Goal: Book appointment/travel/reservation

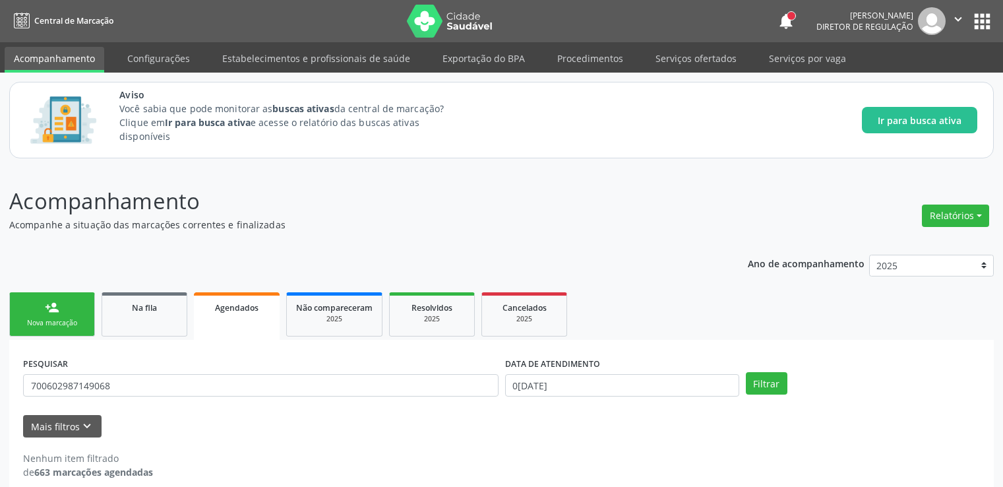
scroll to position [15, 0]
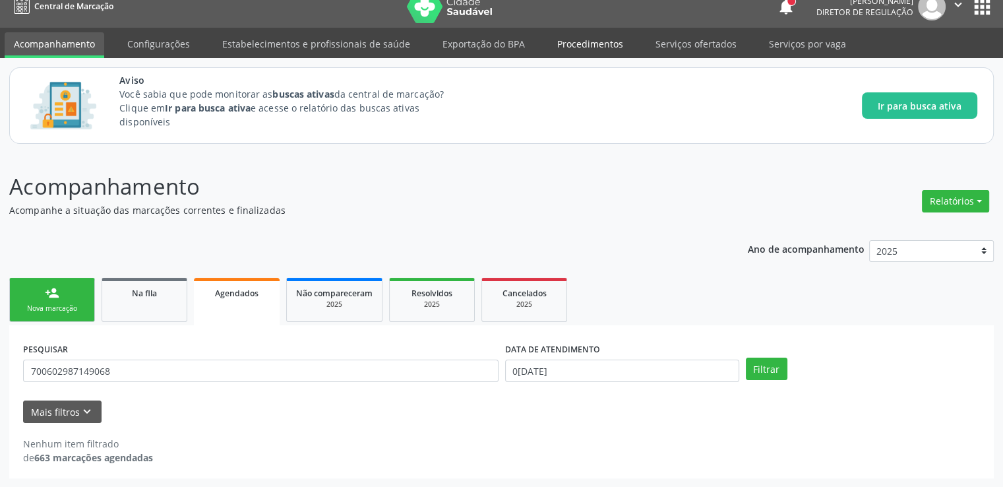
click at [574, 49] on link "Procedimentos" at bounding box center [590, 43] width 84 height 23
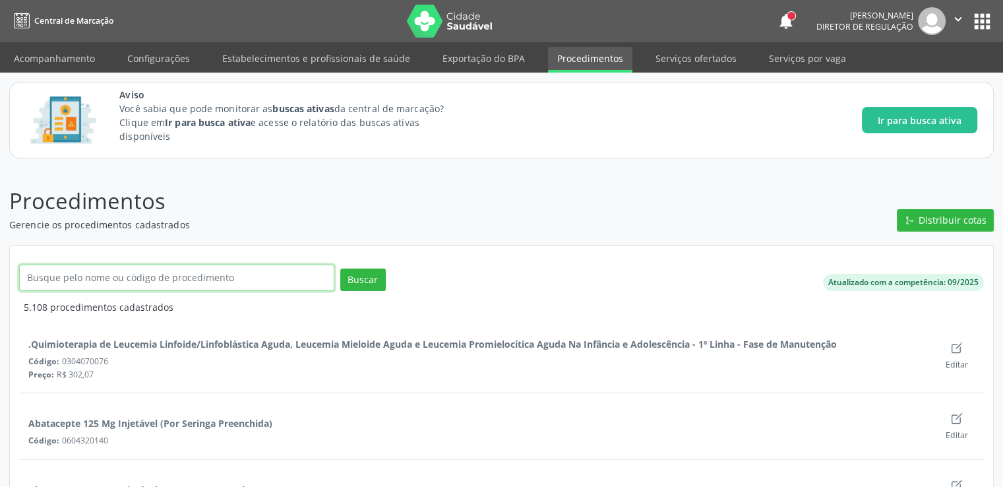
click at [98, 272] on input "text" at bounding box center [176, 278] width 315 height 26
type input "c"
click at [78, 61] on link "Acompanhamento" at bounding box center [55, 58] width 100 height 23
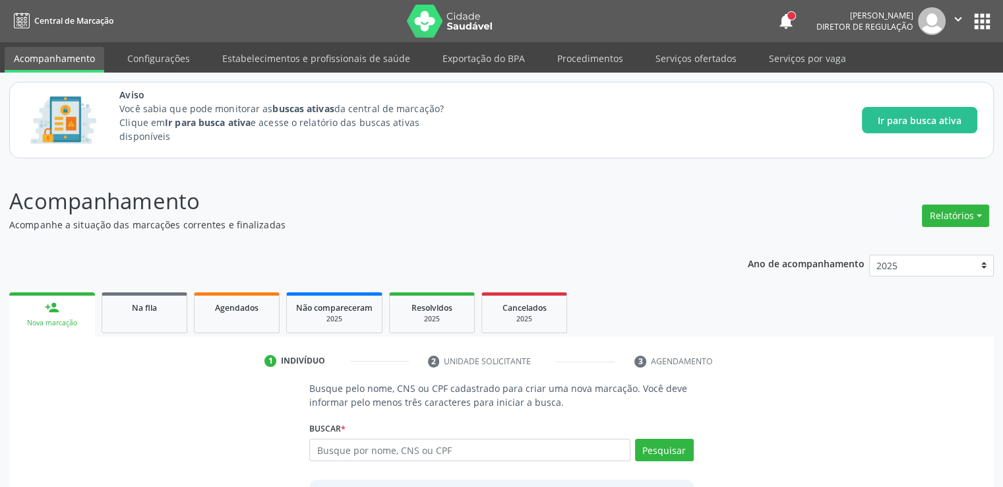
click at [161, 341] on div "1 Indivíduo 2 Unidade solicitante 3 Agendamento Busque pelo nome, CNS ou CPF ca…" at bounding box center [501, 465] width 985 height 258
click at [147, 318] on link "Na fila" at bounding box center [145, 312] width 86 height 41
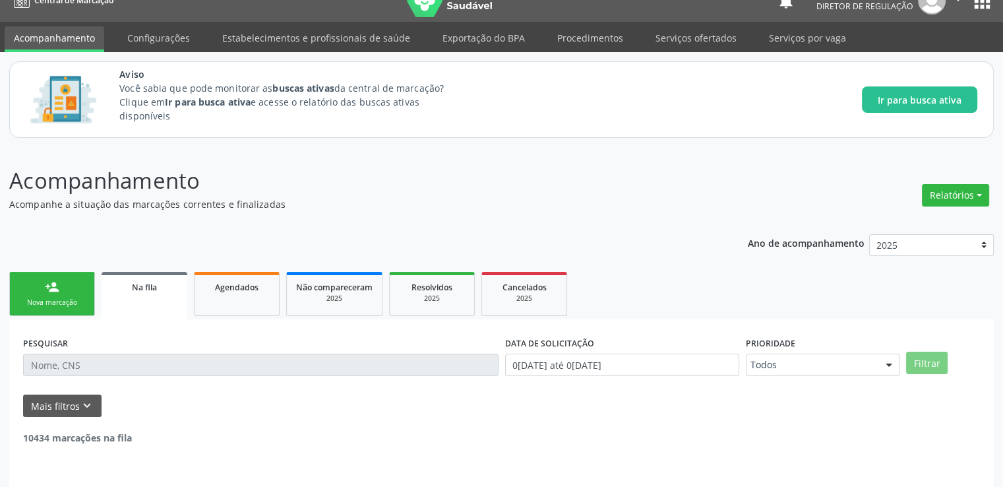
scroll to position [57, 0]
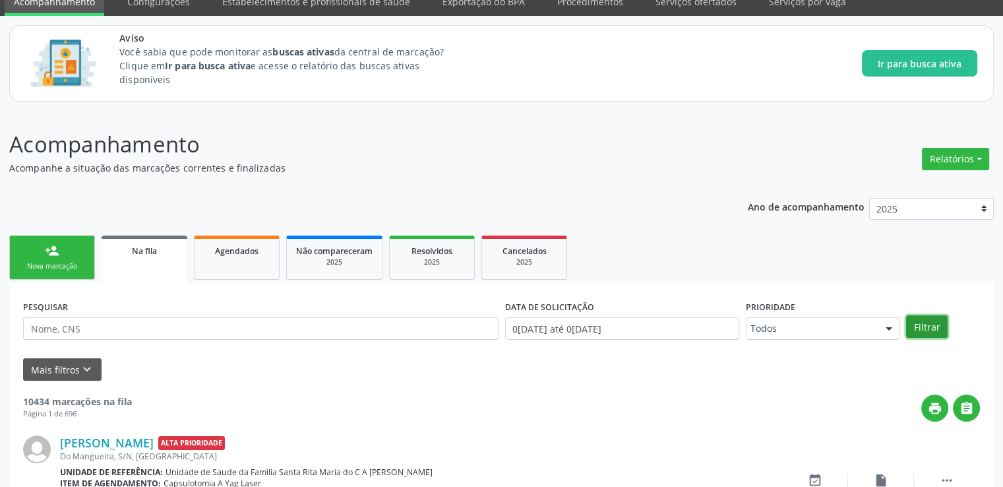
click at [929, 328] on button "Filtrar" at bounding box center [927, 326] width 42 height 22
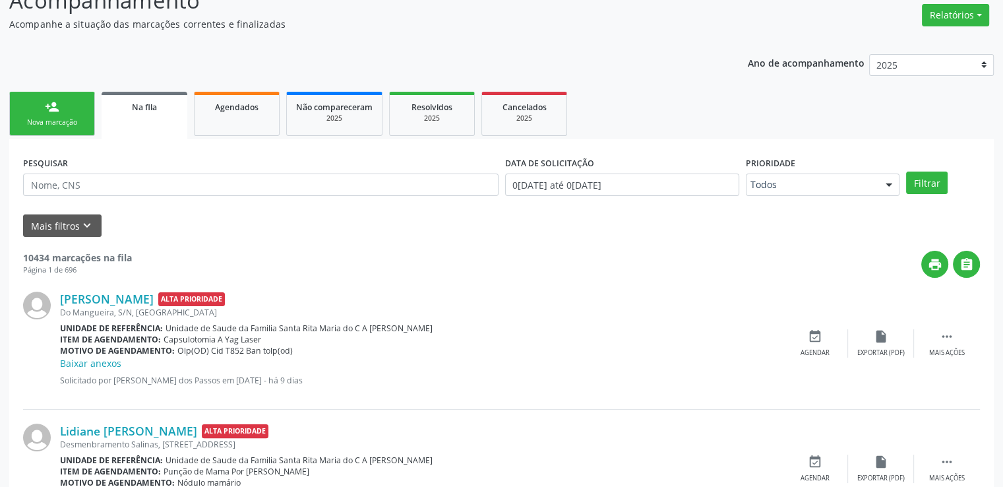
scroll to position [321, 0]
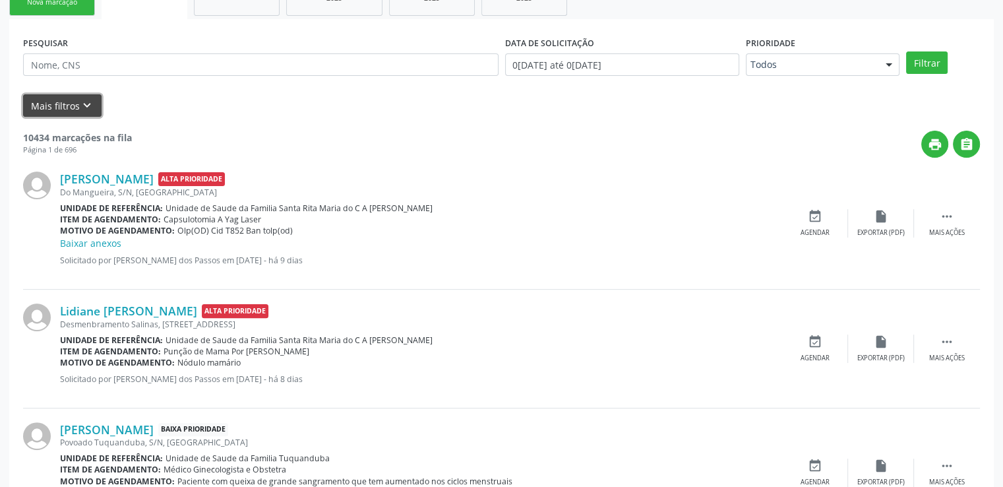
click at [71, 108] on button "Mais filtros keyboard_arrow_down" at bounding box center [62, 105] width 79 height 23
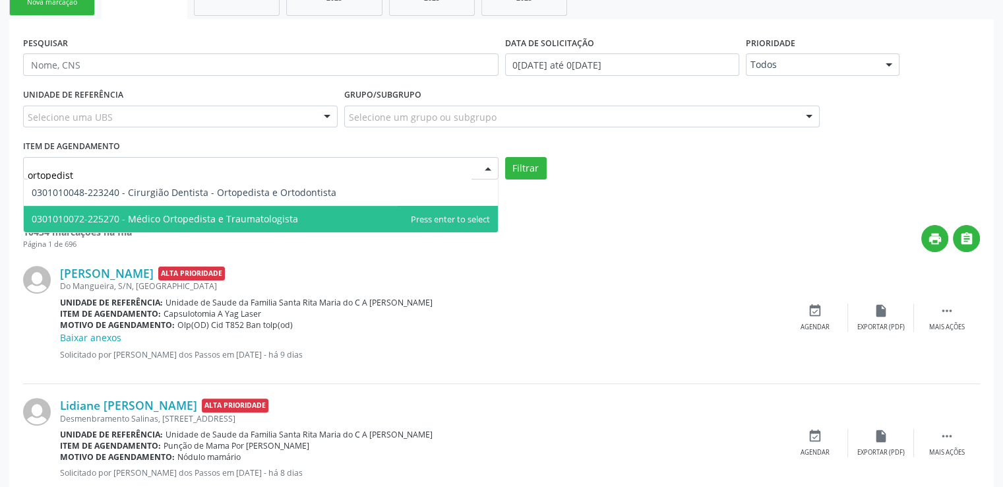
type input "ortopedista"
click at [205, 221] on span "0301010072-225270 - Médico Ortopedista e Traumatologista" at bounding box center [165, 218] width 267 height 13
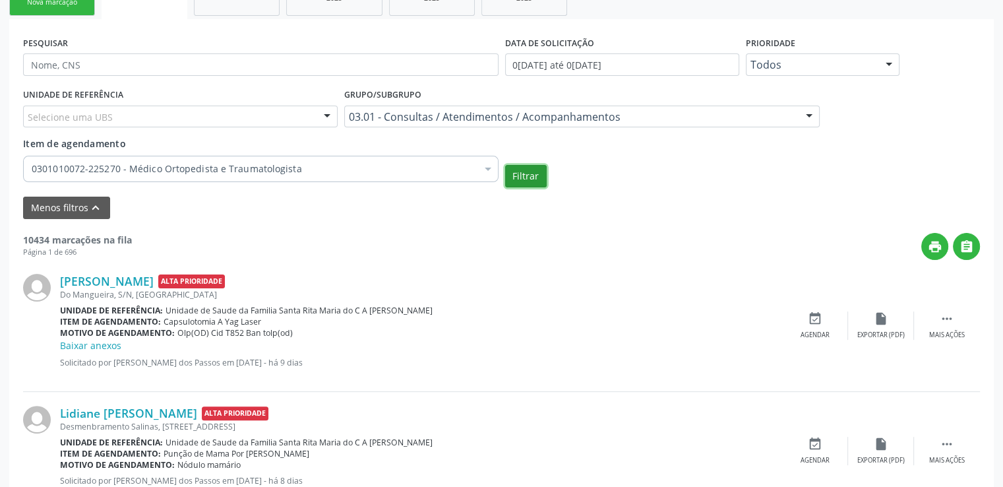
click at [521, 174] on button "Filtrar" at bounding box center [526, 176] width 42 height 22
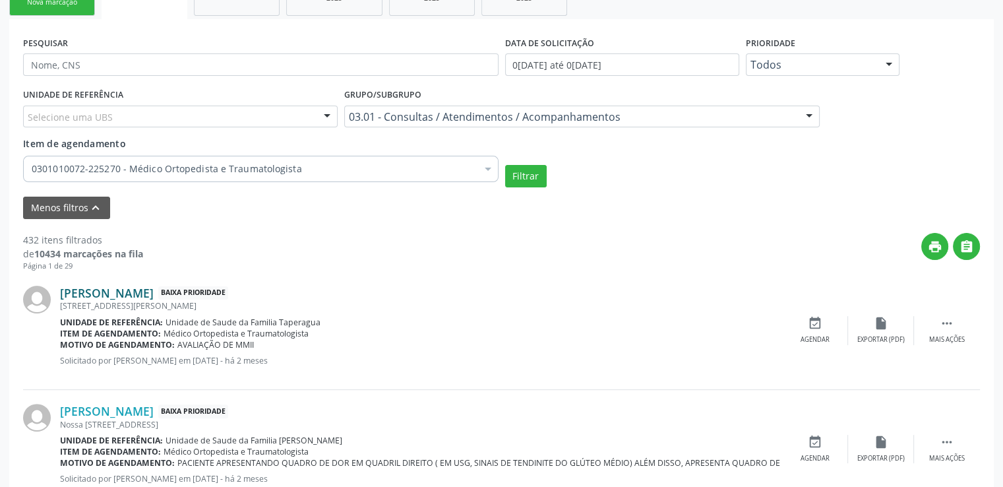
click at [154, 290] on link "[PERSON_NAME]" at bounding box center [107, 293] width 94 height 15
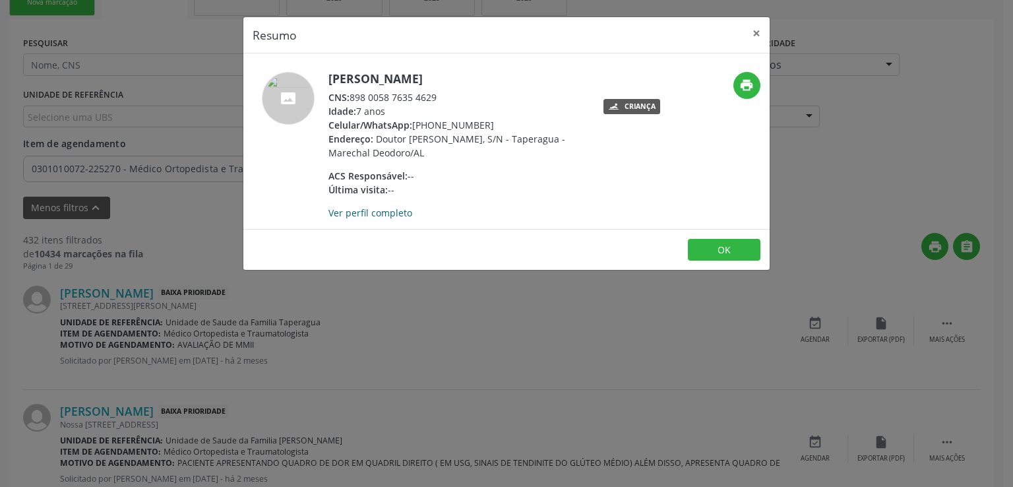
click at [404, 219] on link "Ver perfil completo" at bounding box center [371, 212] width 84 height 13
click at [757, 29] on button "×" at bounding box center [757, 33] width 26 height 32
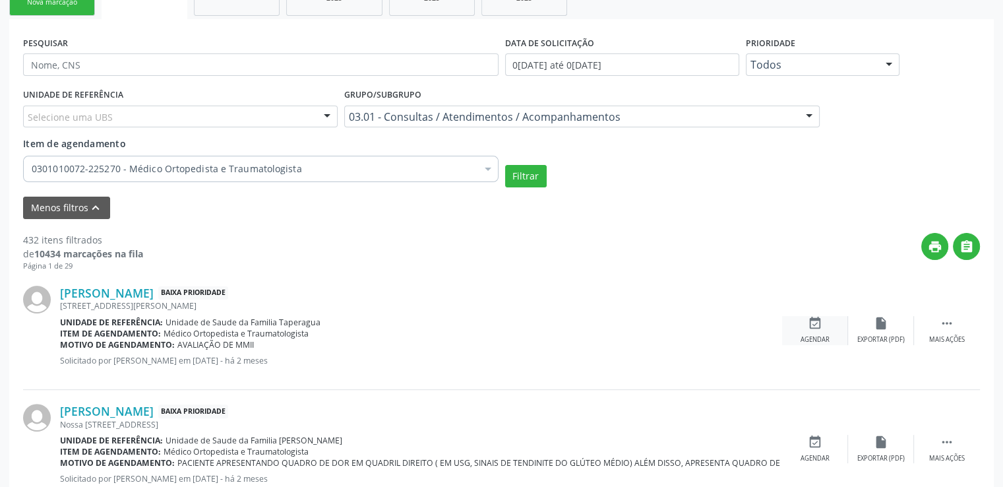
click at [813, 325] on icon "event_available" at bounding box center [815, 323] width 15 height 15
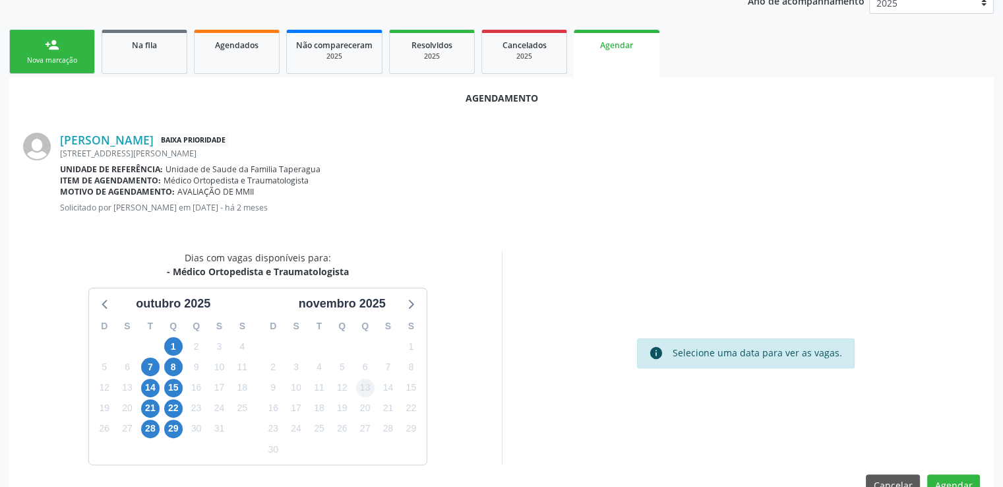
scroll to position [294, 0]
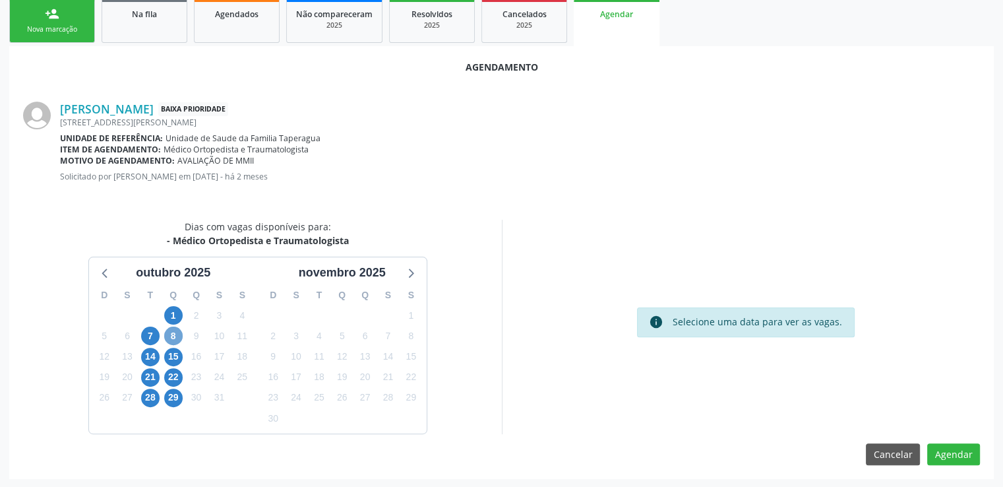
click at [174, 335] on span "8" at bounding box center [173, 336] width 18 height 18
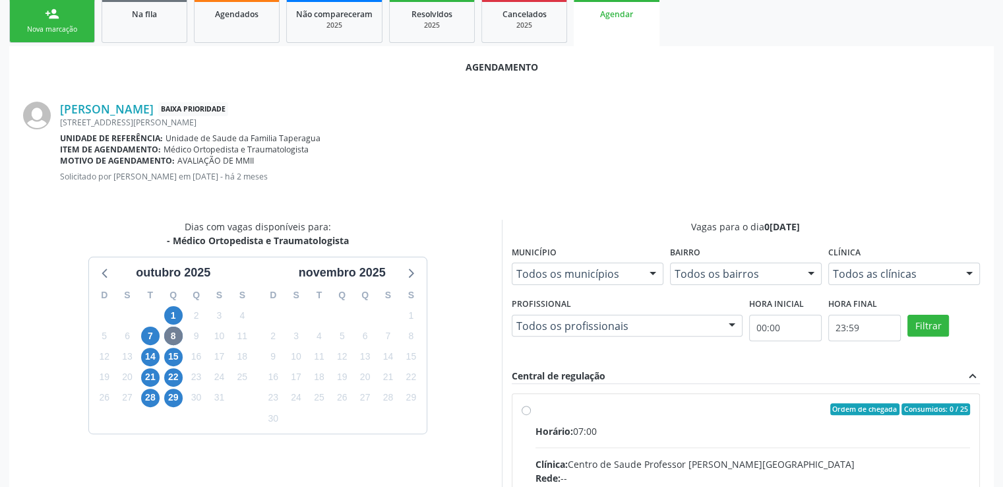
click at [525, 410] on input "Ordem de chegada Consumidos: 0 / 25 Horário: 07:00 Clínica: Centro de Saude Pro…" at bounding box center [526, 409] width 9 height 12
radio input "true"
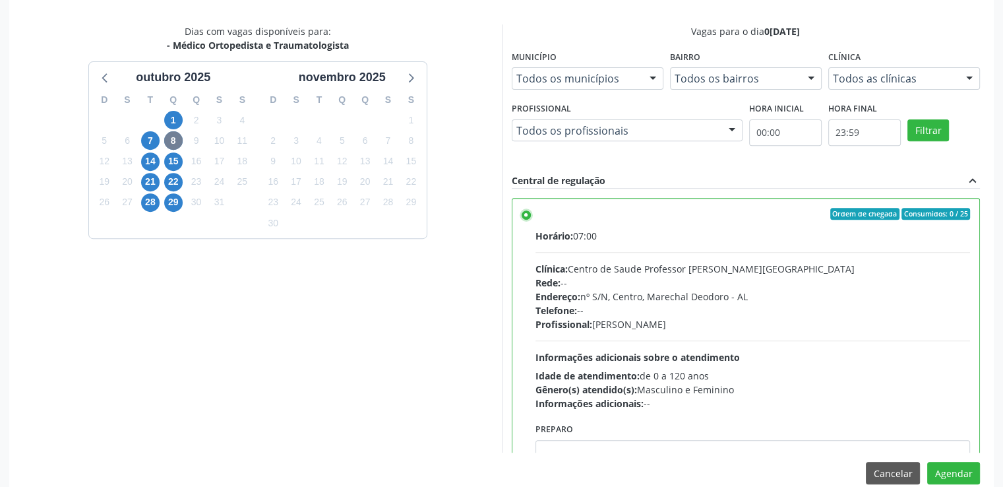
scroll to position [508, 0]
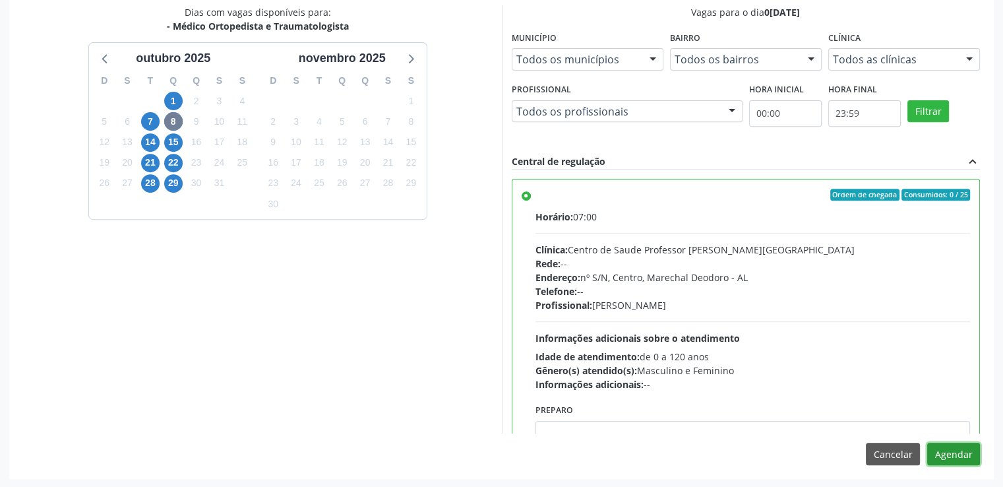
click at [954, 449] on button "Agendar" at bounding box center [954, 454] width 53 height 22
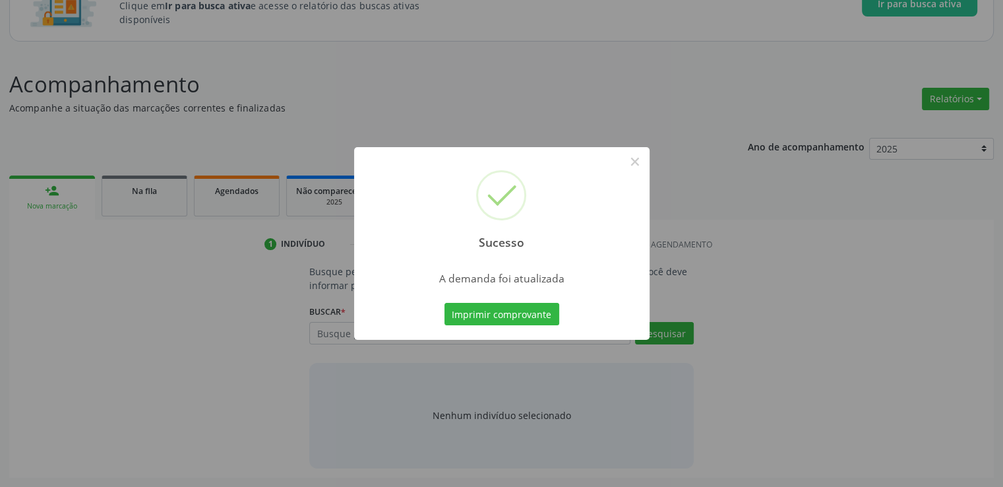
scroll to position [116, 0]
click at [636, 164] on button "×" at bounding box center [635, 161] width 22 height 22
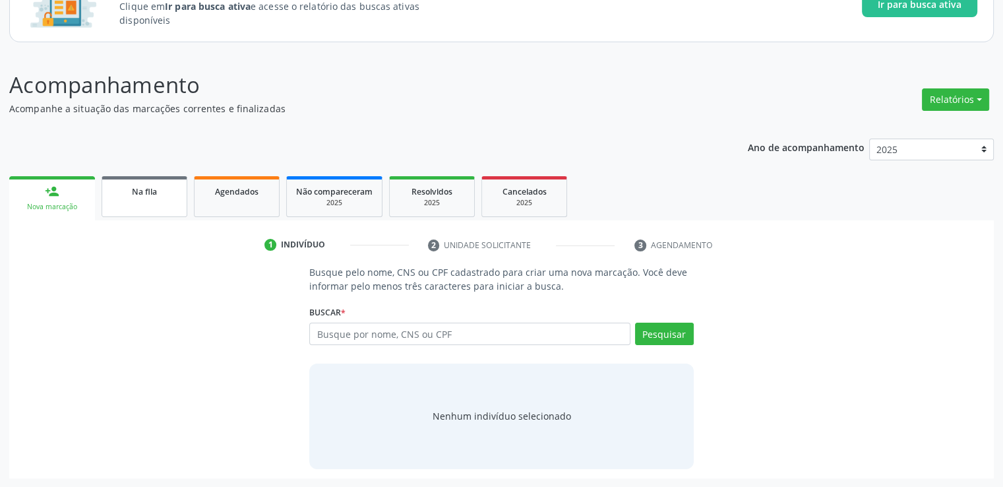
click at [144, 191] on span "Na fila" at bounding box center [144, 191] width 25 height 11
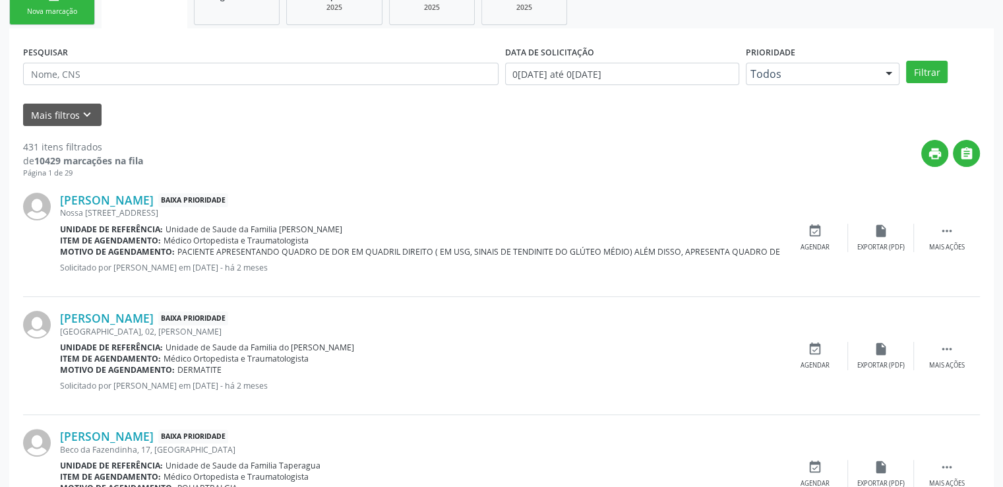
scroll to position [314, 0]
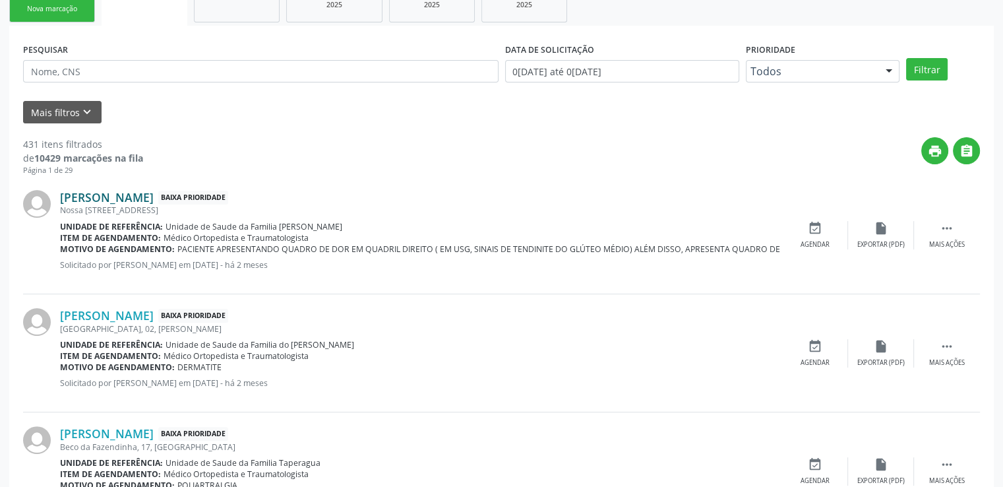
click at [116, 199] on link "[PERSON_NAME]" at bounding box center [107, 197] width 94 height 15
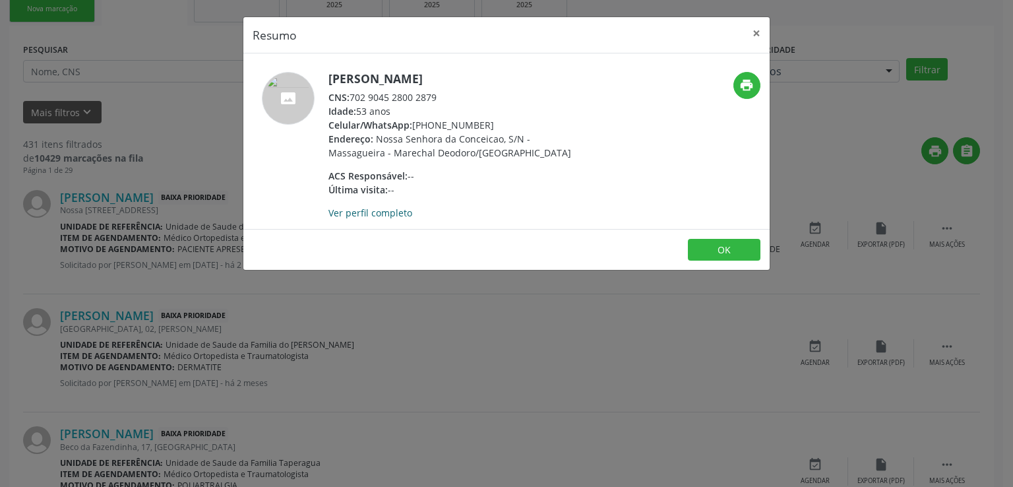
click at [390, 209] on link "Ver perfil completo" at bounding box center [371, 212] width 84 height 13
click at [754, 31] on button "×" at bounding box center [757, 33] width 26 height 32
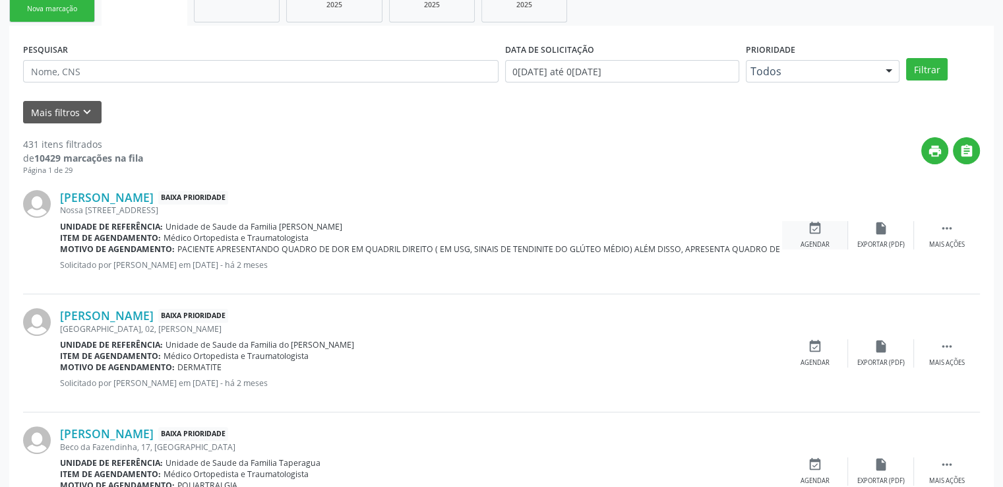
click at [815, 221] on icon "event_available" at bounding box center [815, 228] width 15 height 15
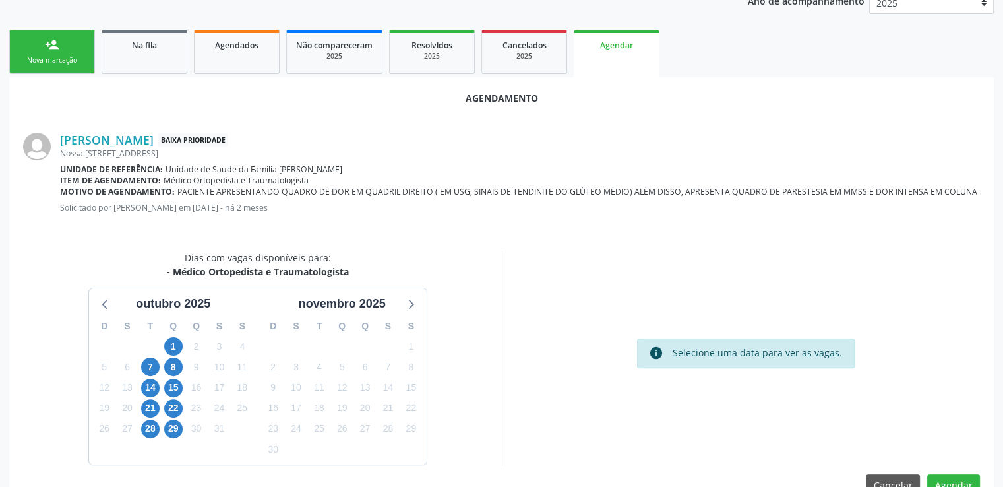
scroll to position [294, 0]
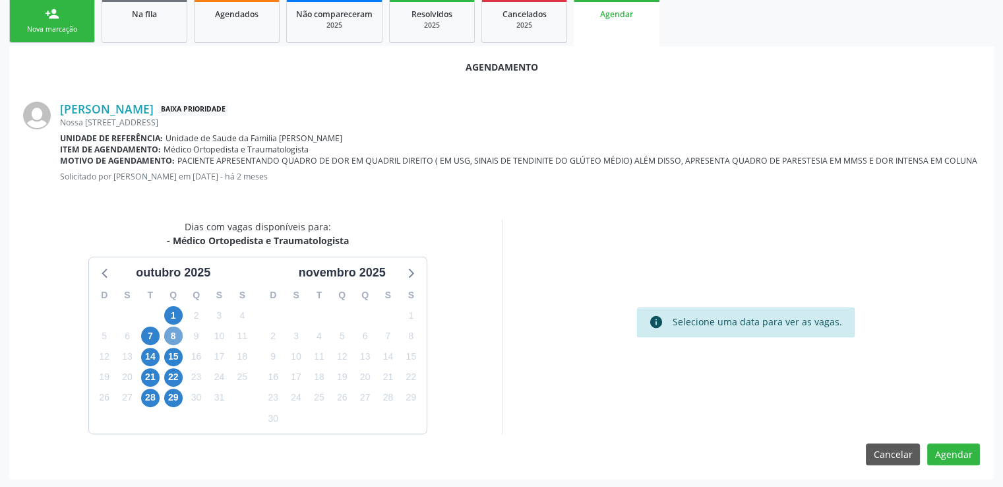
click at [175, 334] on span "8" at bounding box center [173, 336] width 18 height 18
click at [170, 331] on span "8" at bounding box center [173, 336] width 18 height 18
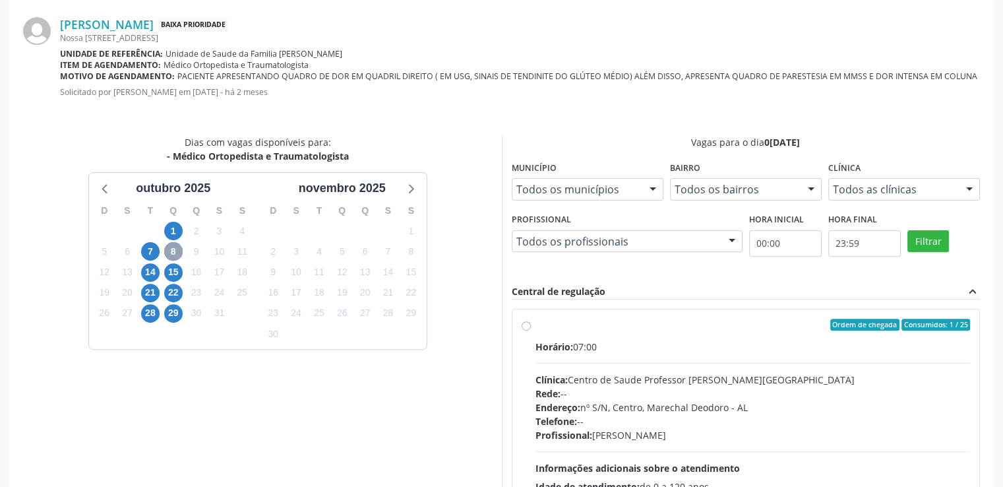
scroll to position [484, 0]
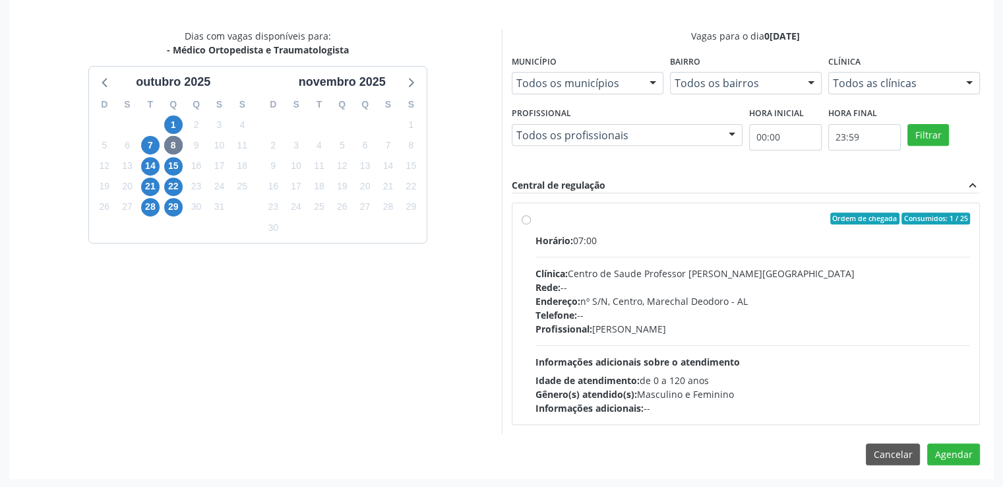
click at [536, 219] on label "Ordem de chegada Consumidos: 1 / 25 Horário: 07:00 Clínica: Centro de Saude Pro…" at bounding box center [753, 313] width 435 height 203
click at [525, 219] on input "Ordem de chegada Consumidos: 1 / 25 Horário: 07:00 Clínica: Centro de Saude Pro…" at bounding box center [526, 218] width 9 height 12
radio input "true"
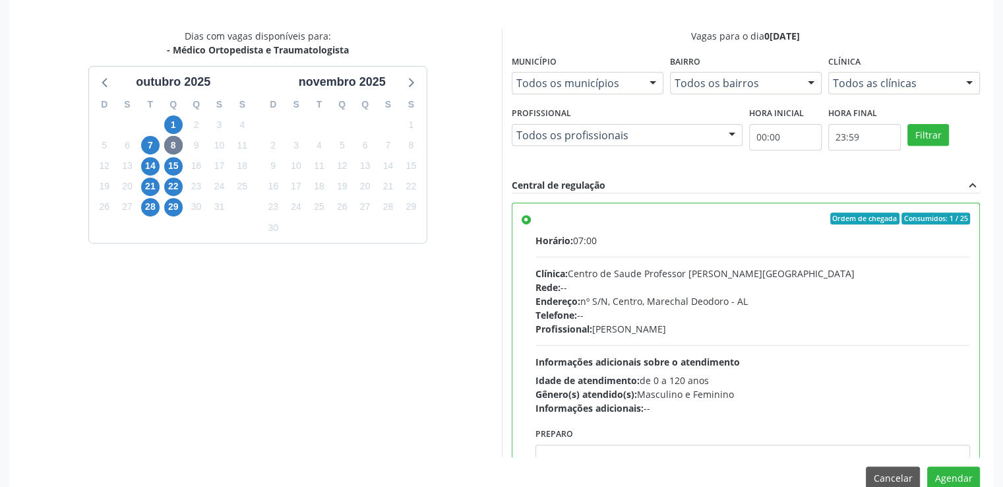
click at [536, 219] on label "Ordem de chegada Consumidos: 1 / 25 Horário: 07:00 Clínica: Centro de Saude Pro…" at bounding box center [753, 313] width 435 height 203
click at [525, 219] on input "Ordem de chegada Consumidos: 1 / 25 Horário: 07:00 Clínica: Centro de Saude Pro…" at bounding box center [526, 218] width 9 height 12
click at [961, 470] on button "Agendar" at bounding box center [954, 477] width 53 height 22
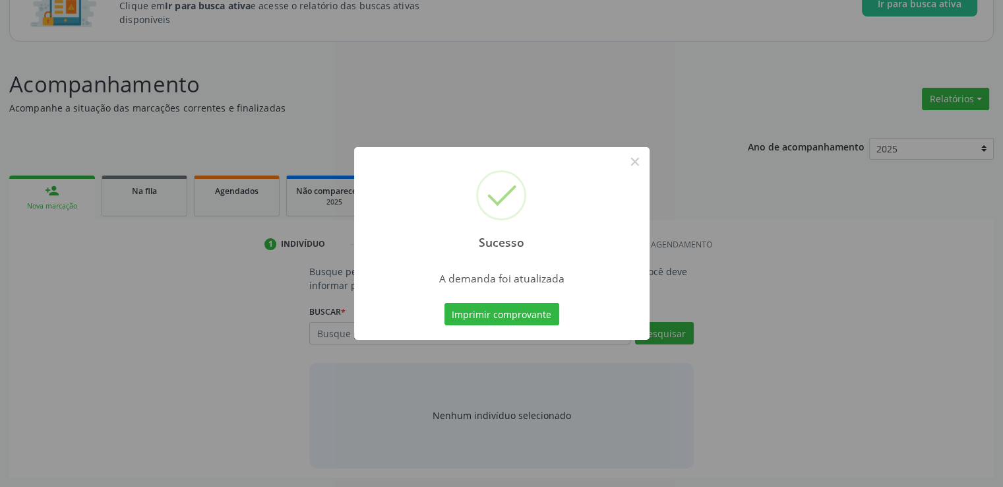
scroll to position [116, 0]
click at [633, 156] on button "×" at bounding box center [635, 161] width 22 height 22
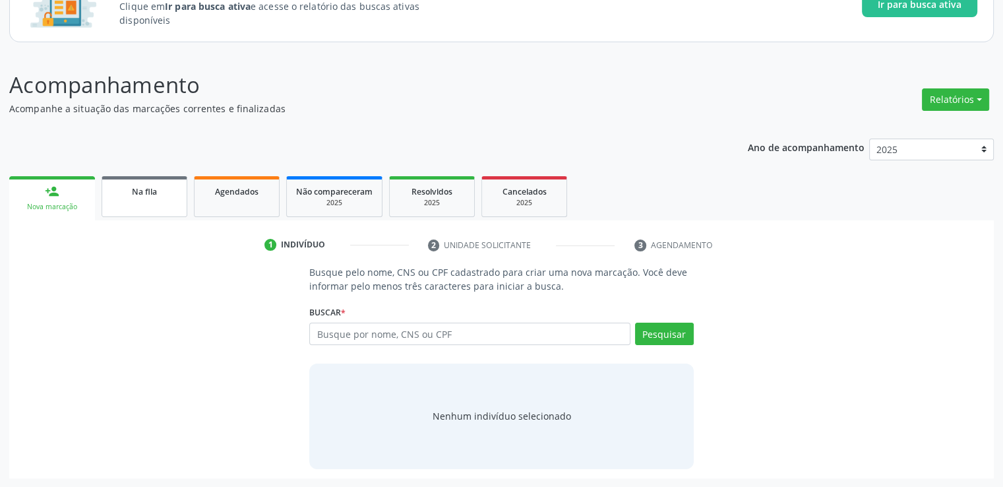
click at [135, 199] on link "Na fila" at bounding box center [145, 196] width 86 height 41
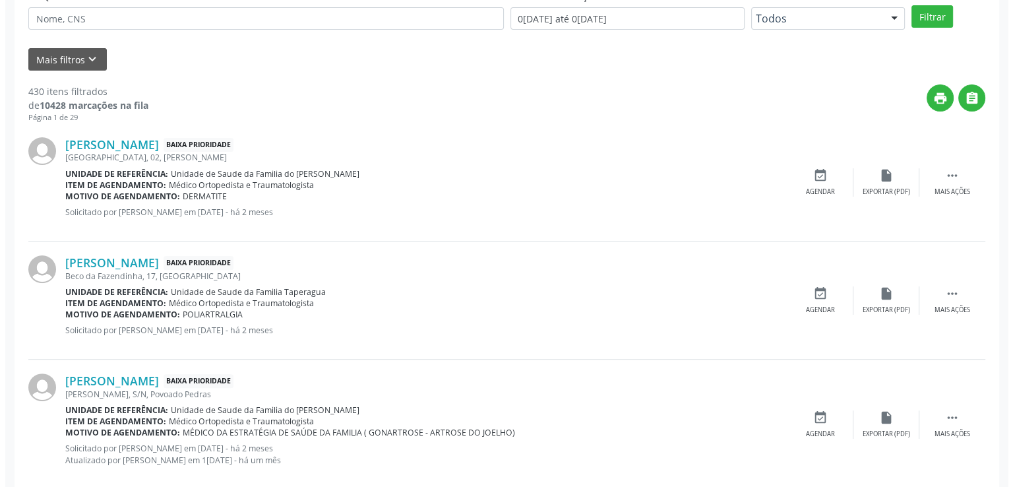
scroll to position [380, 0]
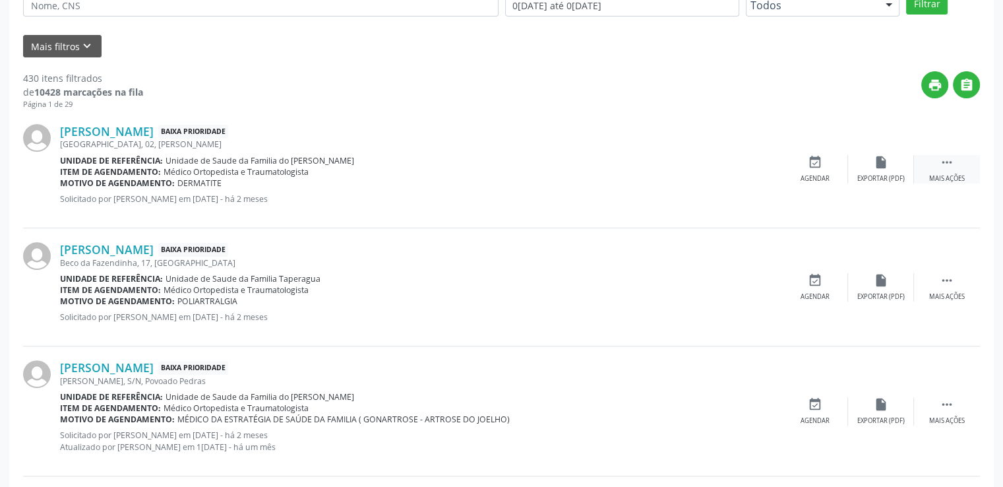
click at [957, 162] on div " Mais ações" at bounding box center [947, 169] width 66 height 28
click at [952, 166] on icon "" at bounding box center [947, 162] width 15 height 15
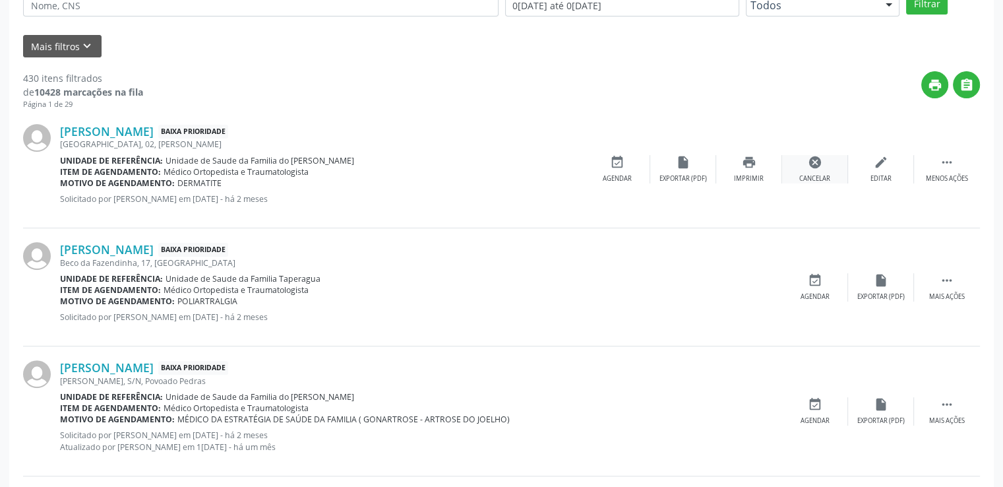
click at [816, 168] on div "cancel Cancelar" at bounding box center [815, 169] width 66 height 28
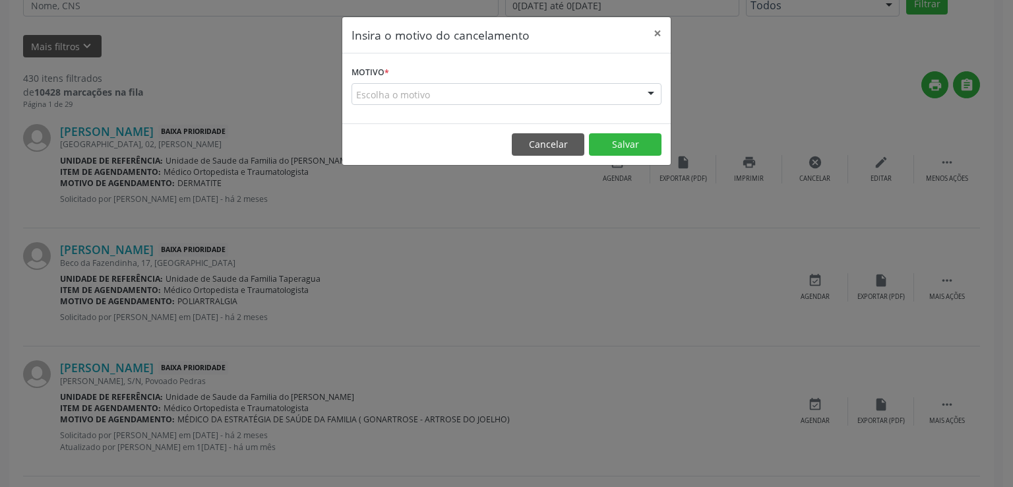
click at [400, 96] on div "Escolha o motivo" at bounding box center [507, 94] width 310 height 22
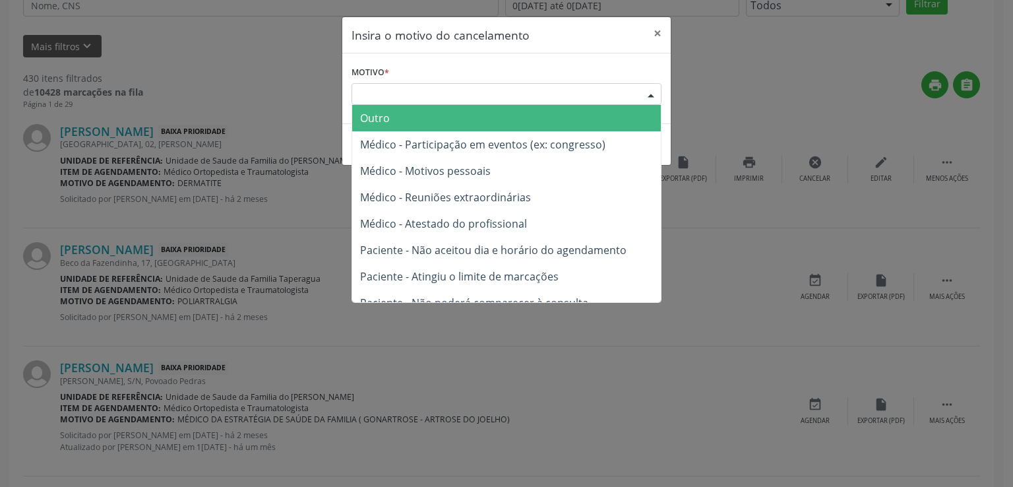
click at [400, 96] on div "Escolha o motivo" at bounding box center [507, 94] width 310 height 22
click at [385, 115] on span "Outro" at bounding box center [375, 118] width 30 height 15
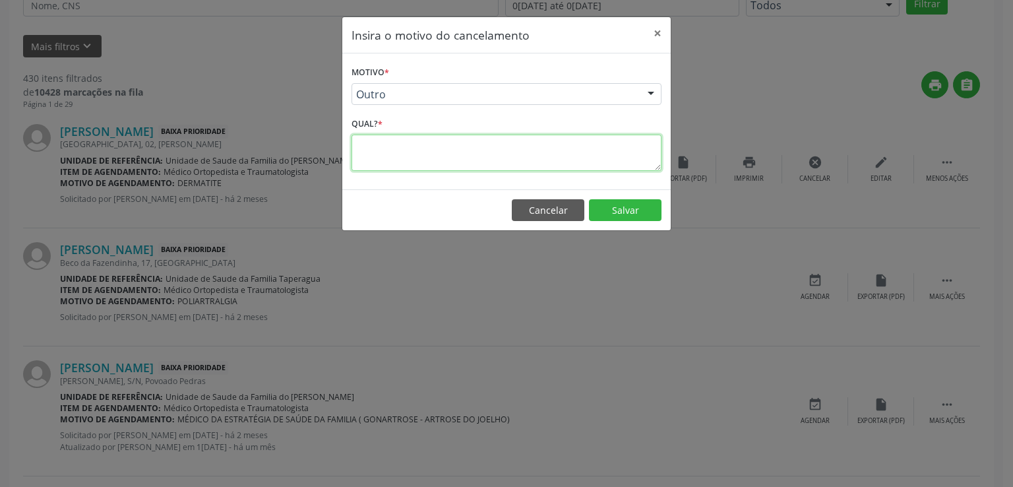
click at [387, 146] on textarea at bounding box center [507, 153] width 310 height 36
type textarea "JUSTIFICATIVA ERRADA"
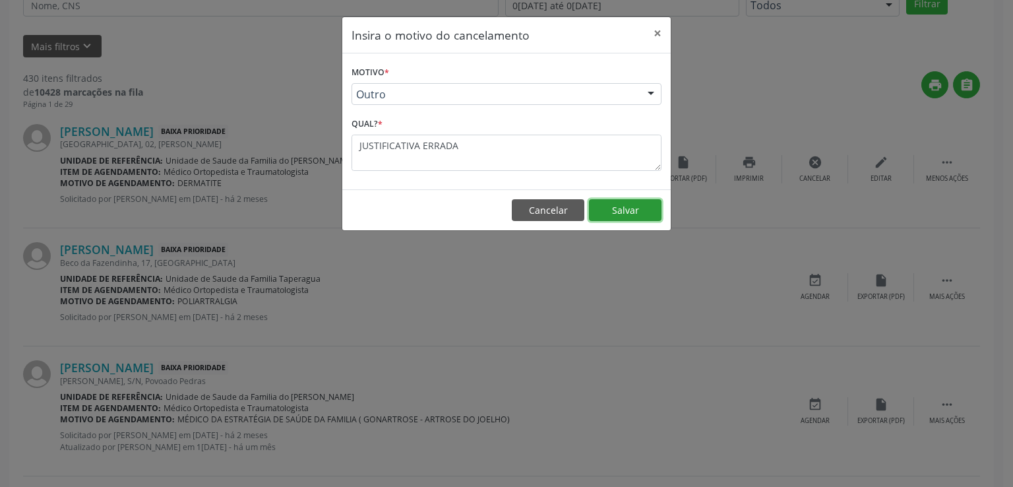
click at [619, 212] on button "Salvar" at bounding box center [625, 210] width 73 height 22
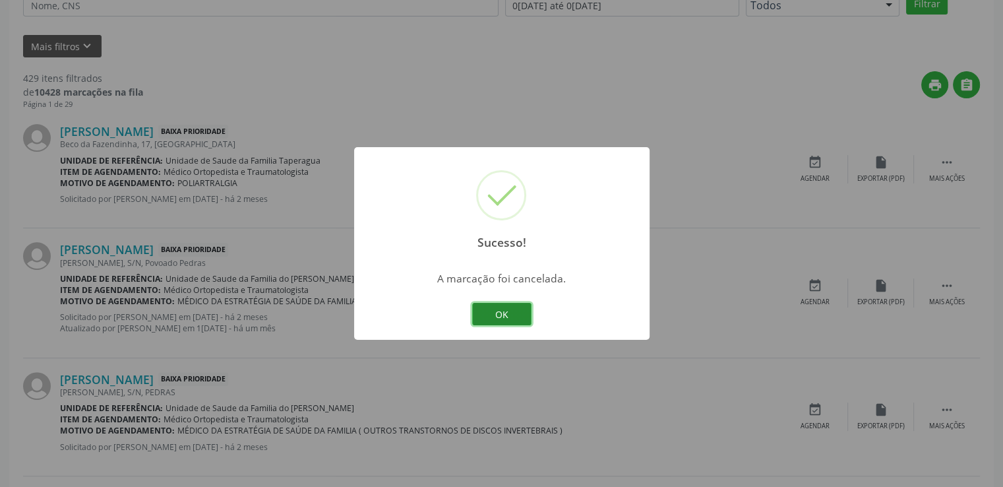
click at [515, 315] on button "OK" at bounding box center [501, 314] width 59 height 22
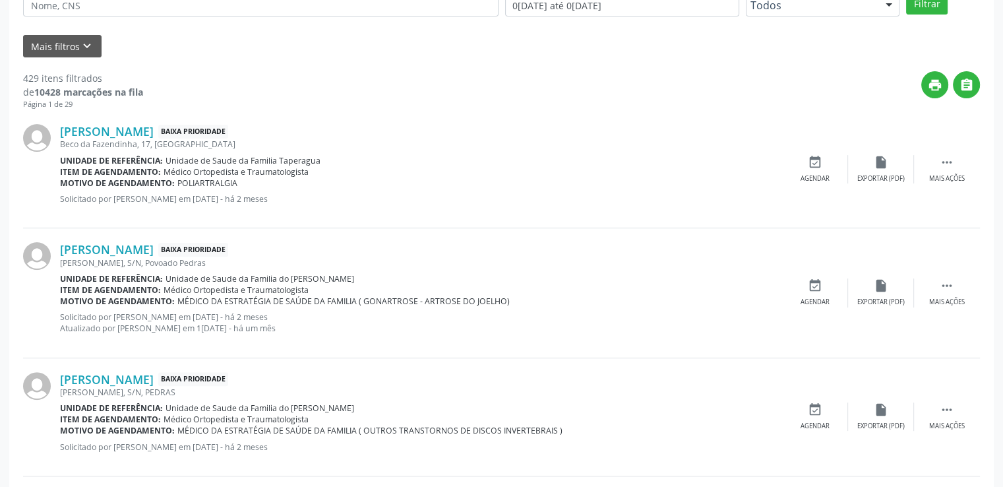
click at [515, 315] on div "Sucesso! × A marcação foi cancelada. OK Cancel" at bounding box center [501, 243] width 1003 height 487
click at [140, 132] on link "[PERSON_NAME]" at bounding box center [107, 131] width 94 height 15
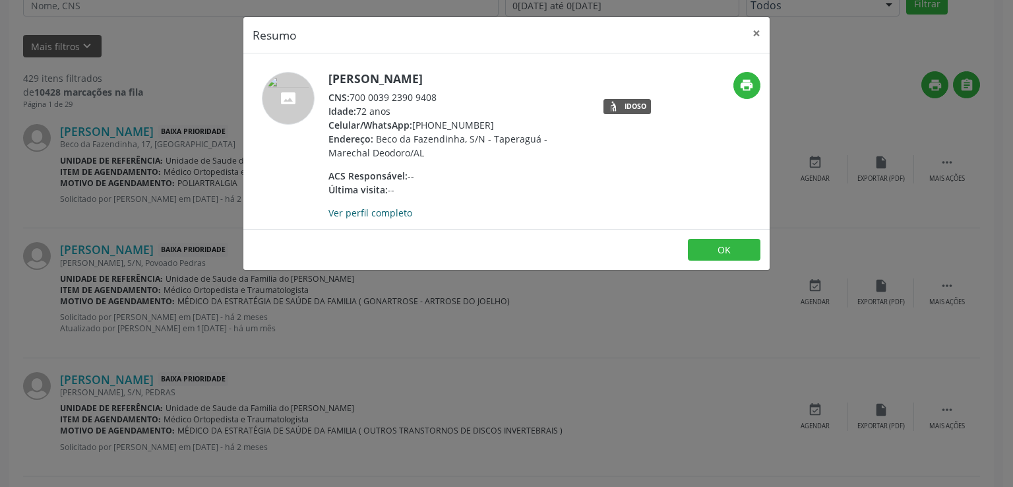
click at [362, 216] on link "Ver perfil completo" at bounding box center [371, 212] width 84 height 13
click at [763, 26] on button "×" at bounding box center [757, 33] width 26 height 32
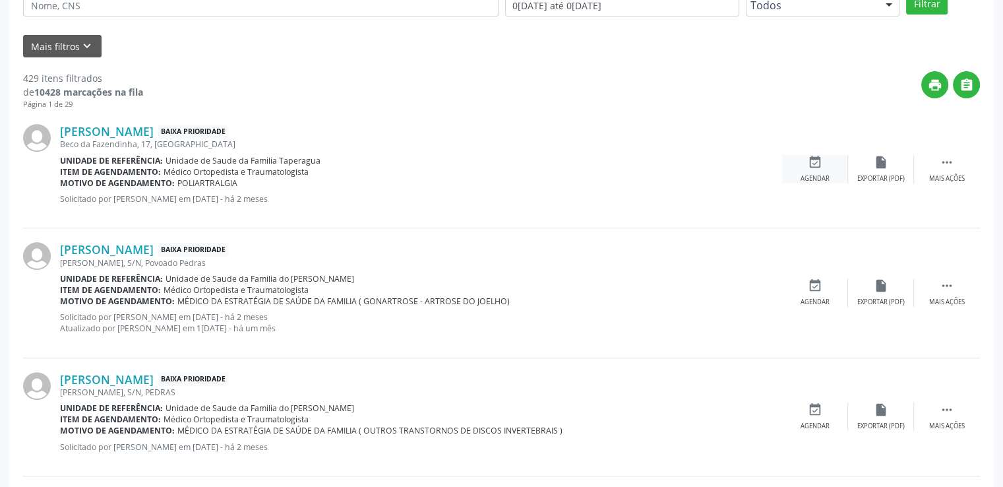
click at [816, 166] on icon "event_available" at bounding box center [815, 162] width 15 height 15
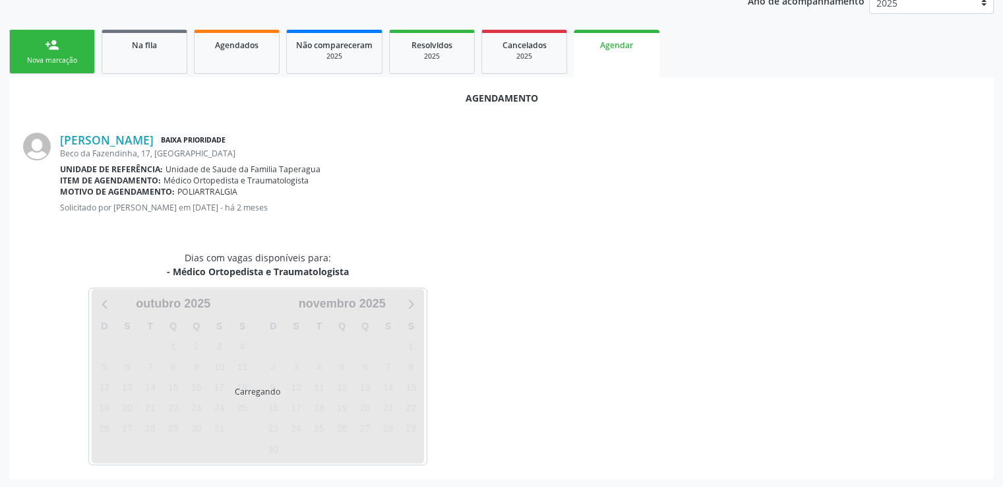
scroll to position [294, 0]
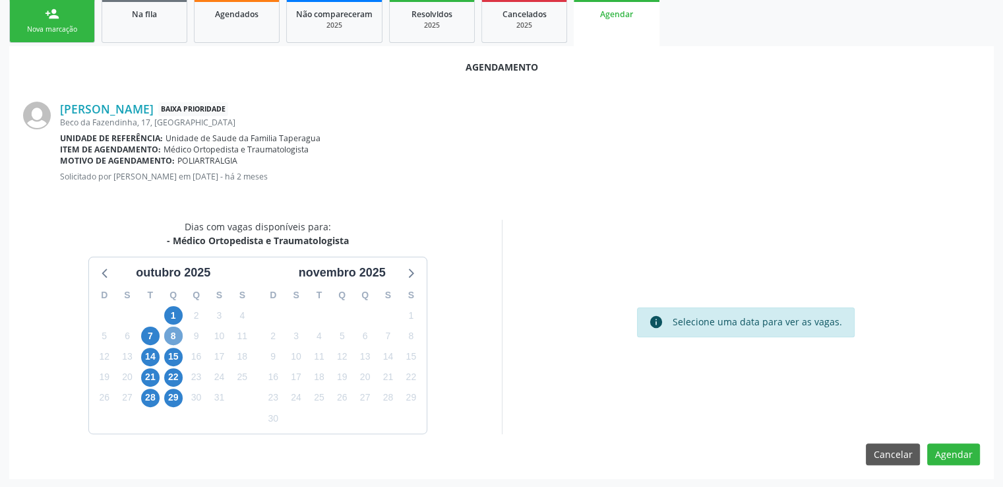
click at [172, 333] on span "8" at bounding box center [173, 336] width 18 height 18
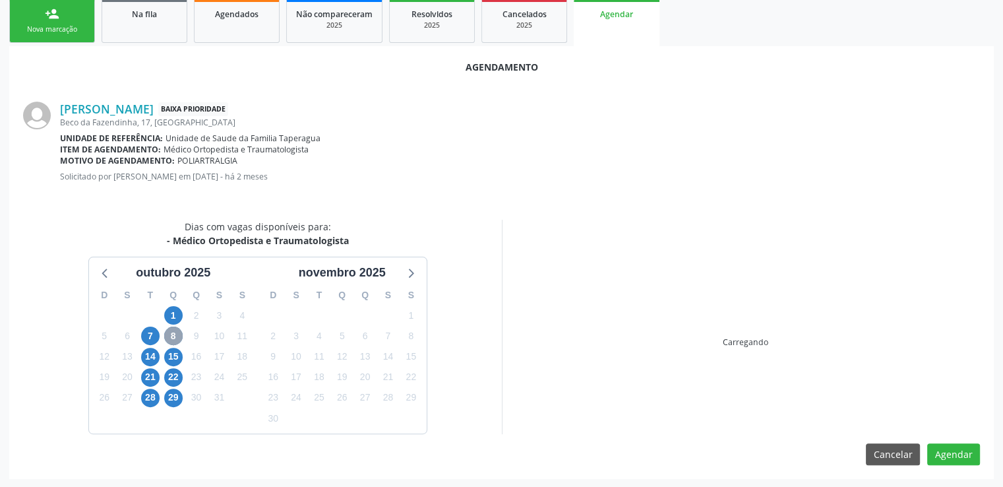
click at [172, 333] on span "8" at bounding box center [173, 336] width 18 height 18
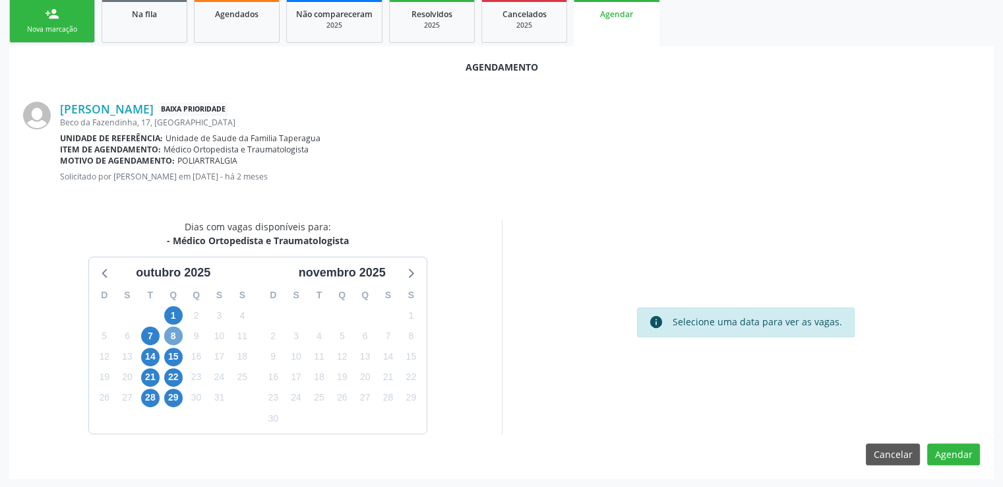
click at [175, 335] on span "8" at bounding box center [173, 336] width 18 height 18
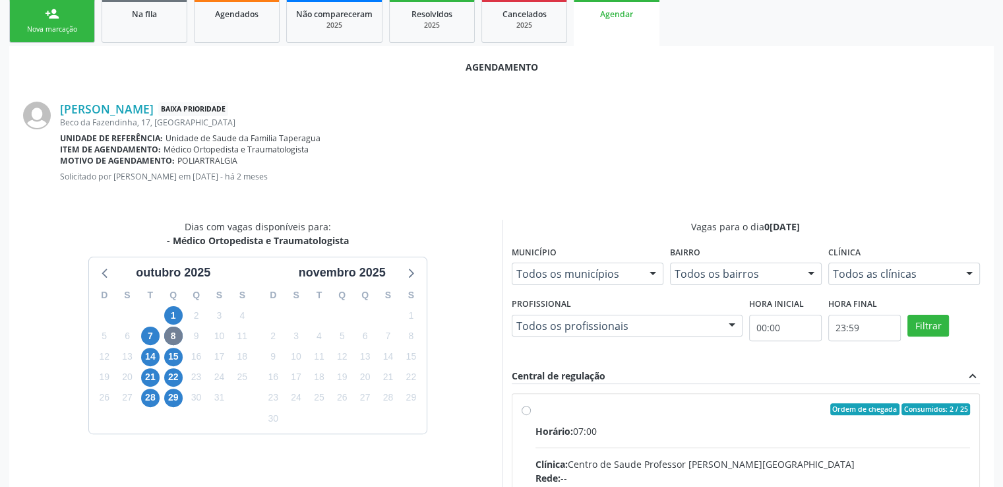
click at [527, 410] on input "Ordem de chegada Consumidos: 2 / 25 Horário: 07:00 Clínica: Centro de Saude Pro…" at bounding box center [526, 409] width 9 height 12
radio input "true"
click at [527, 410] on input "Ordem de chegada Consumidos: 2 / 25 Horário: 07:00 Clínica: Centro de Saude Pro…" at bounding box center [526, 409] width 9 height 12
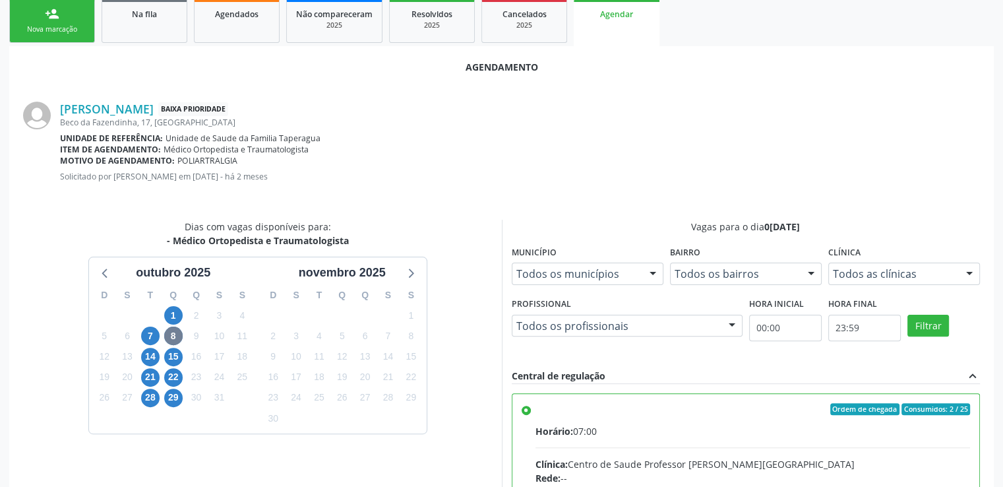
scroll to position [508, 0]
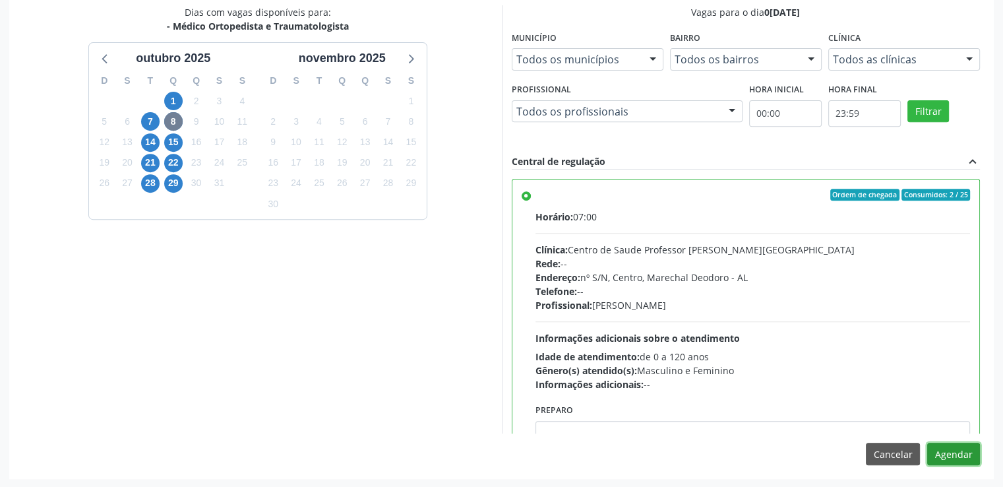
click at [958, 451] on button "Agendar" at bounding box center [954, 454] width 53 height 22
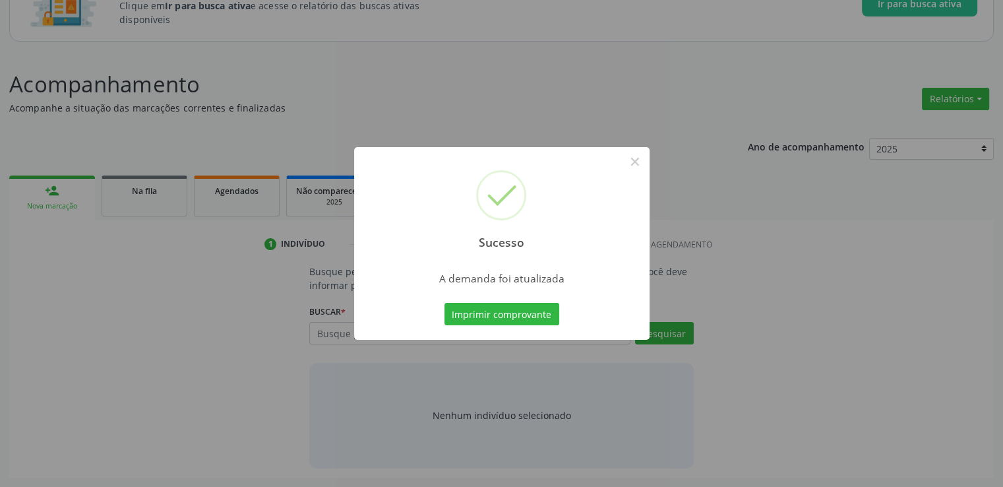
scroll to position [116, 0]
click at [637, 160] on button "×" at bounding box center [635, 161] width 22 height 22
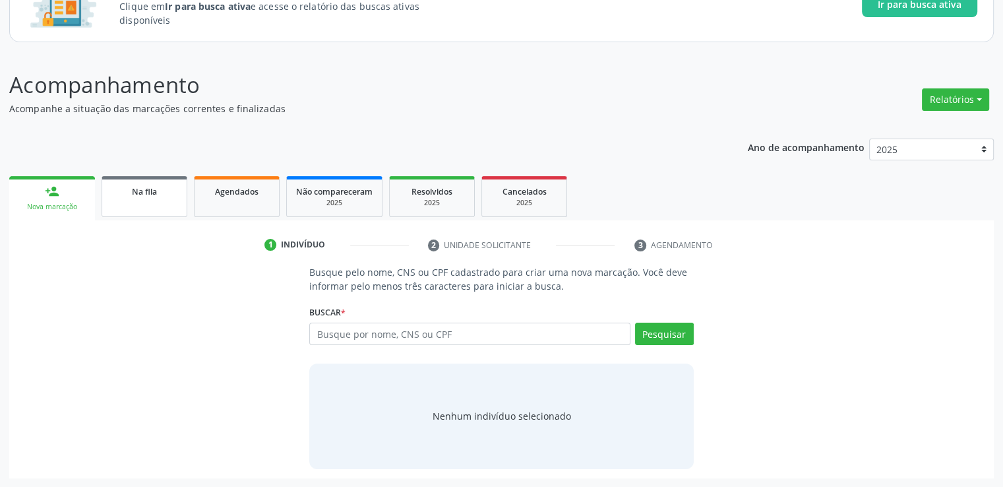
click at [130, 201] on link "Na fila" at bounding box center [145, 196] width 86 height 41
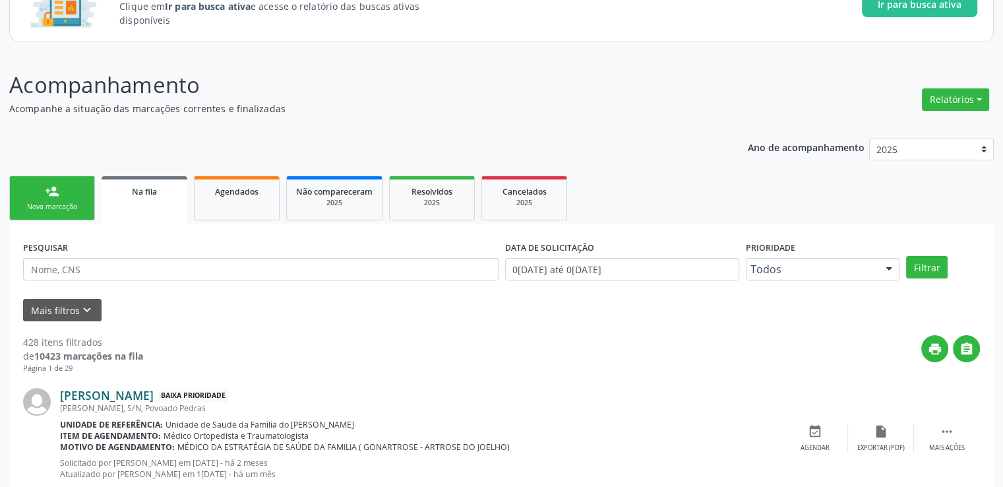
click at [154, 397] on link "[PERSON_NAME]" at bounding box center [107, 395] width 94 height 15
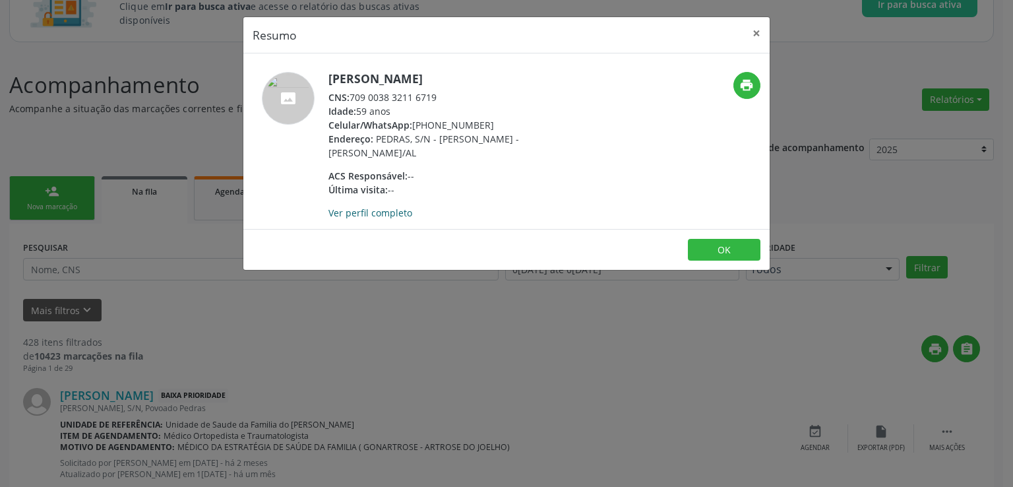
click at [367, 214] on link "Ver perfil completo" at bounding box center [371, 212] width 84 height 13
click at [759, 33] on button "×" at bounding box center [757, 33] width 26 height 32
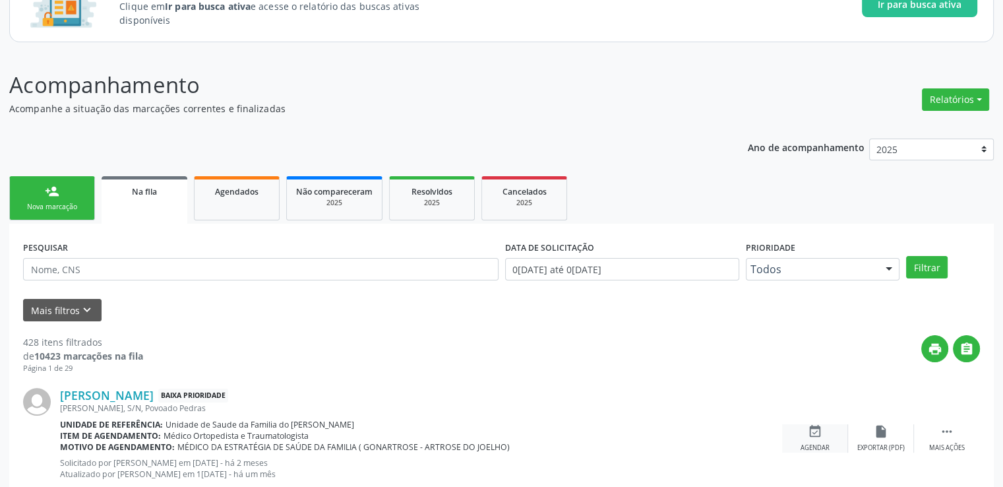
click at [817, 436] on icon "event_available" at bounding box center [815, 431] width 15 height 15
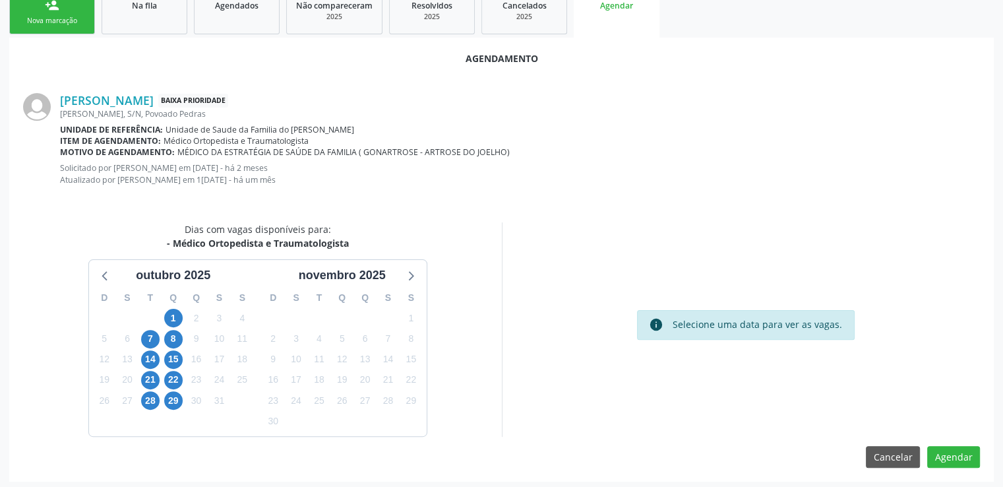
scroll to position [305, 0]
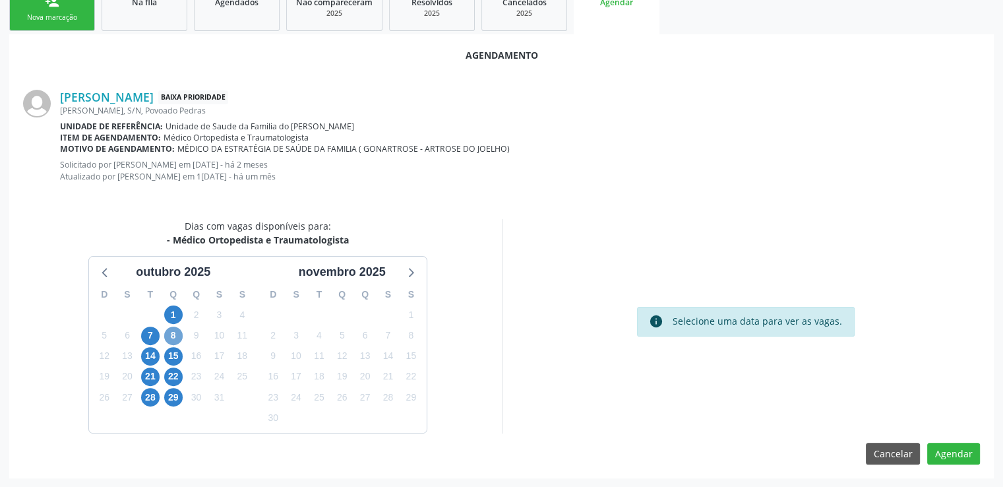
click at [172, 334] on span "8" at bounding box center [173, 336] width 18 height 18
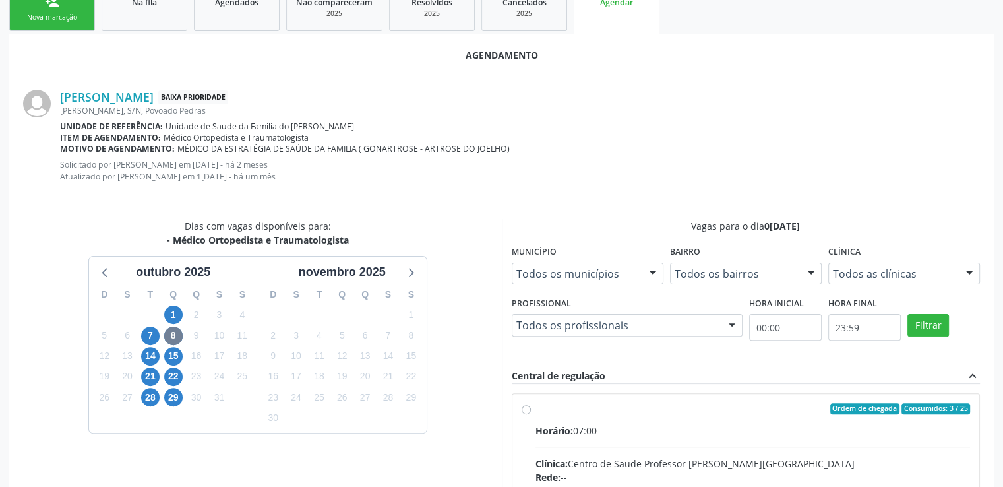
click at [525, 412] on input "Ordem de chegada Consumidos: 3 / 25 Horário: 07:00 Clínica: Centro de Saude Pro…" at bounding box center [526, 409] width 9 height 12
radio input "true"
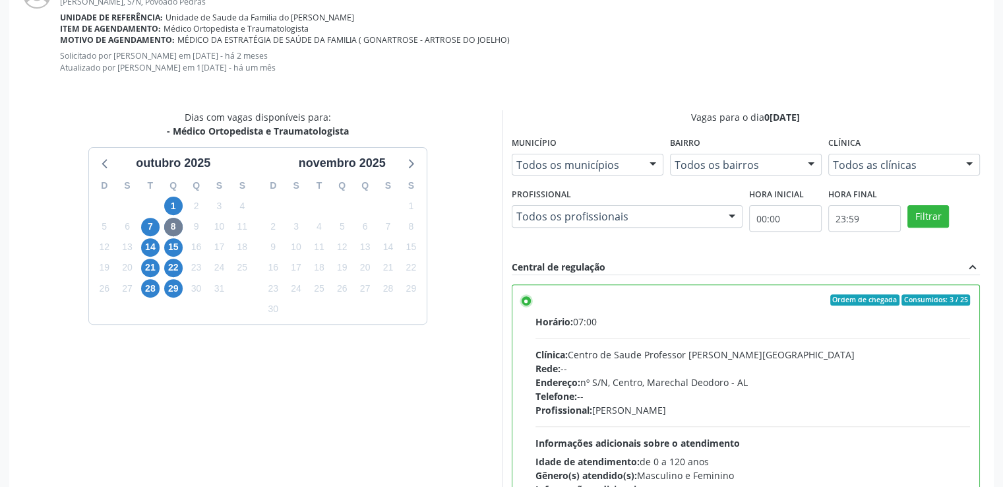
scroll to position [519, 0]
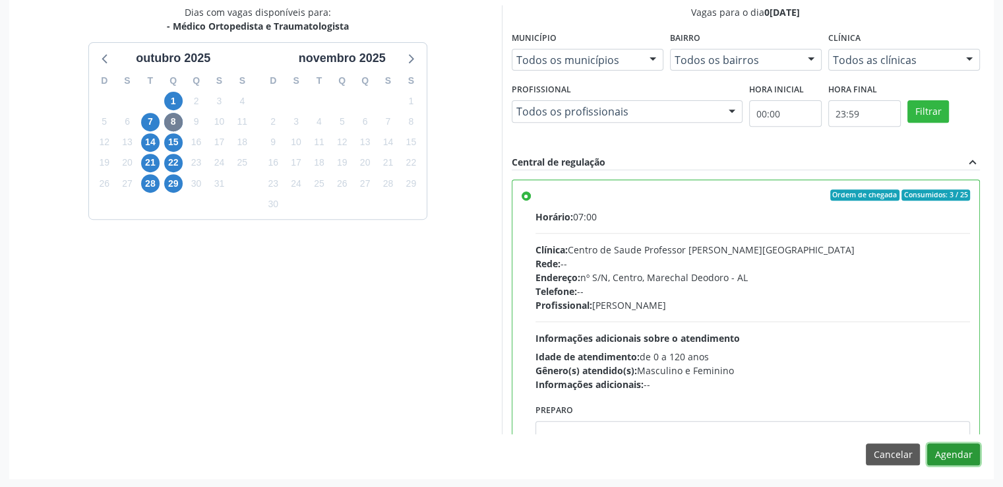
click at [934, 448] on button "Agendar" at bounding box center [954, 454] width 53 height 22
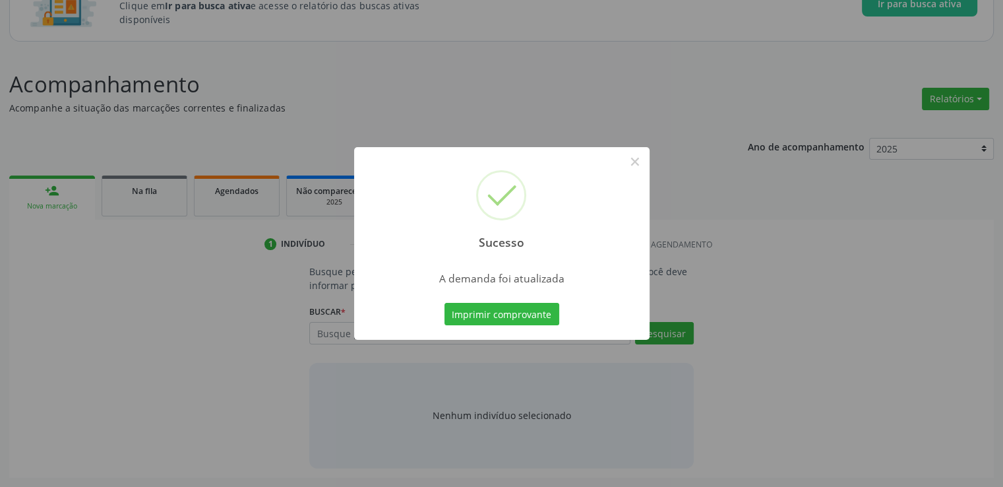
scroll to position [116, 0]
click at [635, 165] on button "×" at bounding box center [635, 161] width 22 height 22
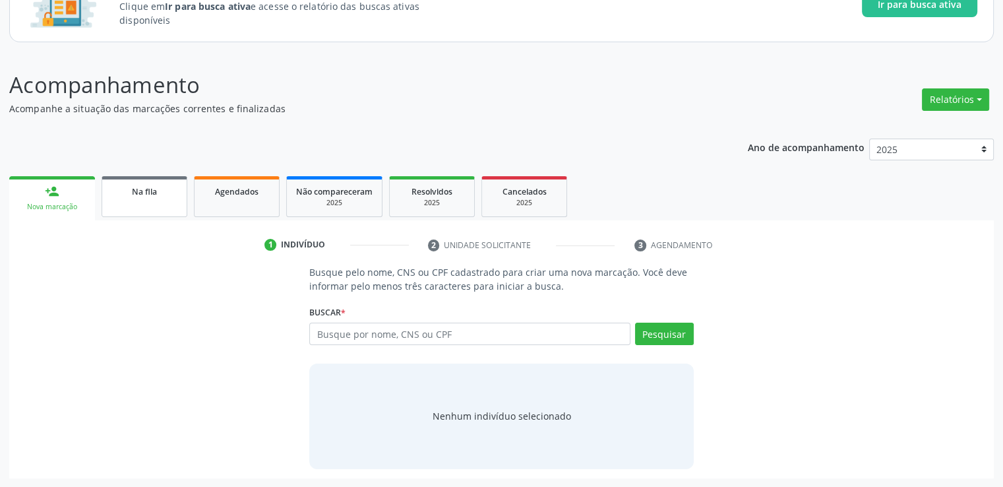
click at [118, 201] on link "Na fila" at bounding box center [145, 196] width 86 height 41
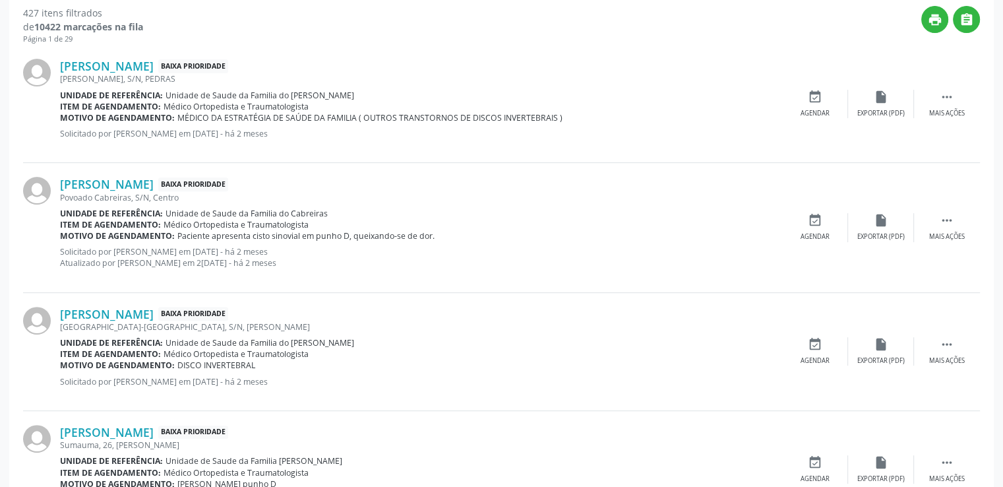
scroll to position [446, 0]
click at [121, 61] on link "[PERSON_NAME]" at bounding box center [107, 65] width 94 height 15
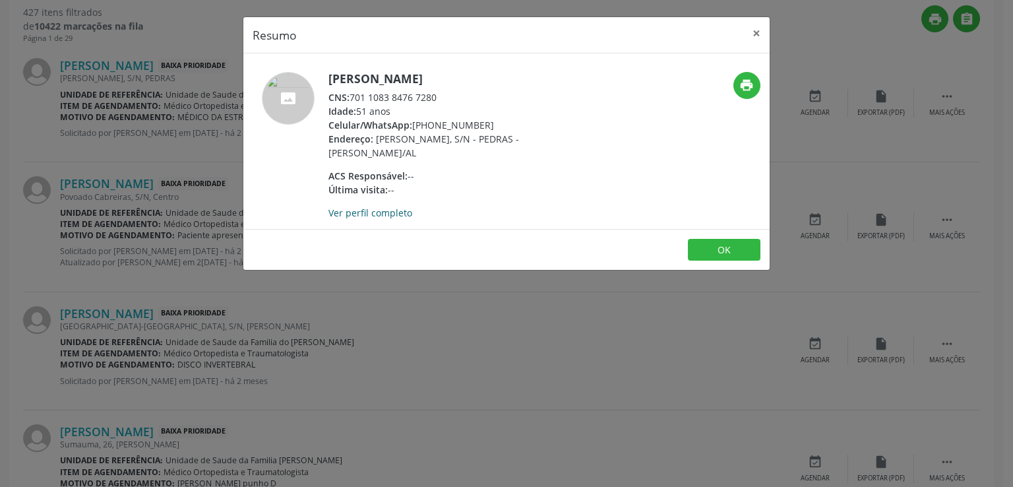
click at [372, 210] on link "Ver perfil completo" at bounding box center [371, 212] width 84 height 13
click at [759, 35] on button "×" at bounding box center [757, 33] width 26 height 32
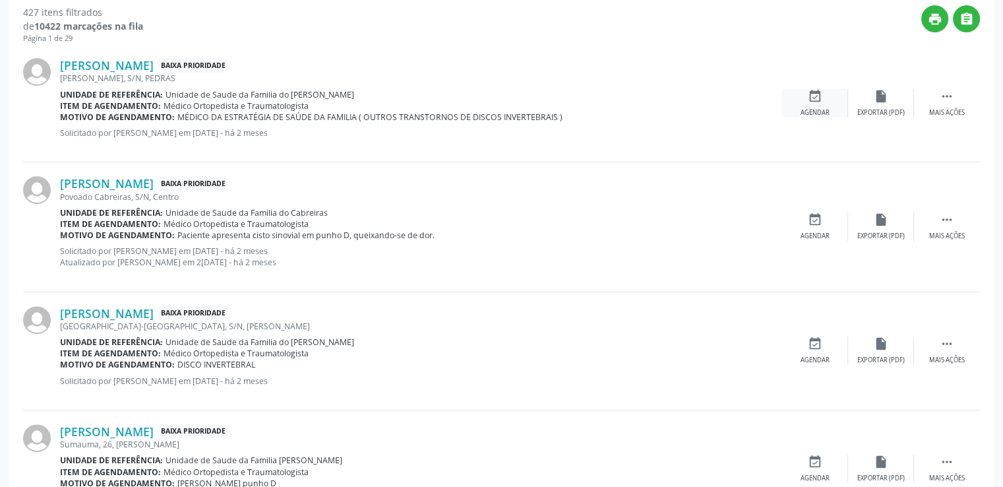
click at [809, 96] on icon "event_available" at bounding box center [815, 96] width 15 height 15
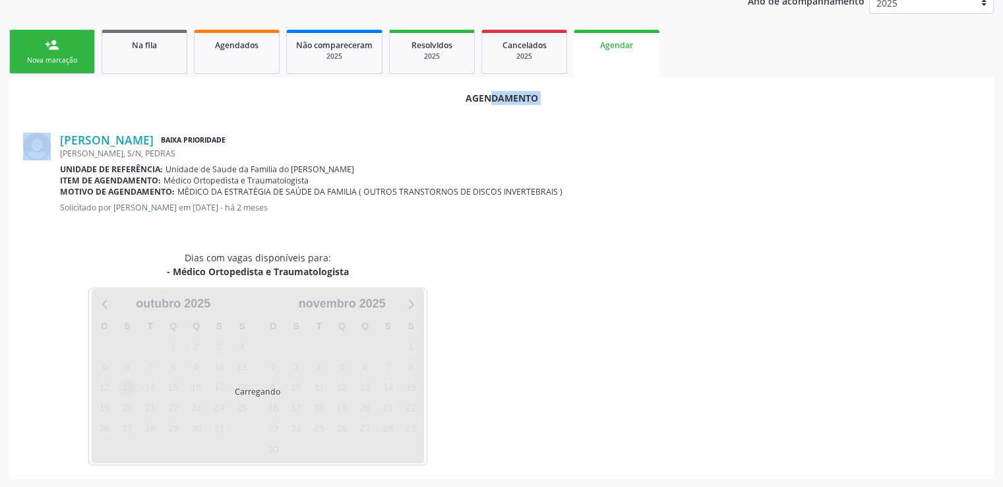
scroll to position [294, 0]
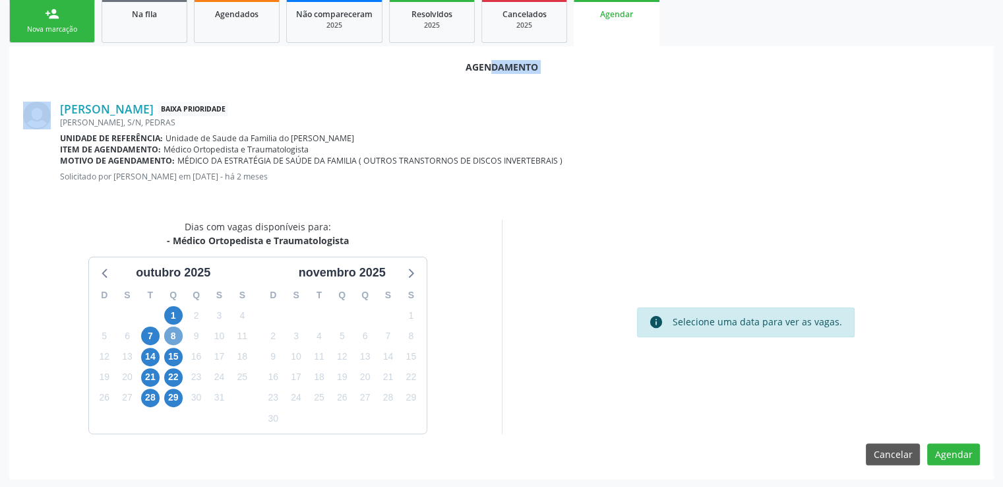
click at [177, 335] on span "8" at bounding box center [173, 336] width 18 height 18
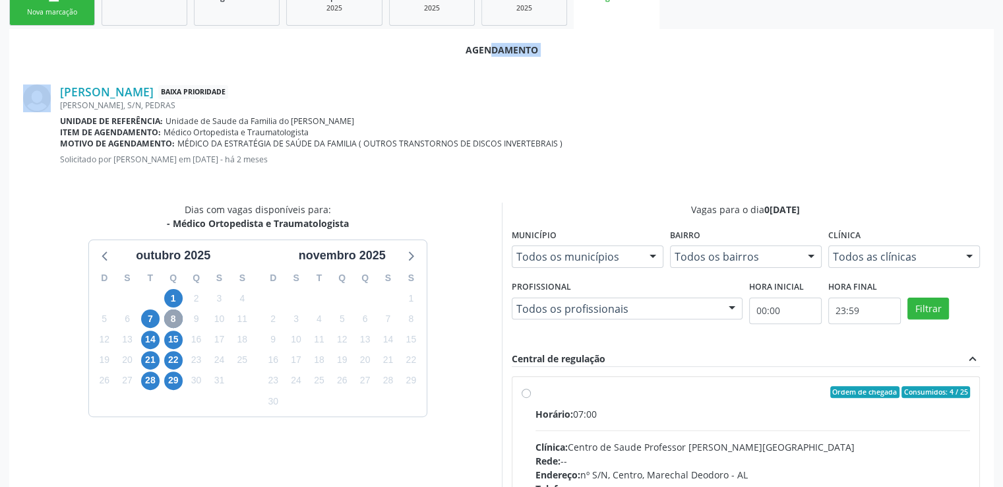
scroll to position [484, 0]
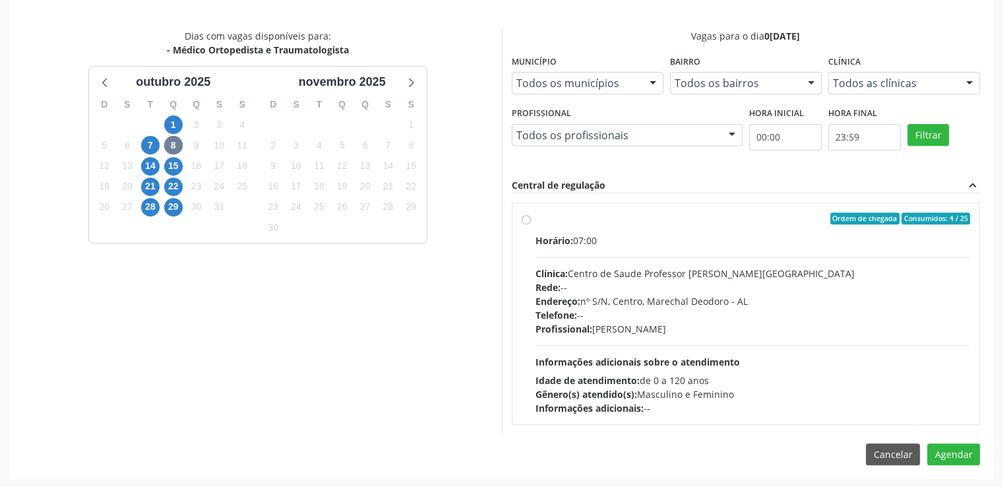
click at [536, 218] on label "Ordem de chegada Consumidos: 4 / 25 Horário: 07:00 Clínica: Centro de Saude Pro…" at bounding box center [753, 313] width 435 height 203
click at [527, 218] on input "Ordem de chegada Consumidos: 4 / 25 Horário: 07:00 Clínica: Centro de Saude Pro…" at bounding box center [526, 218] width 9 height 12
radio input "true"
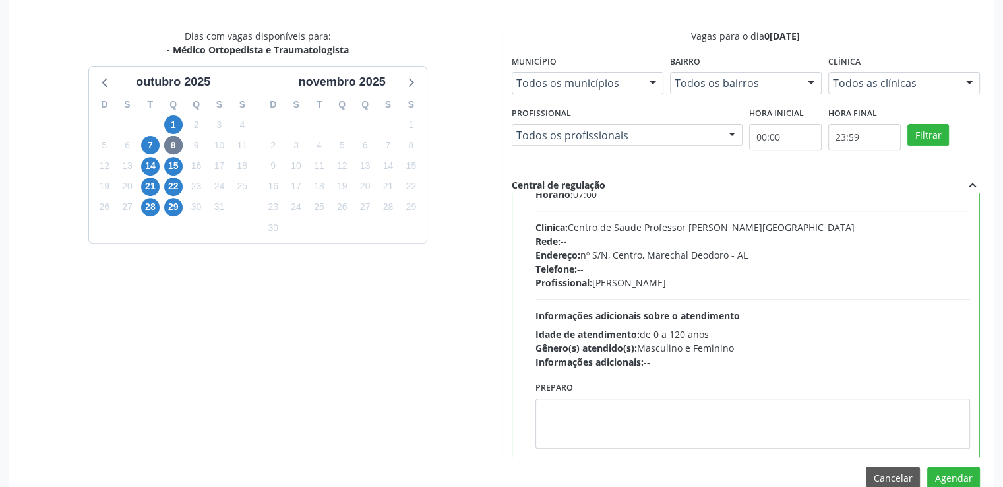
scroll to position [65, 0]
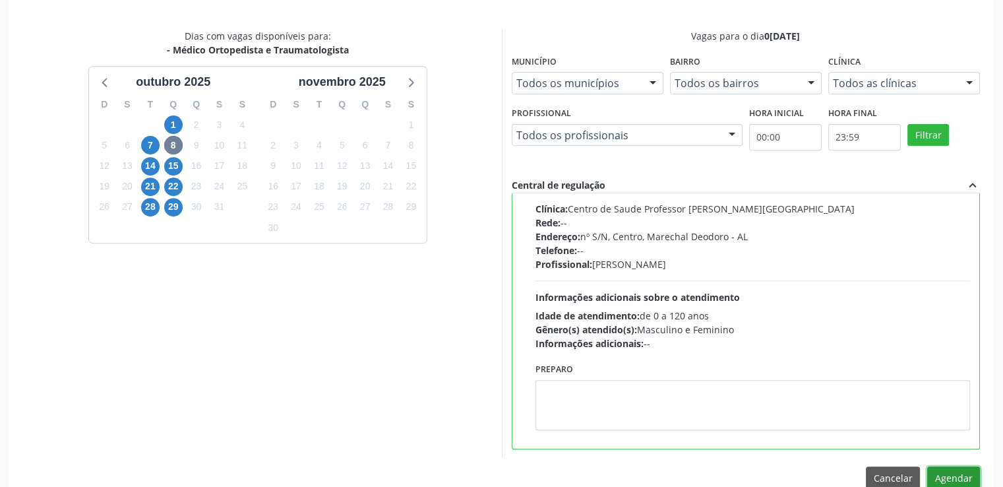
click at [955, 472] on button "Agendar" at bounding box center [954, 477] width 53 height 22
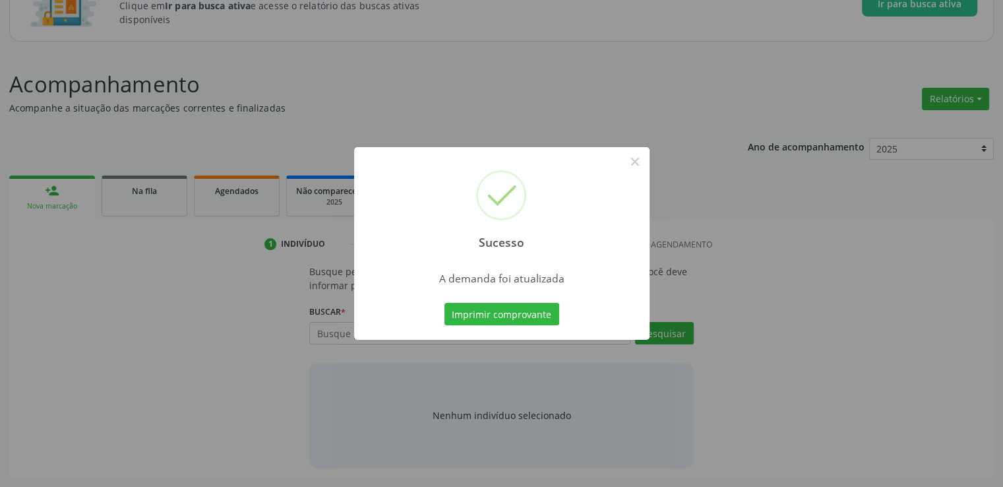
scroll to position [116, 0]
click at [631, 164] on button "×" at bounding box center [635, 161] width 22 height 22
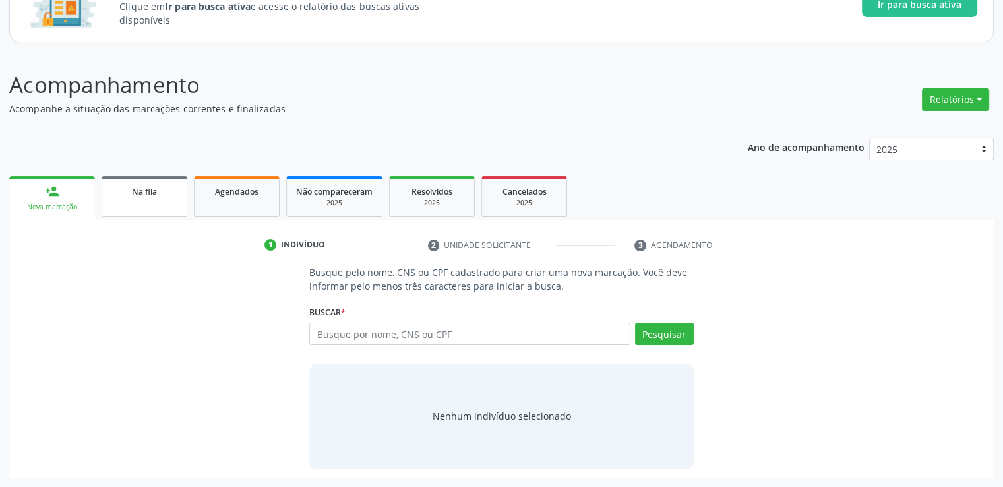
click at [137, 194] on span "Na fila" at bounding box center [144, 191] width 25 height 11
click at [137, 194] on div "Acompanhamento Acompanhe a situação das marcações correntes e finalizadas Relat…" at bounding box center [501, 274] width 985 height 410
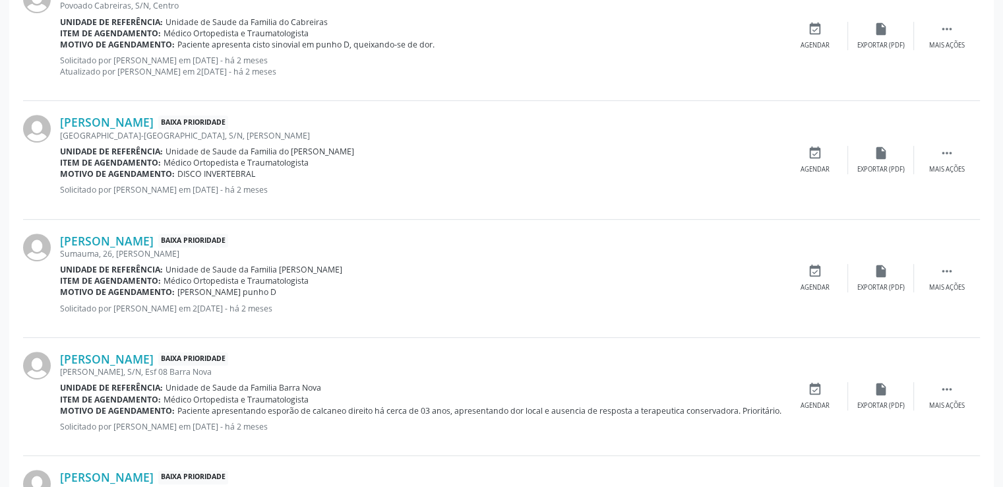
scroll to position [453, 0]
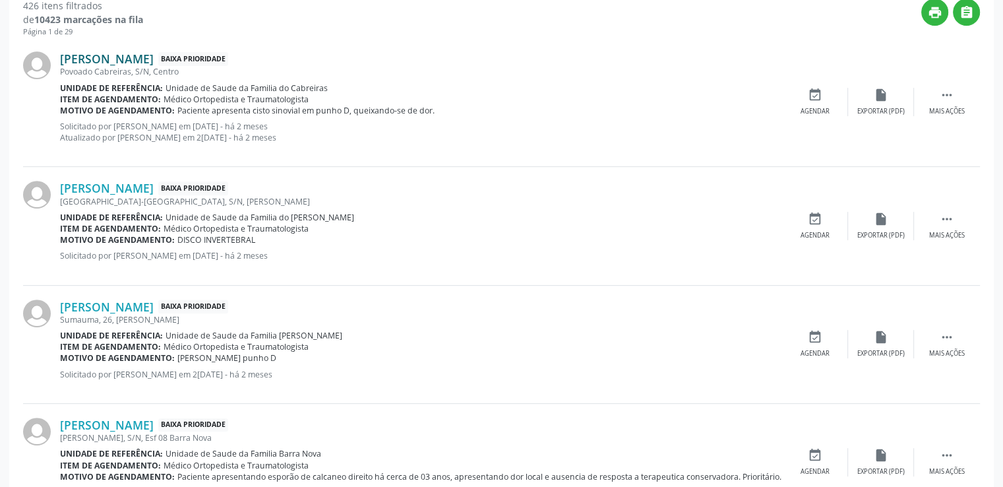
click at [142, 54] on link "[PERSON_NAME]" at bounding box center [107, 58] width 94 height 15
click at [144, 57] on link "[PERSON_NAME]" at bounding box center [107, 58] width 94 height 15
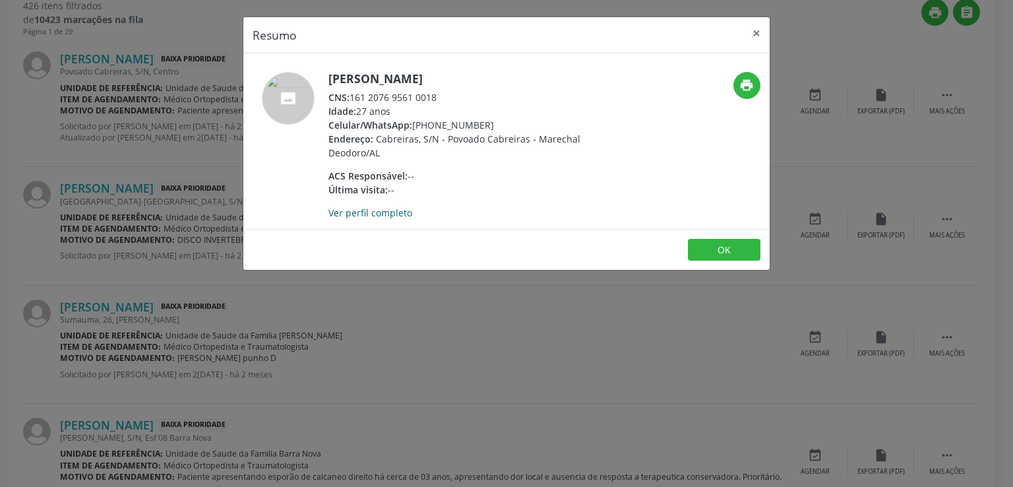
click at [379, 212] on link "Ver perfil completo" at bounding box center [371, 212] width 84 height 13
click at [761, 34] on button "×" at bounding box center [757, 33] width 26 height 32
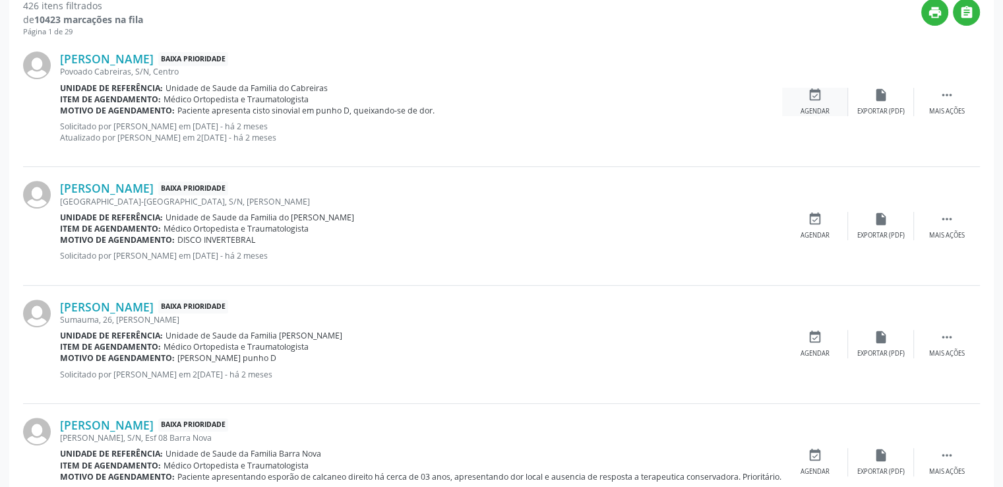
click at [811, 97] on icon "event_available" at bounding box center [815, 95] width 15 height 15
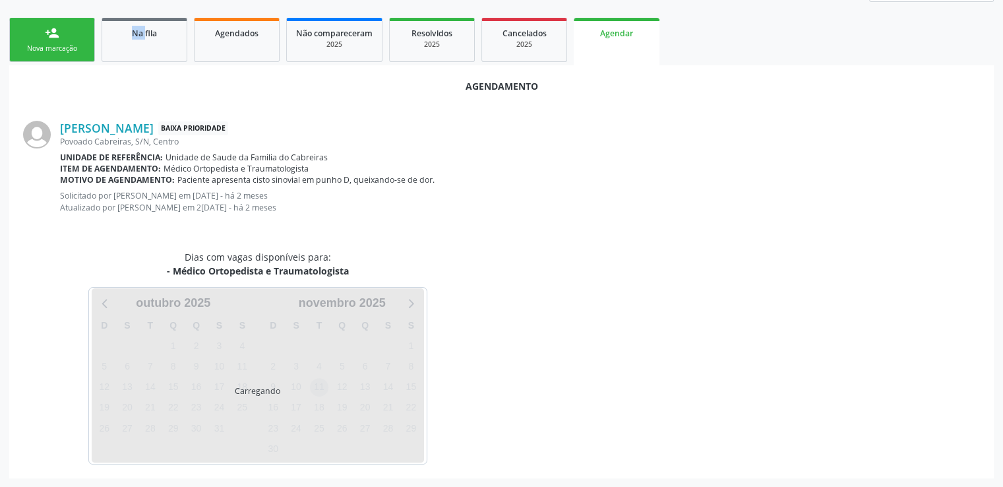
scroll to position [305, 0]
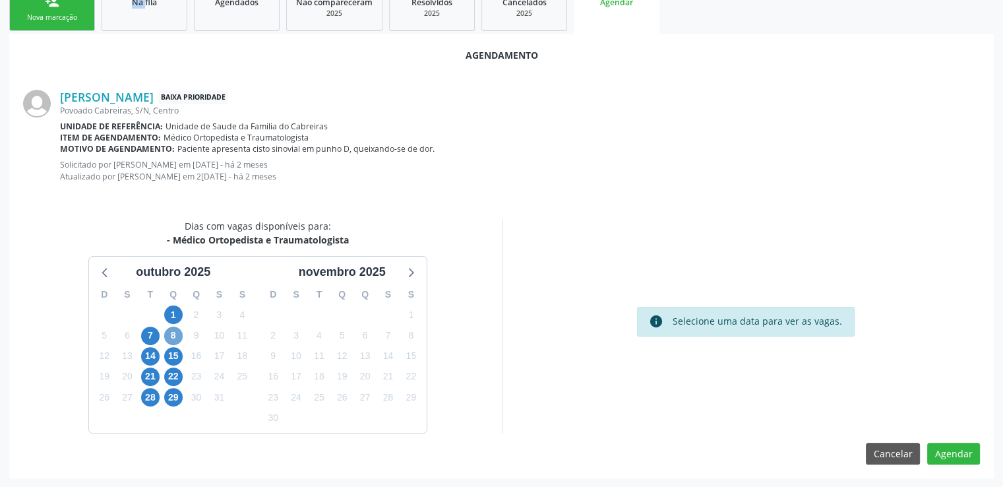
click at [173, 335] on span "8" at bounding box center [173, 336] width 18 height 18
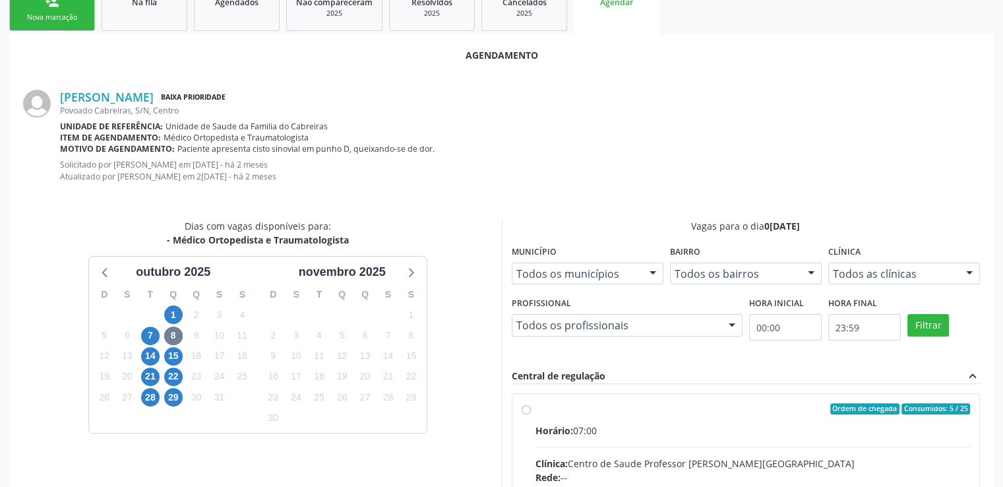
click at [525, 407] on input "Ordem de chegada Consumidos: 5 / 25 Horário: 07:00 Clínica: Centro de Saude Pro…" at bounding box center [526, 409] width 9 height 12
radio input "true"
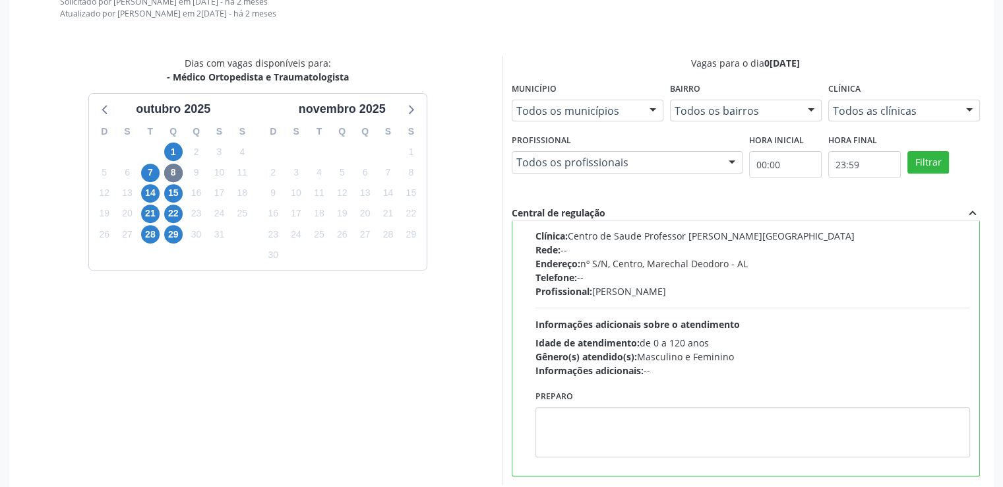
scroll to position [519, 0]
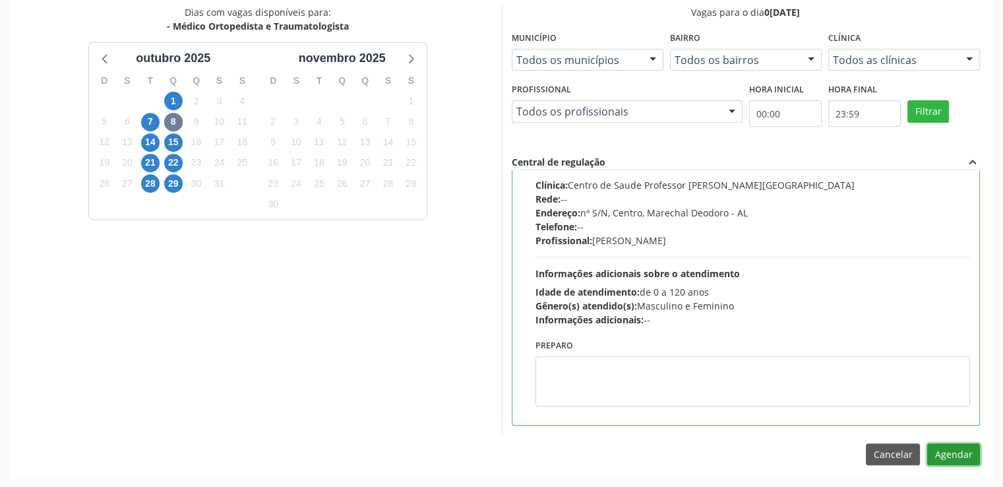
click at [953, 455] on button "Agendar" at bounding box center [954, 454] width 53 height 22
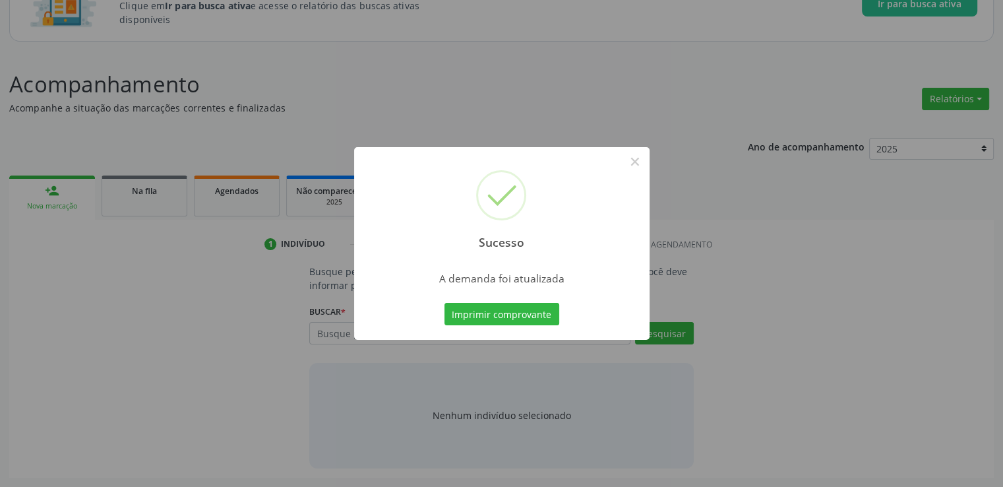
scroll to position [116, 0]
click at [635, 164] on button "×" at bounding box center [635, 161] width 22 height 22
click at [635, 164] on div "Sucesso × A demanda foi atualizada Imprimir comprovante Cancel" at bounding box center [501, 243] width 1003 height 487
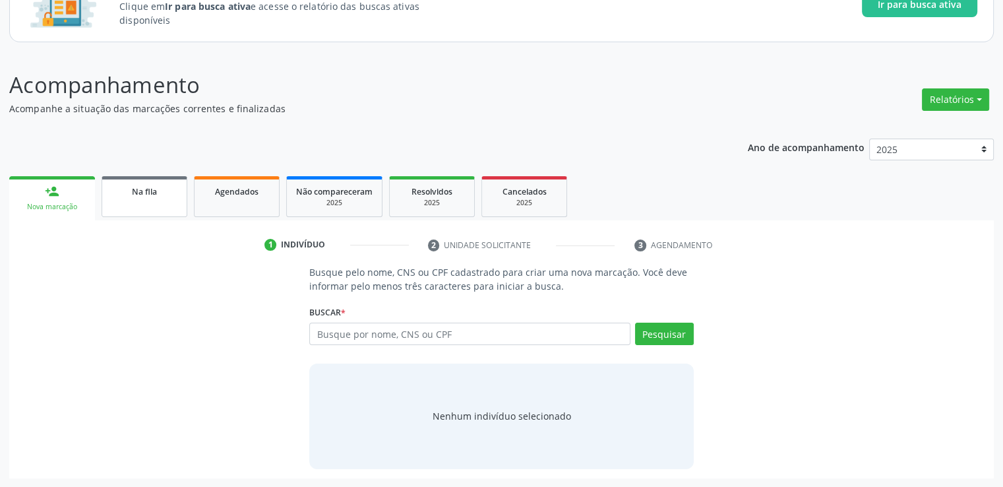
click at [127, 205] on link "Na fila" at bounding box center [145, 196] width 86 height 41
click at [127, 205] on div "Ano de acompanhamento 2025 person_add Nova marcação Na fila Agendados Não compa…" at bounding box center [501, 303] width 985 height 349
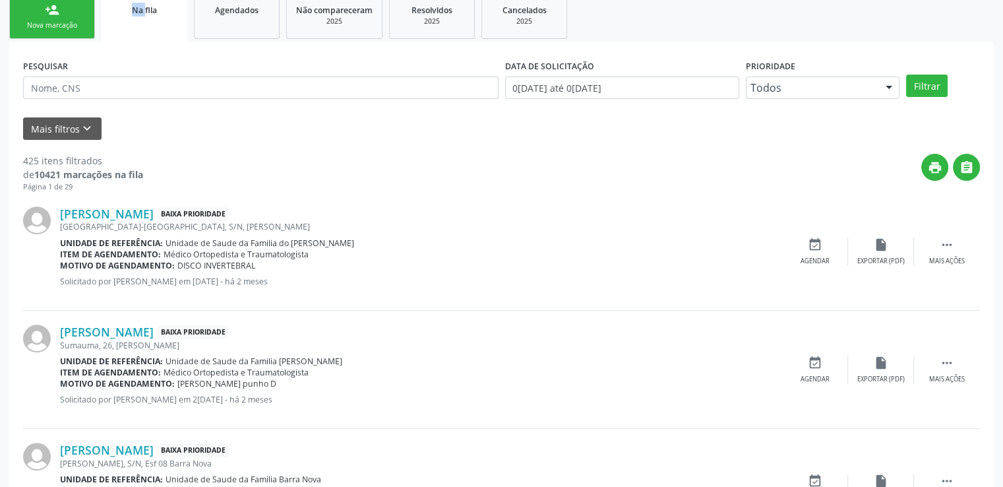
scroll to position [307, 0]
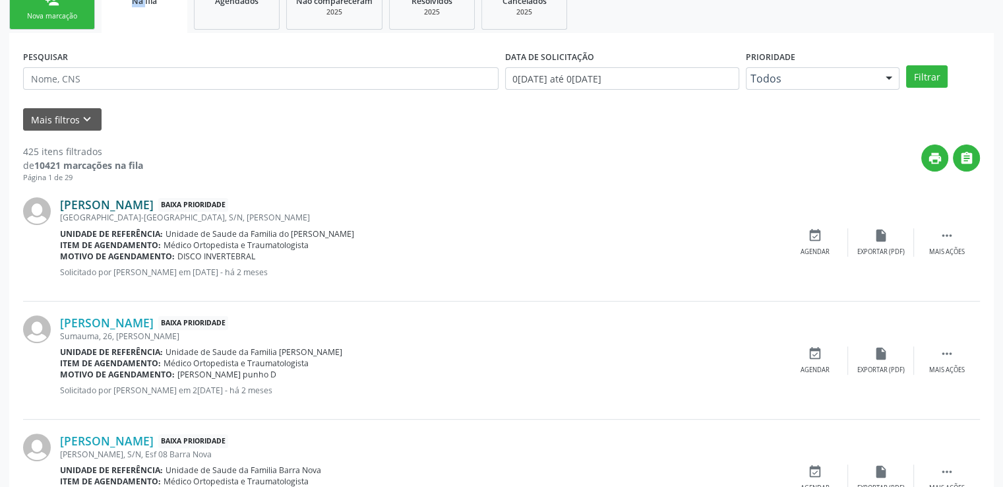
click at [115, 199] on link "[PERSON_NAME]" at bounding box center [107, 204] width 94 height 15
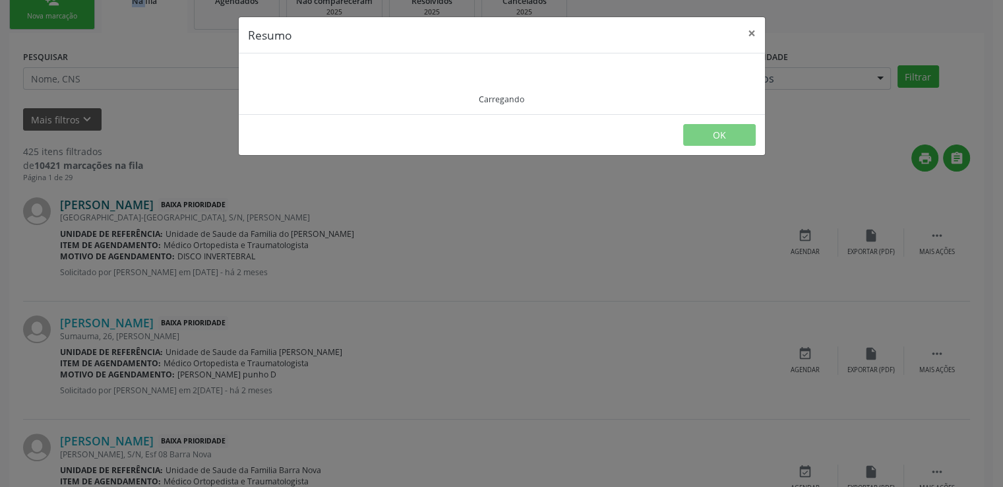
click at [115, 199] on div "Resumo × Carregando OK" at bounding box center [501, 243] width 1003 height 487
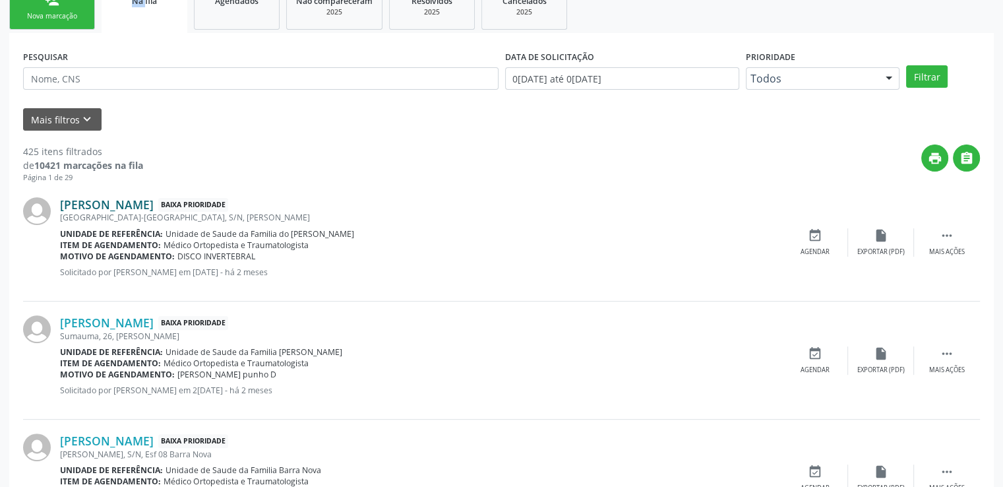
click at [119, 205] on link "[PERSON_NAME]" at bounding box center [107, 204] width 94 height 15
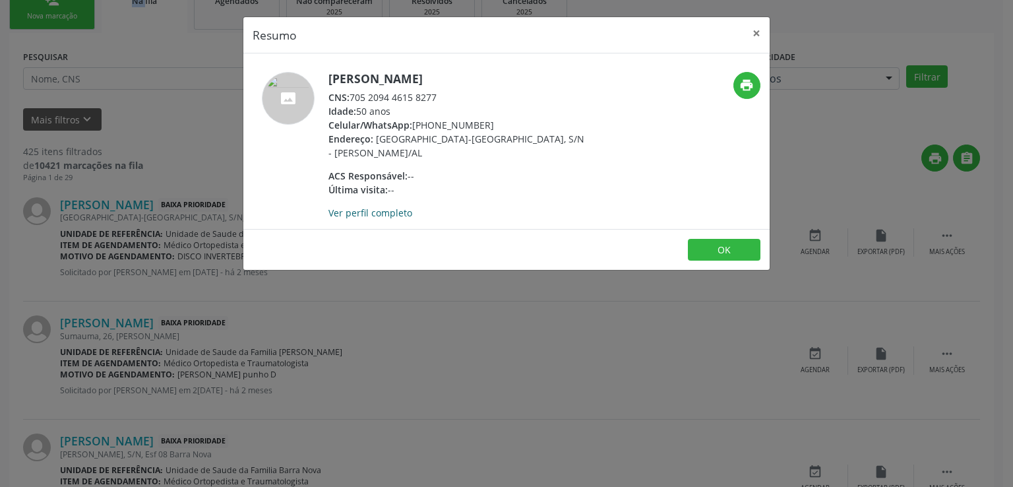
click at [364, 218] on link "Ver perfil completo" at bounding box center [371, 212] width 84 height 13
click at [755, 28] on button "×" at bounding box center [757, 33] width 26 height 32
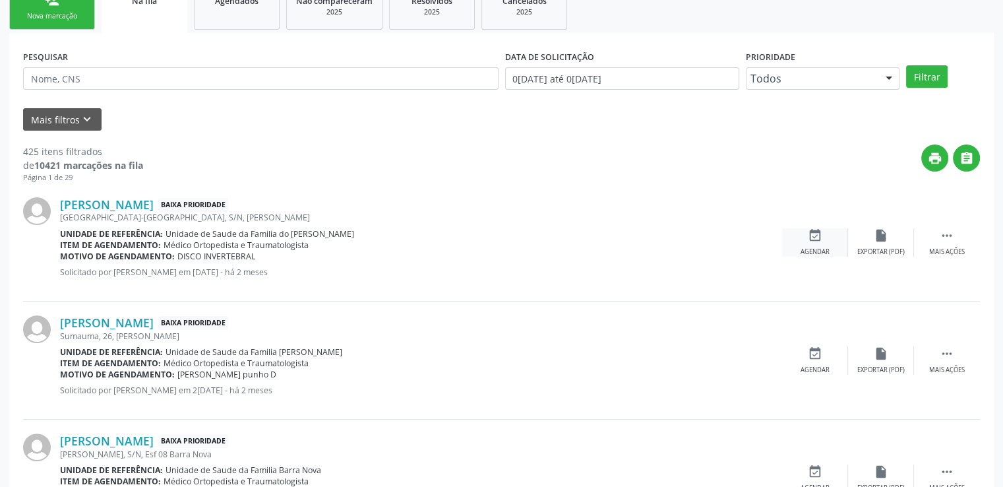
click at [818, 232] on icon "event_available" at bounding box center [815, 235] width 15 height 15
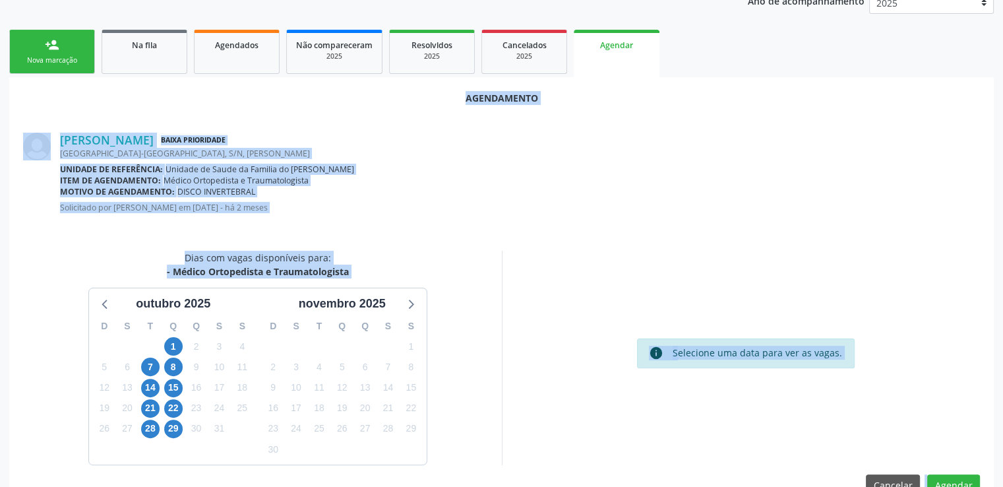
scroll to position [294, 0]
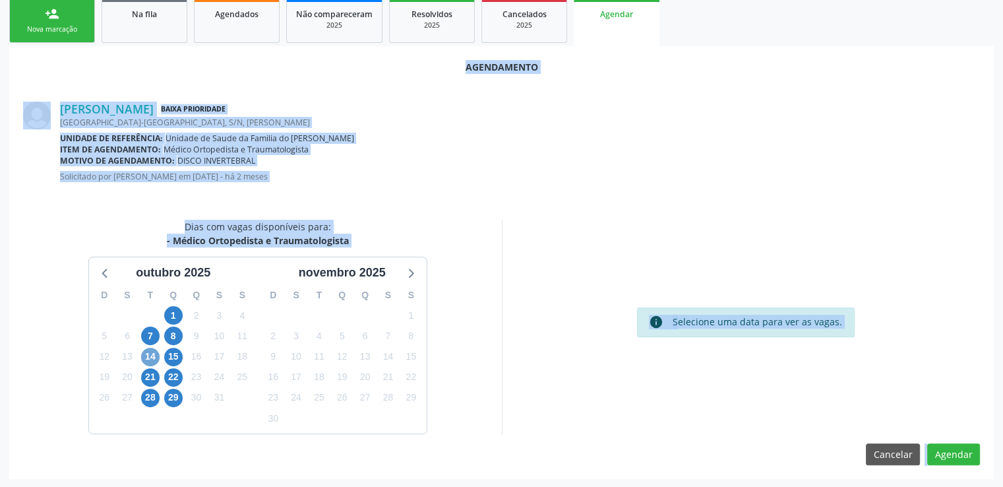
click at [150, 354] on span "14" at bounding box center [150, 357] width 18 height 18
click at [146, 359] on span "14" at bounding box center [150, 357] width 18 height 18
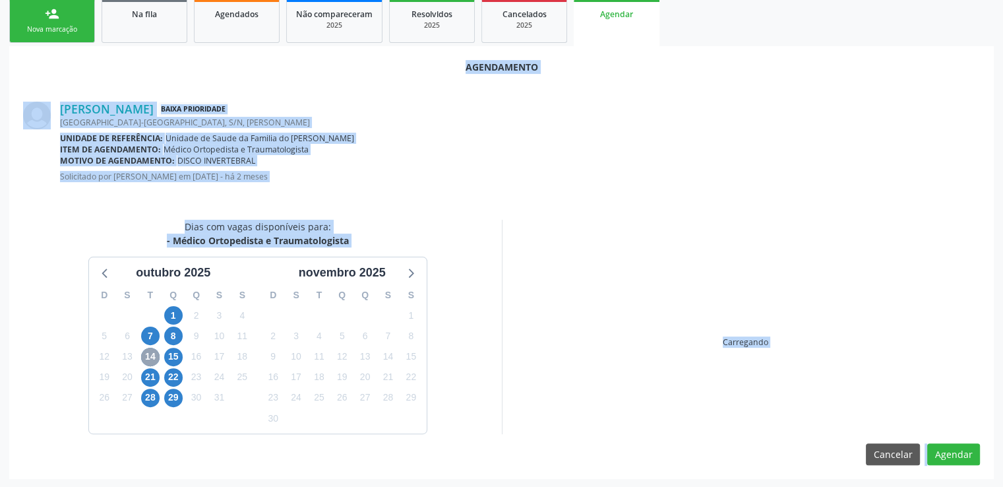
click at [146, 359] on span "14" at bounding box center [150, 357] width 18 height 18
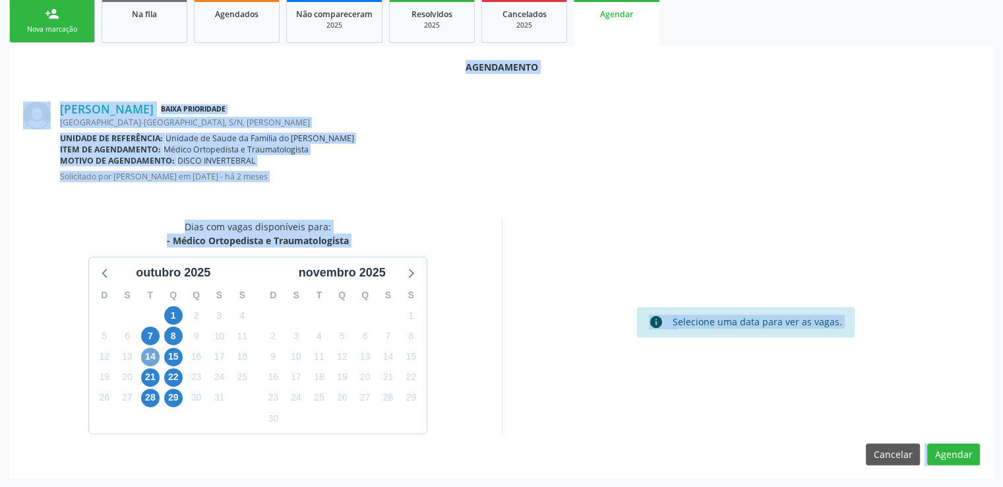
click at [146, 359] on span "14" at bounding box center [150, 357] width 18 height 18
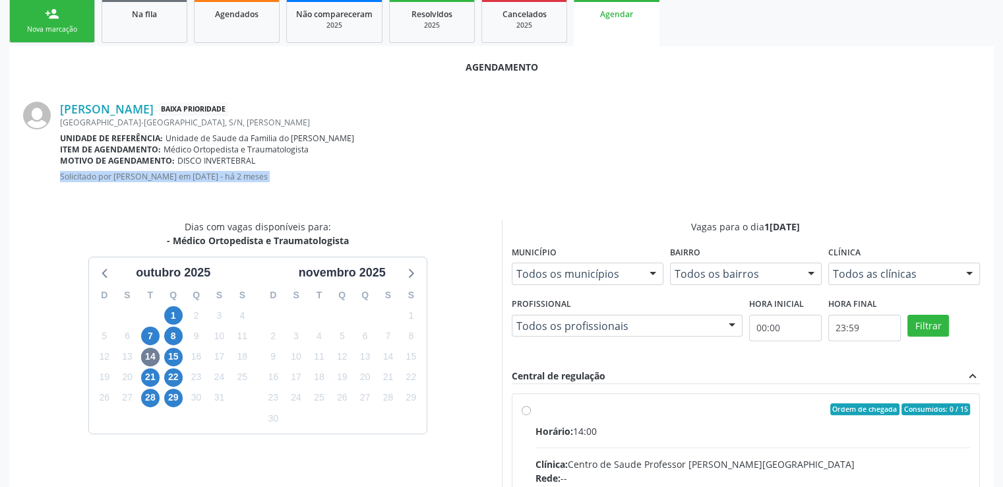
click at [524, 407] on input "Ordem de chegada Consumidos: 0 / 15 Horário: 14:00 Clínica: Centro de Saude Pro…" at bounding box center [526, 409] width 9 height 12
radio input "true"
click at [524, 407] on input "Ordem de chegada Consumidos: 0 / 15 Horário: 14:00 Clínica: Centro de Saude Pro…" at bounding box center [526, 409] width 9 height 12
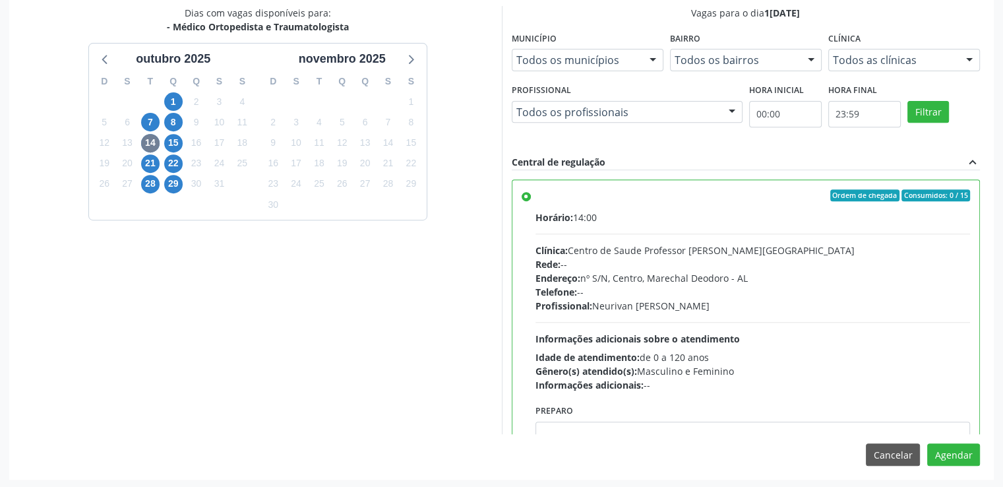
scroll to position [508, 0]
click at [953, 455] on button "Agendar" at bounding box center [954, 454] width 53 height 22
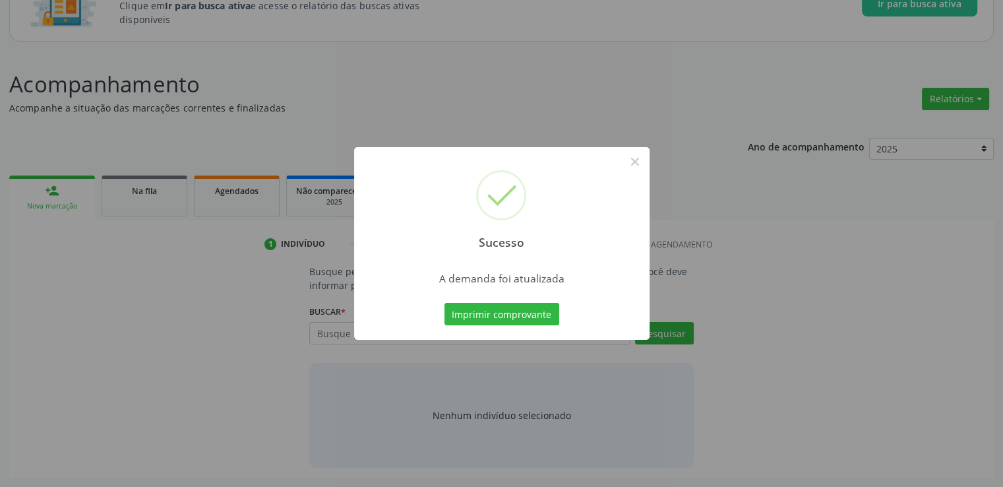
scroll to position [116, 0]
click at [636, 161] on button "×" at bounding box center [635, 161] width 22 height 22
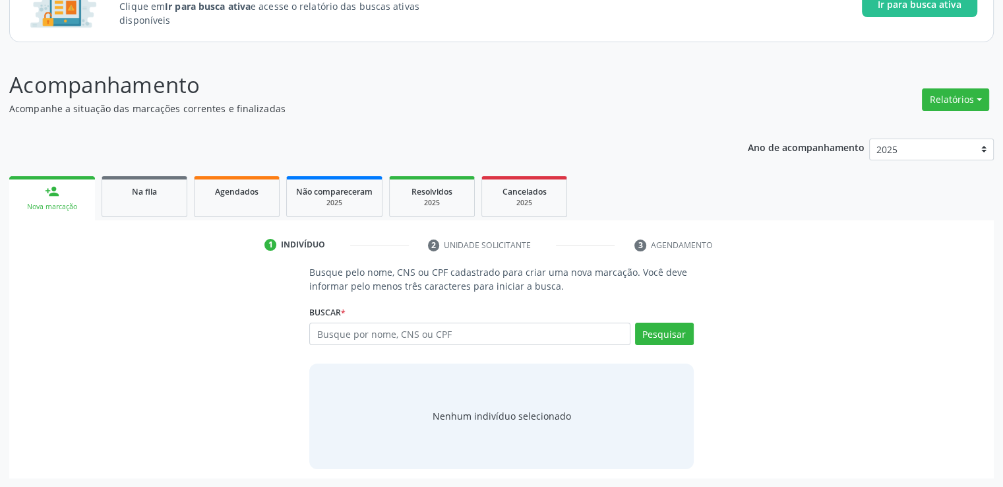
click at [574, 197] on button "×" at bounding box center [568, 202] width 11 height 11
click at [636, 161] on div "Sucesso × A demanda foi atualizada Imprimir comprovante Cancel" at bounding box center [501, 243] width 1003 height 487
click at [116, 203] on link "Na fila" at bounding box center [145, 196] width 86 height 41
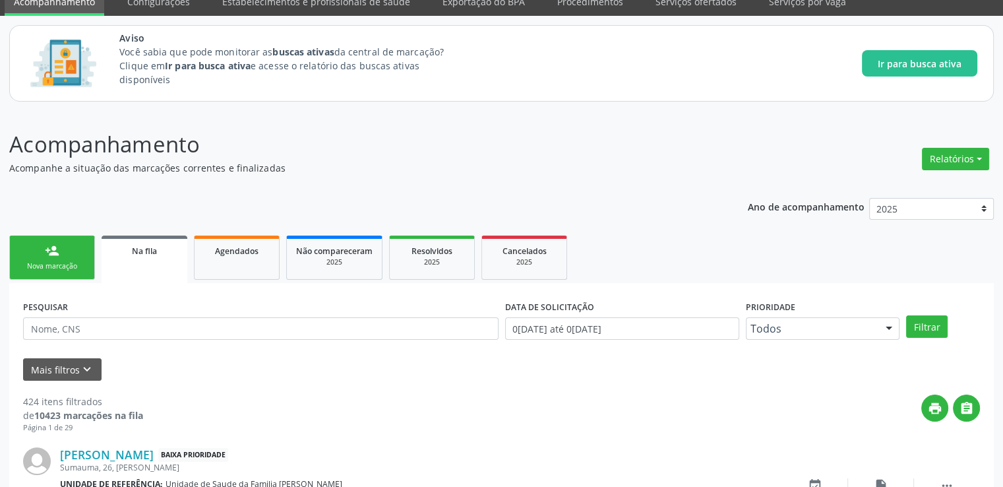
scroll to position [255, 0]
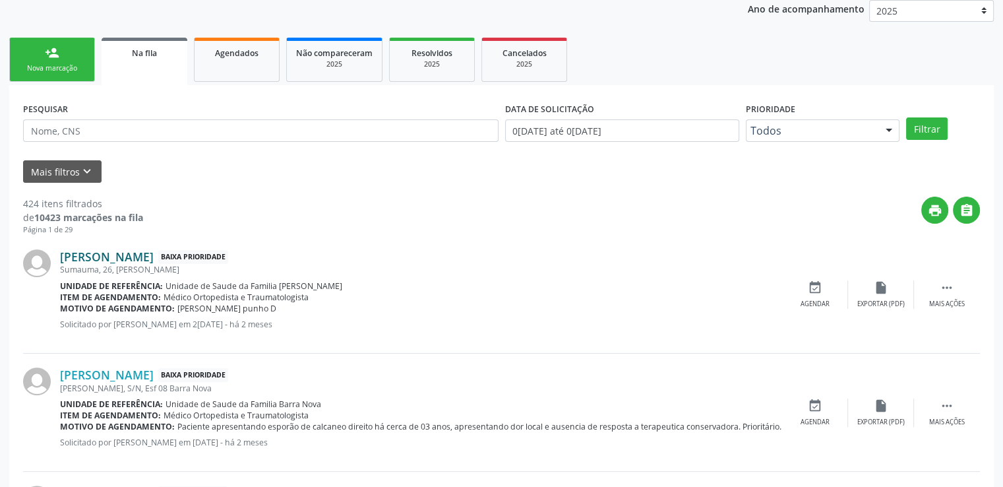
click at [154, 257] on link "[PERSON_NAME]" at bounding box center [107, 256] width 94 height 15
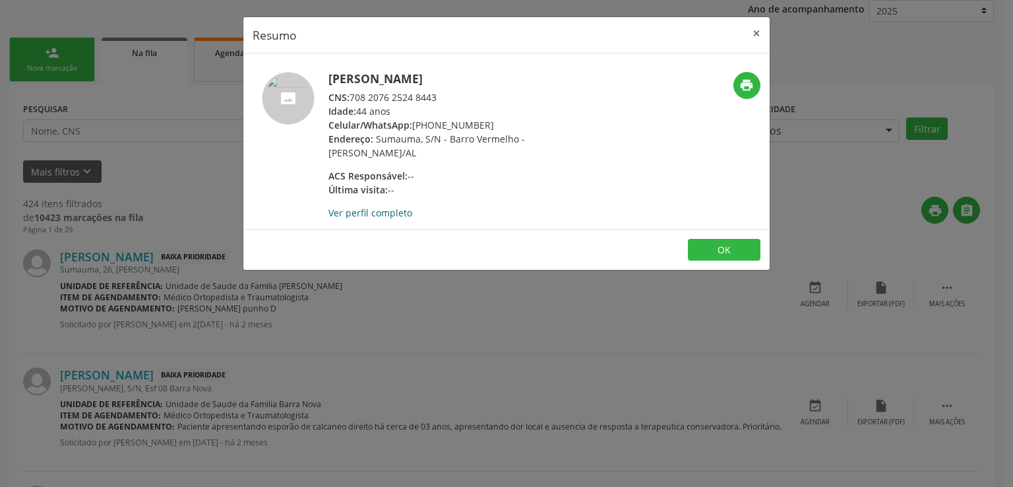
click at [375, 208] on link "Ver perfil completo" at bounding box center [371, 212] width 84 height 13
click at [755, 30] on button "×" at bounding box center [757, 33] width 26 height 32
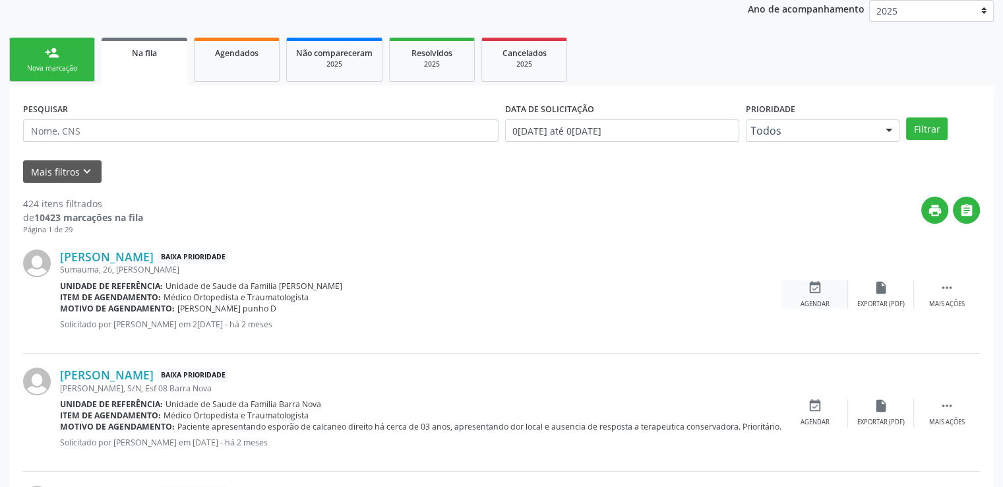
click at [810, 288] on icon "event_available" at bounding box center [815, 287] width 15 height 15
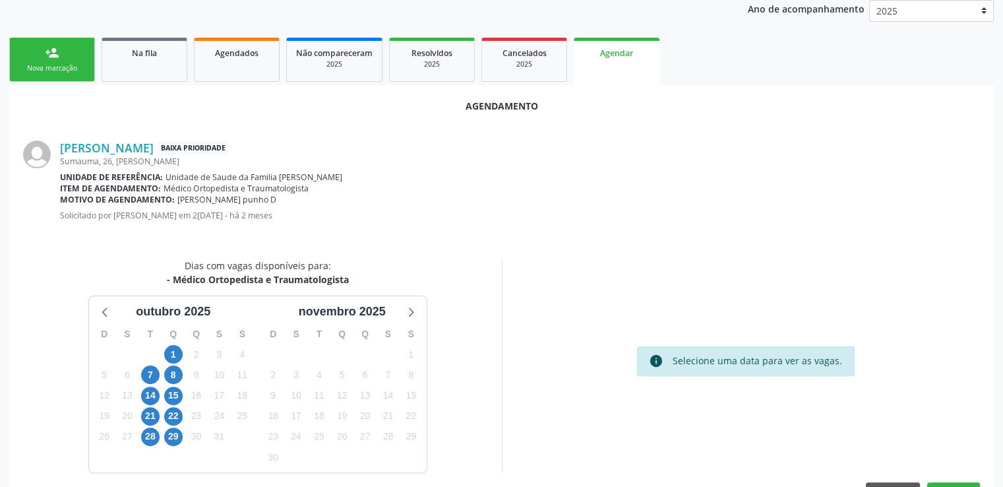
scroll to position [294, 0]
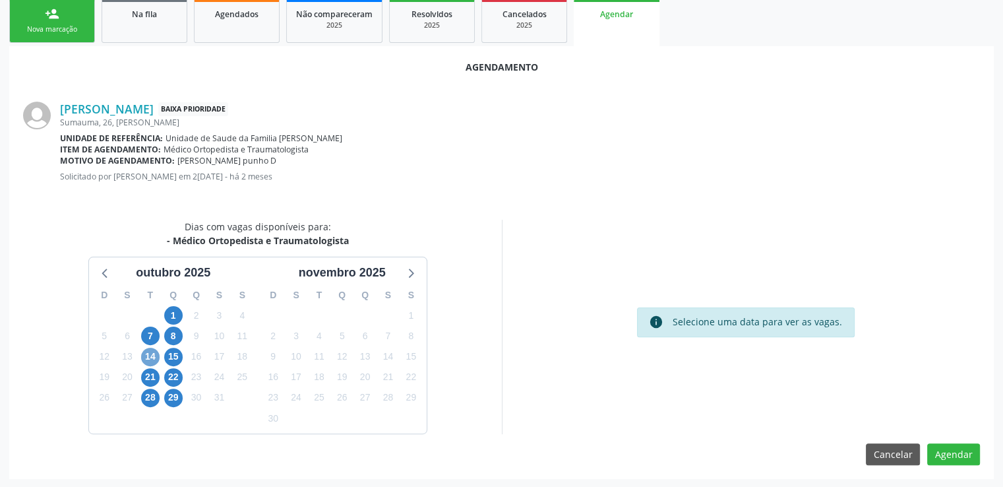
click at [153, 356] on span "14" at bounding box center [150, 357] width 18 height 18
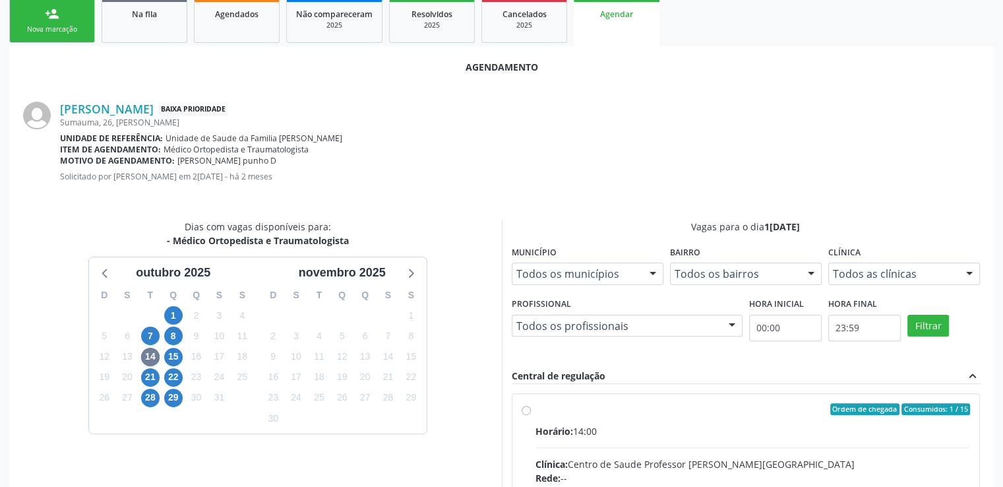
click at [524, 411] on input "Ordem de chegada Consumidos: 1 / 15 Horário: 14:00 Clínica: Centro de Saude Pro…" at bounding box center [526, 409] width 9 height 12
radio input "true"
click at [524, 411] on input "Ordem de chegada Consumidos: 1 / 15 Horário: 14:00 Clínica: Centro de Saude Pro…" at bounding box center [526, 409] width 9 height 12
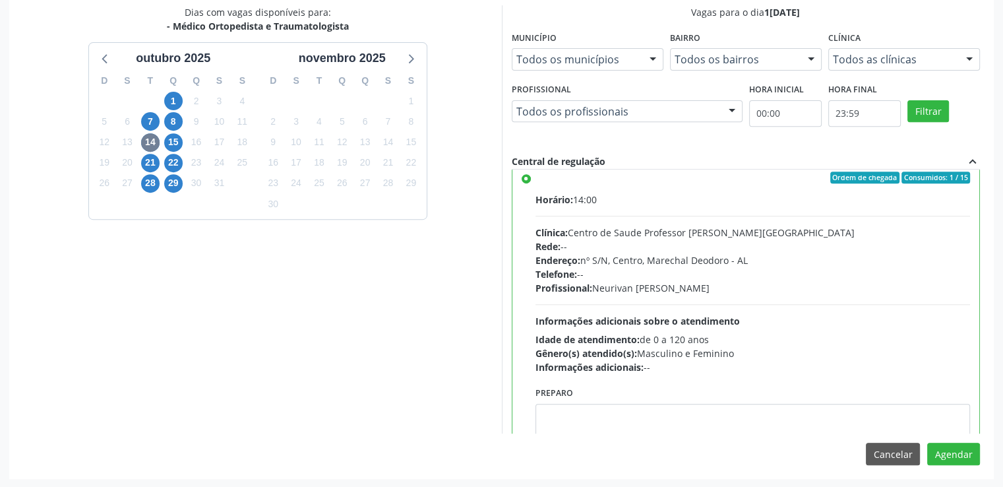
scroll to position [65, 0]
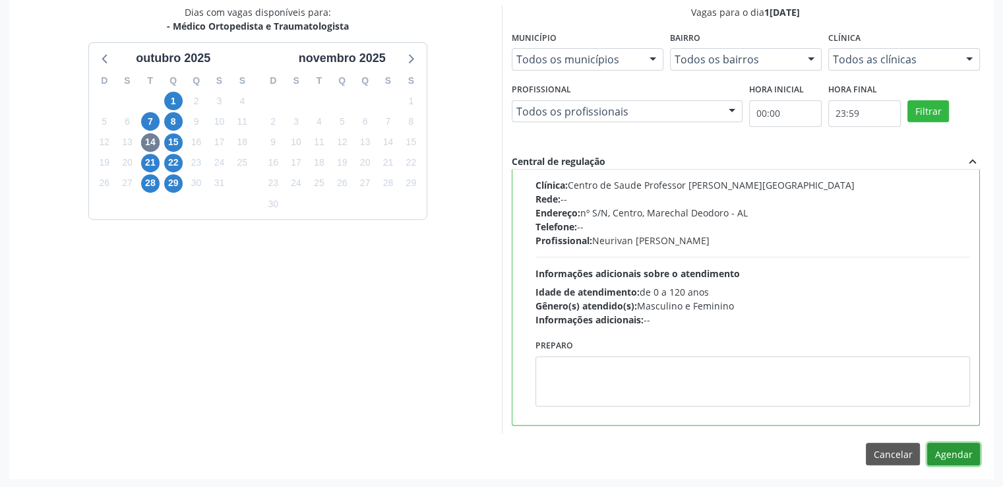
click at [965, 452] on button "Agendar" at bounding box center [954, 454] width 53 height 22
click at [965, 452] on div at bounding box center [954, 454] width 53 height 22
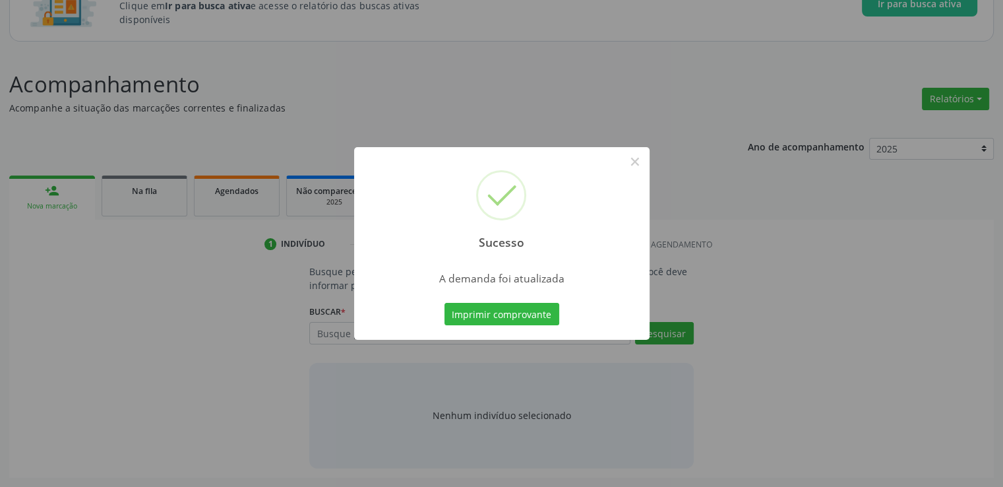
scroll to position [116, 0]
click at [631, 158] on button "×" at bounding box center [635, 161] width 22 height 22
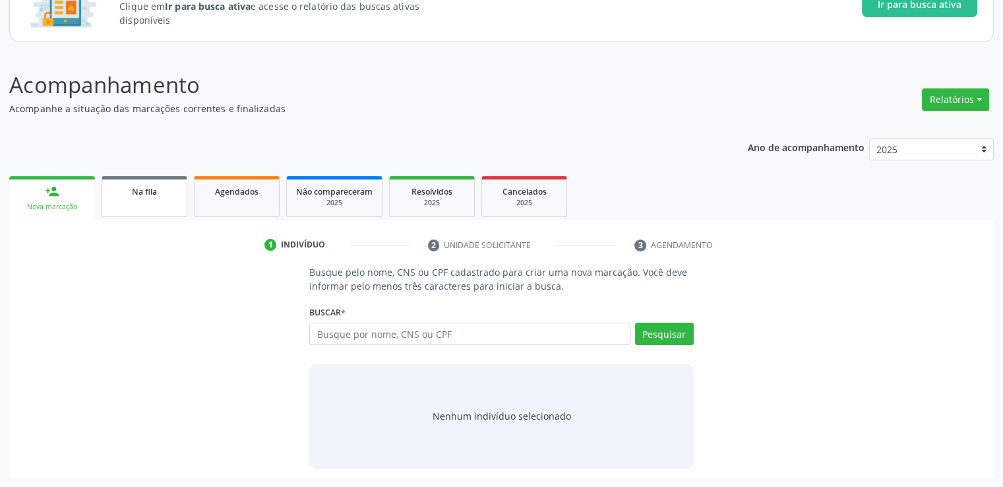
click at [170, 199] on link "Na fila" at bounding box center [145, 196] width 86 height 41
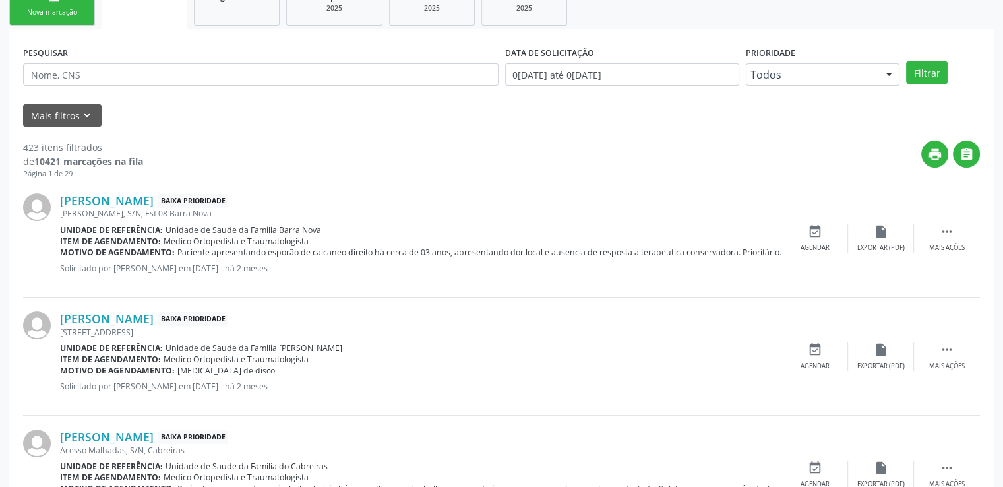
scroll to position [314, 0]
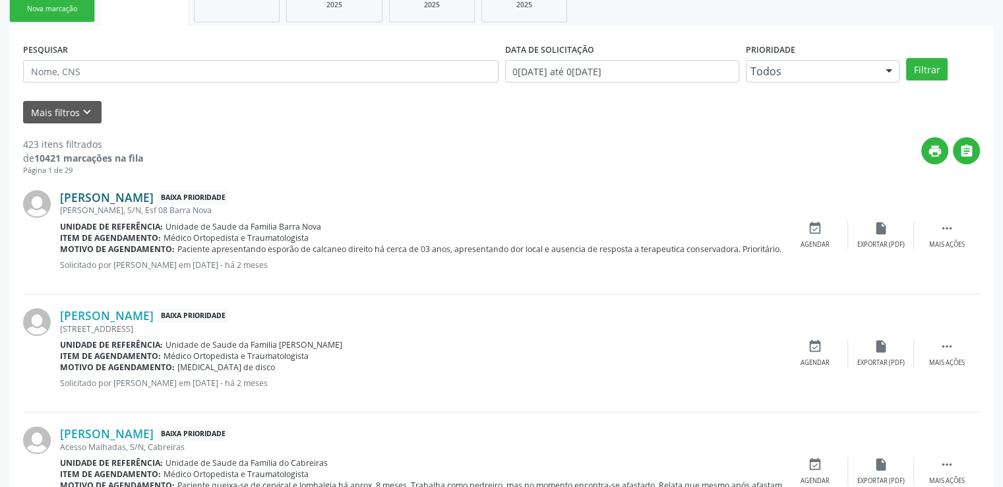
click at [151, 199] on link "[PERSON_NAME]" at bounding box center [107, 197] width 94 height 15
click at [147, 198] on link "[PERSON_NAME]" at bounding box center [107, 197] width 94 height 15
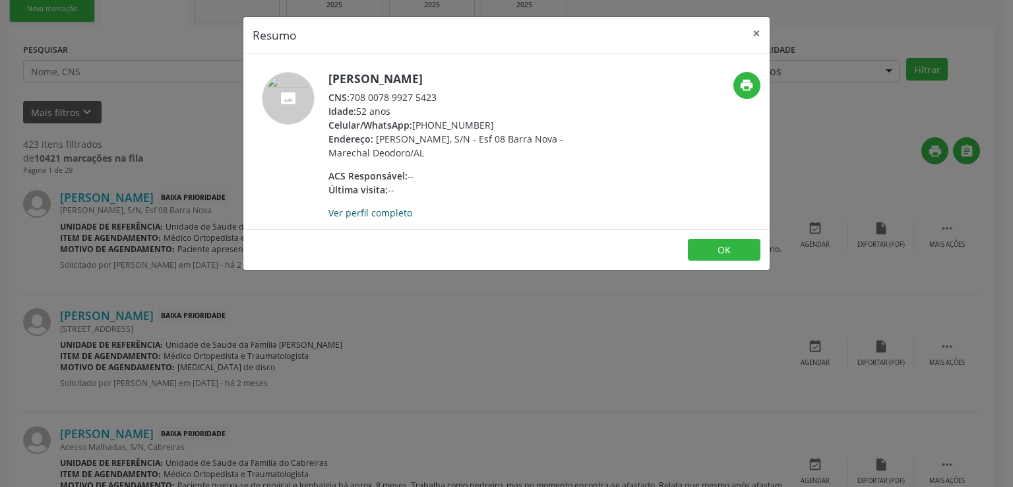
click at [385, 214] on link "Ver perfil completo" at bounding box center [371, 212] width 84 height 13
click at [751, 34] on button "×" at bounding box center [757, 33] width 26 height 32
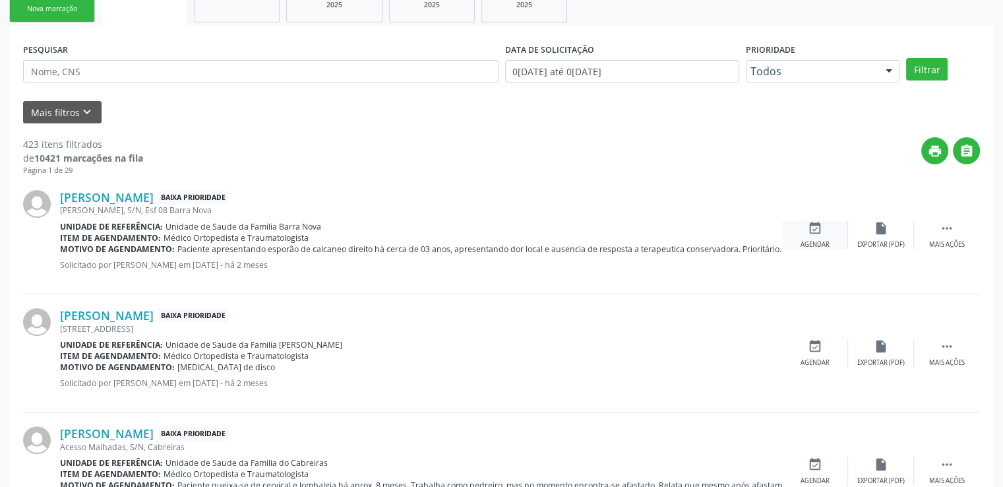
click at [818, 228] on icon "event_available" at bounding box center [815, 228] width 15 height 15
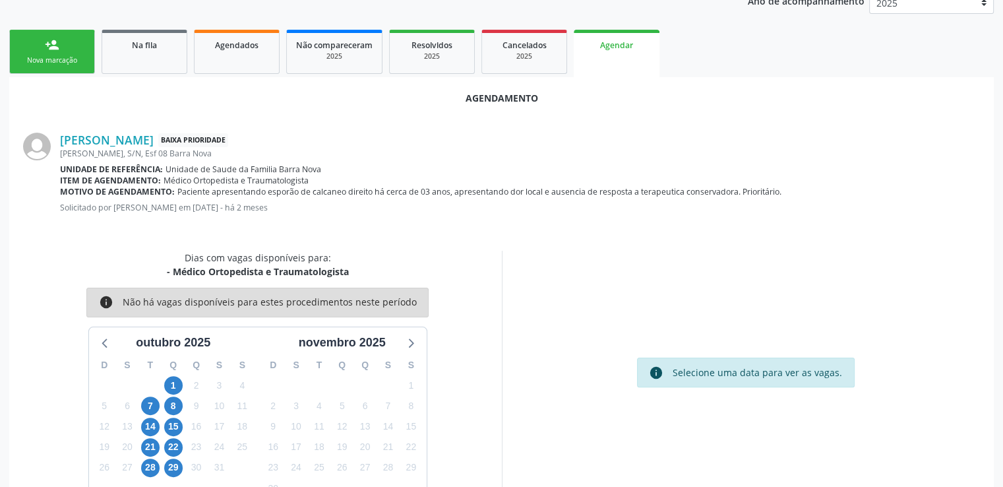
scroll to position [294, 0]
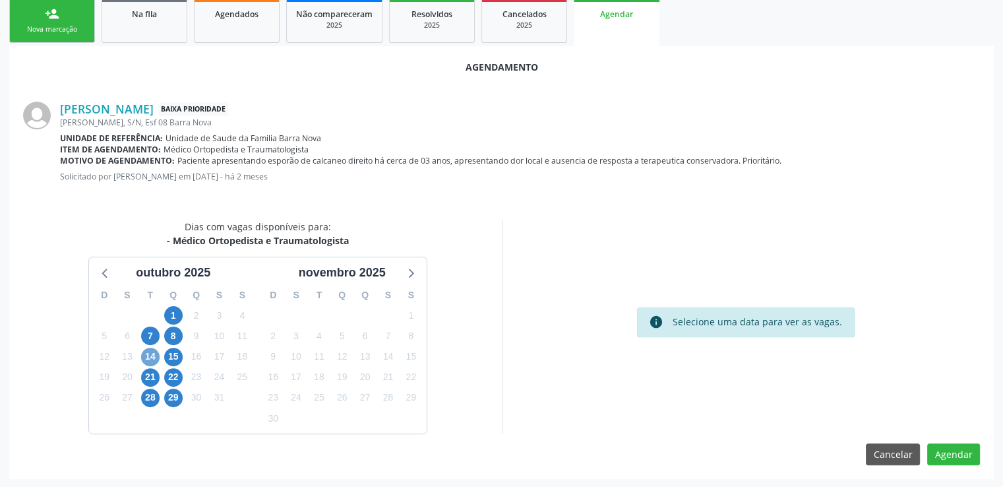
click at [147, 357] on span "14" at bounding box center [150, 357] width 18 height 18
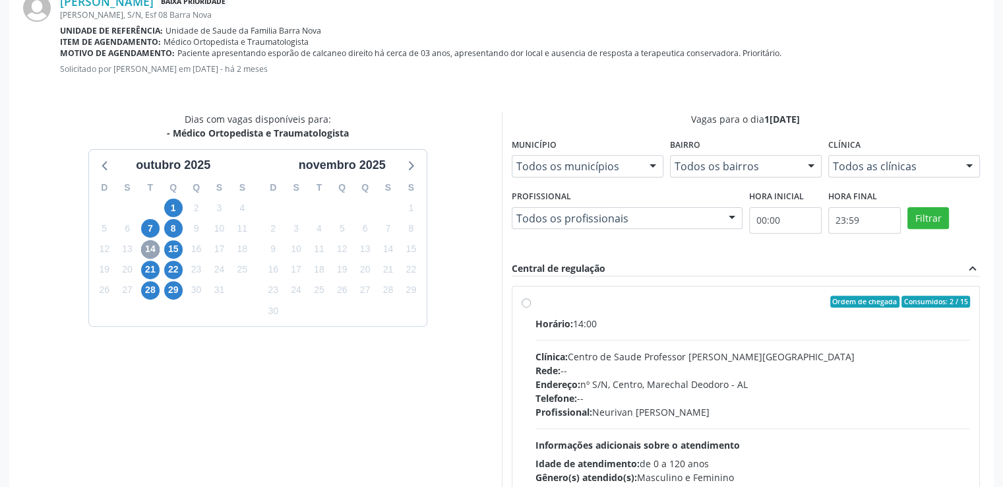
scroll to position [484, 0]
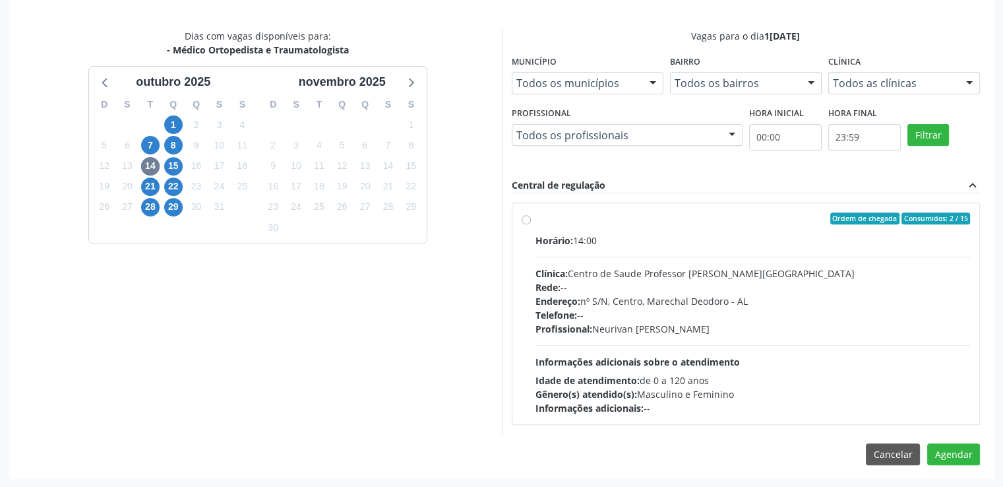
click at [536, 217] on label "Ordem de chegada Consumidos: 2 / 15 Horário: 14:00 Clínica: Centro de Saude Pro…" at bounding box center [753, 313] width 435 height 203
click at [528, 217] on input "Ordem de chegada Consumidos: 2 / 15 Horário: 14:00 Clínica: Centro de Saude Pro…" at bounding box center [526, 218] width 9 height 12
radio input "true"
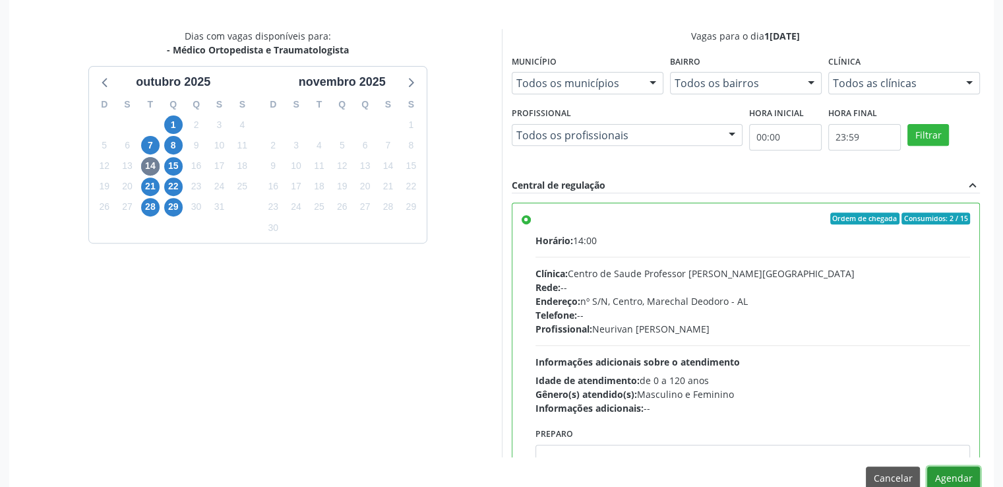
click at [958, 470] on button "Agendar" at bounding box center [954, 477] width 53 height 22
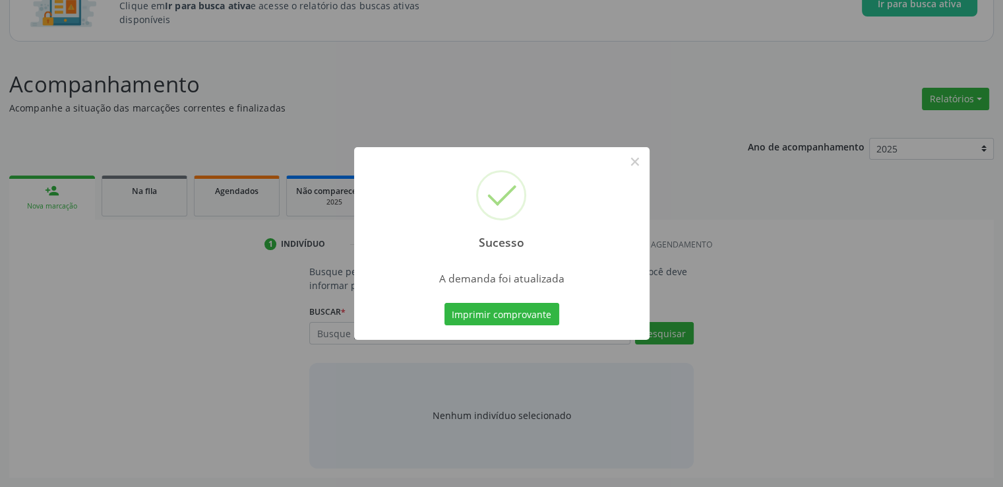
scroll to position [116, 0]
click at [638, 162] on button "×" at bounding box center [635, 161] width 22 height 22
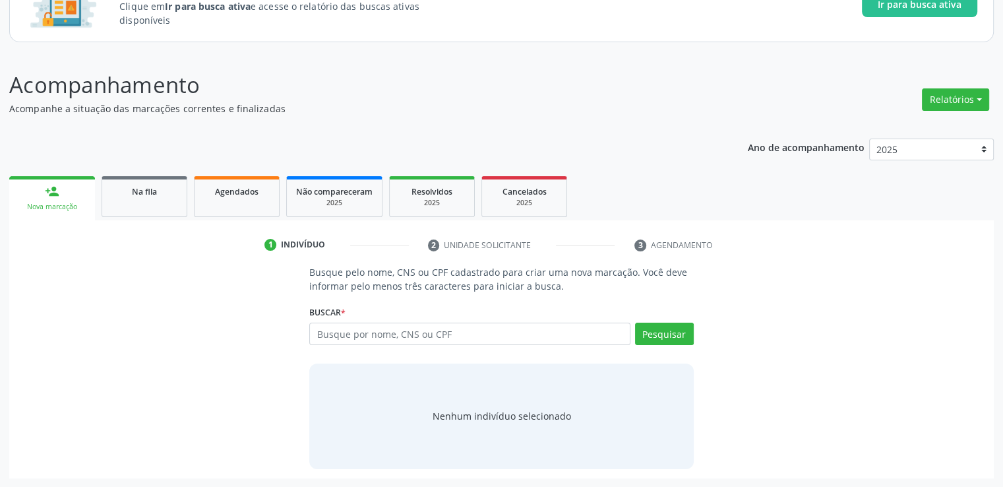
click at [637, 162] on div "Sucesso × A demanda foi atualizada Imprimir comprovante Cancel" at bounding box center [501, 243] width 1003 height 487
click at [144, 186] on span "Na fila" at bounding box center [144, 191] width 25 height 11
click at [146, 115] on p "Acompanhe a situação das marcações correntes e finalizadas" at bounding box center [353, 109] width 689 height 14
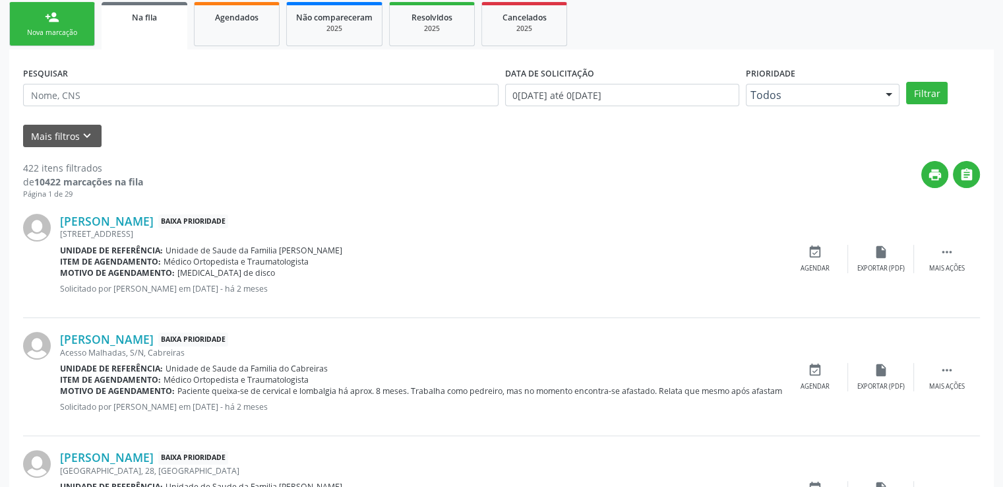
scroll to position [307, 0]
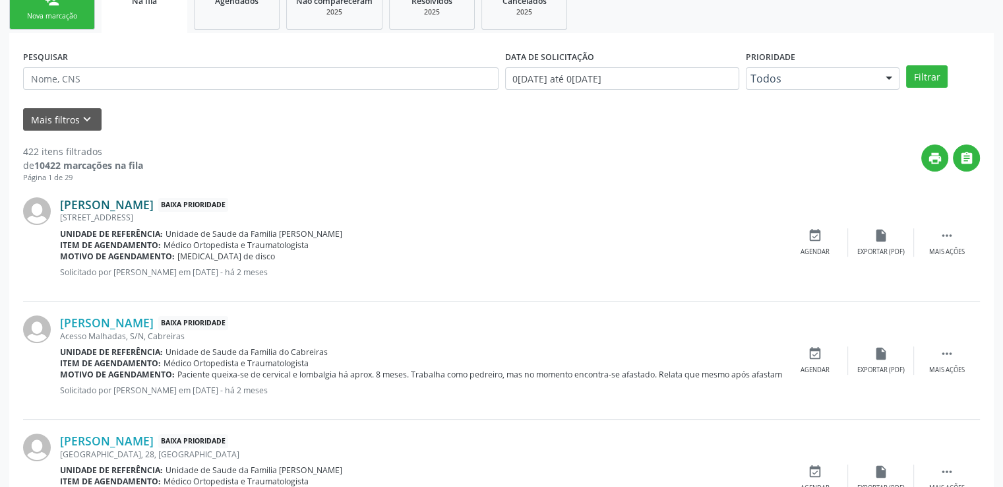
click at [154, 201] on link "[PERSON_NAME]" at bounding box center [107, 204] width 94 height 15
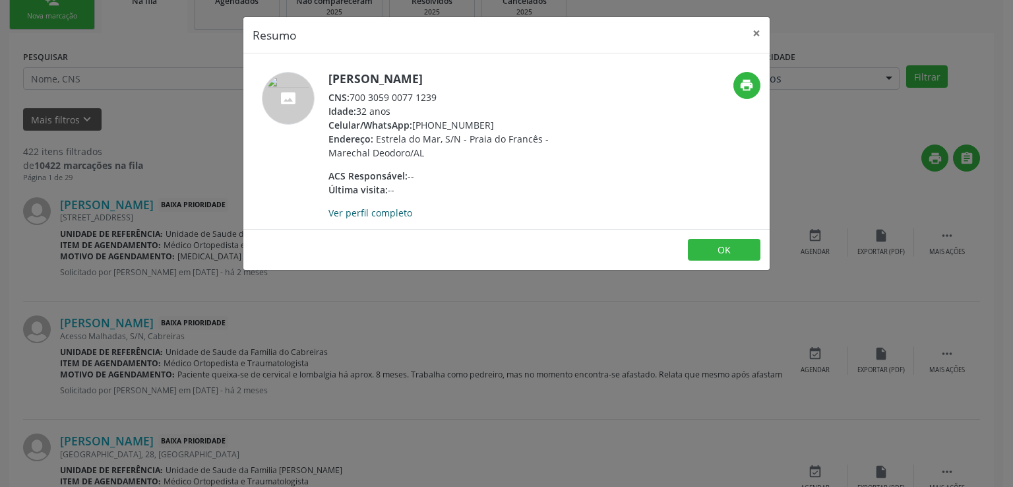
click at [393, 214] on link "Ver perfil completo" at bounding box center [371, 212] width 84 height 13
click at [757, 32] on button "×" at bounding box center [757, 33] width 26 height 32
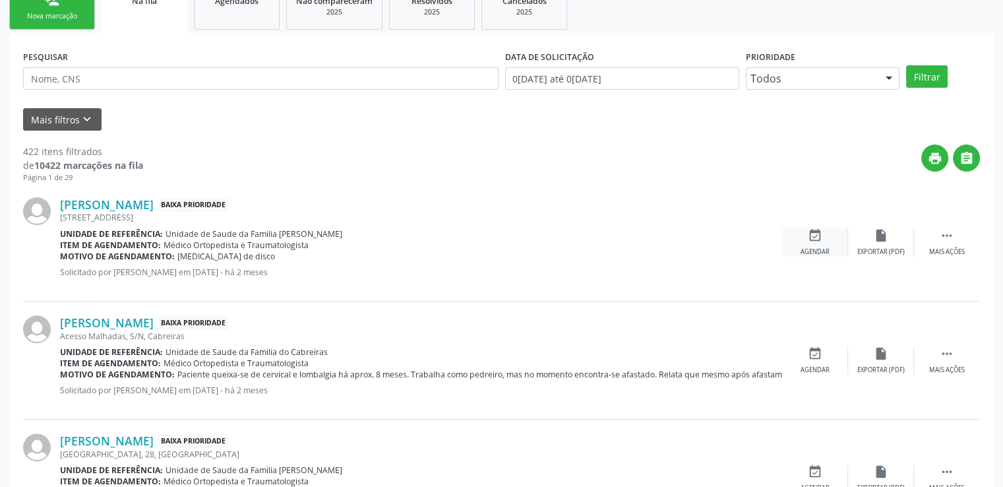
click at [815, 235] on icon "event_available" at bounding box center [815, 235] width 15 height 15
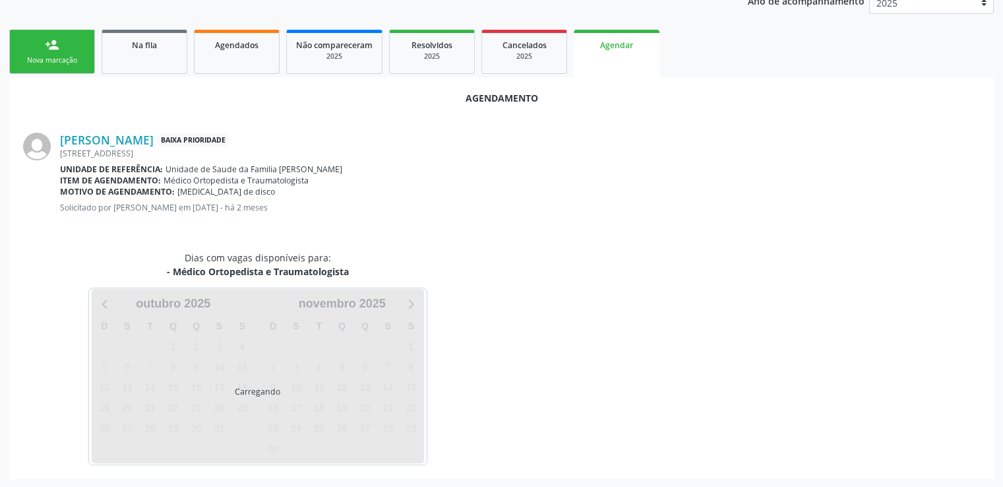
scroll to position [294, 0]
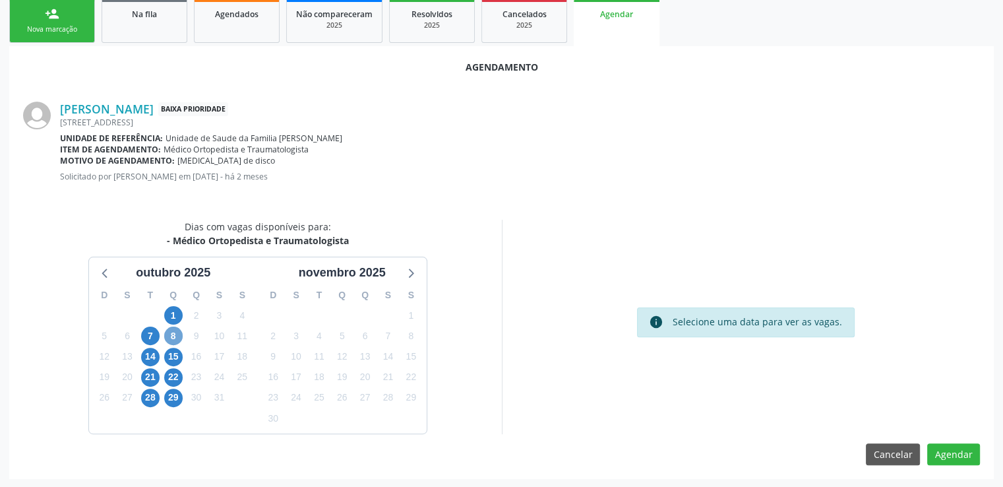
click at [173, 330] on span "8" at bounding box center [173, 336] width 18 height 18
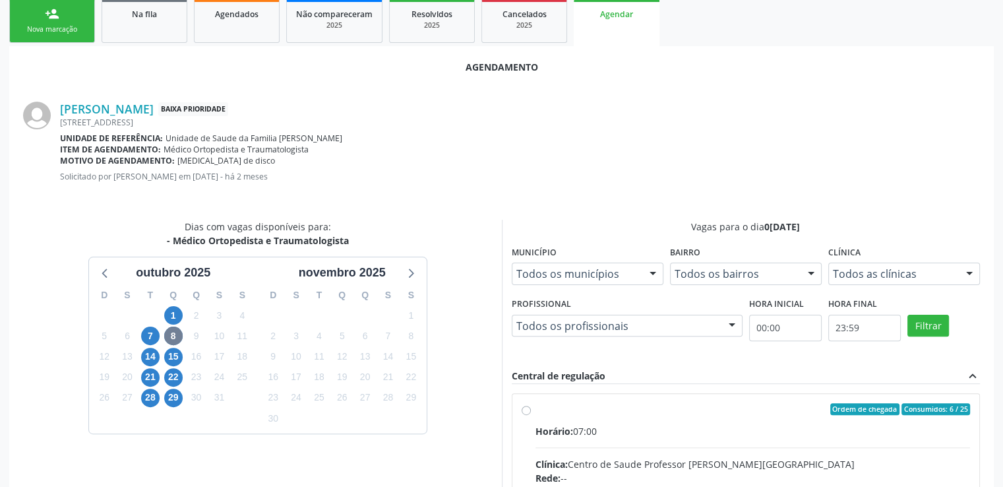
click at [526, 408] on input "Ordem de chegada Consumidos: 6 / 25 Horário: 07:00 Clínica: Centro de Saude Pro…" at bounding box center [526, 409] width 9 height 12
radio input "true"
click at [526, 408] on input "Ordem de chegada Consumidos: 6 / 25 Horário: 07:00 Clínica: Centro de Saude Pro…" at bounding box center [526, 409] width 9 height 12
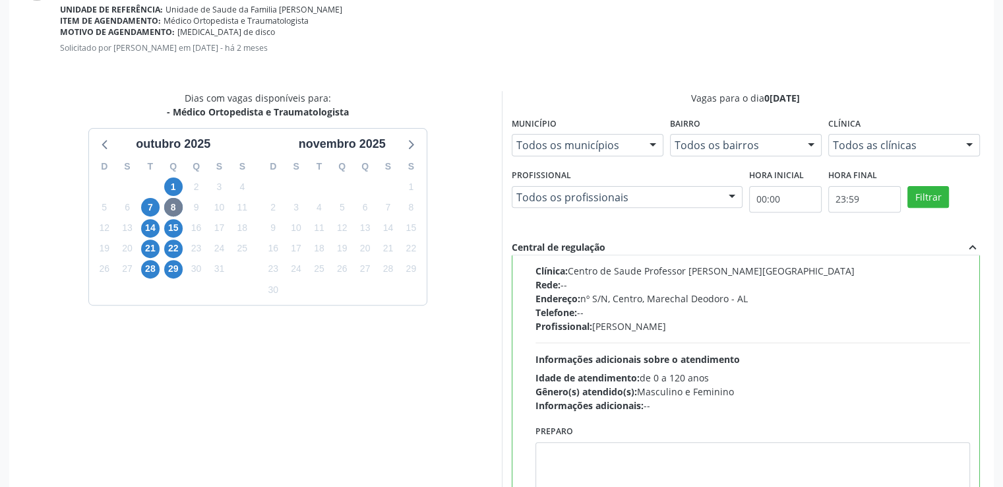
scroll to position [508, 0]
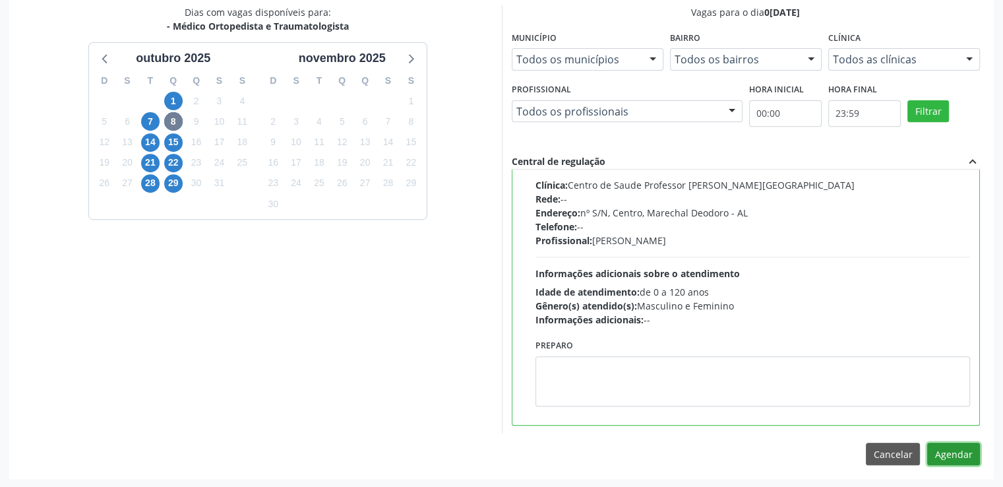
click at [945, 456] on button "Agendar" at bounding box center [954, 454] width 53 height 22
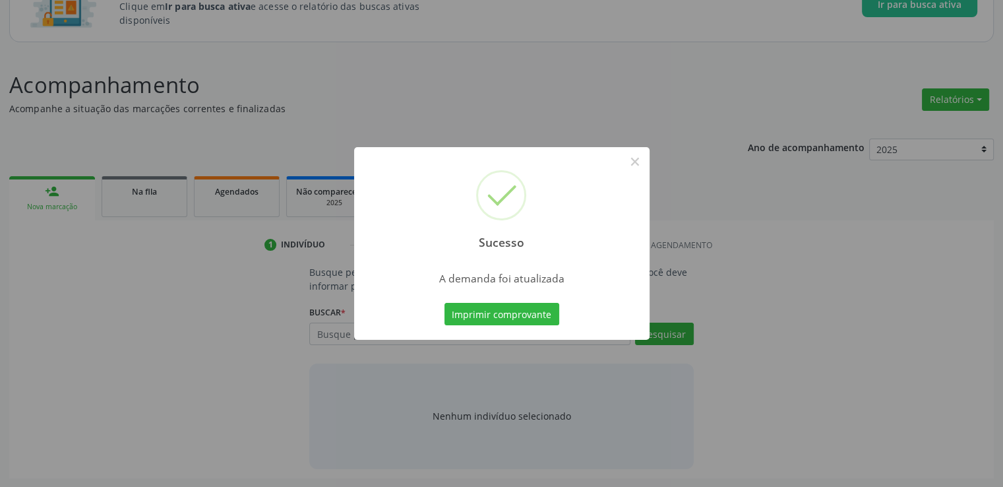
click at [621, 156] on div "Sucesso ×" at bounding box center [502, 203] width 296 height 113
click at [637, 162] on button "×" at bounding box center [635, 161] width 22 height 22
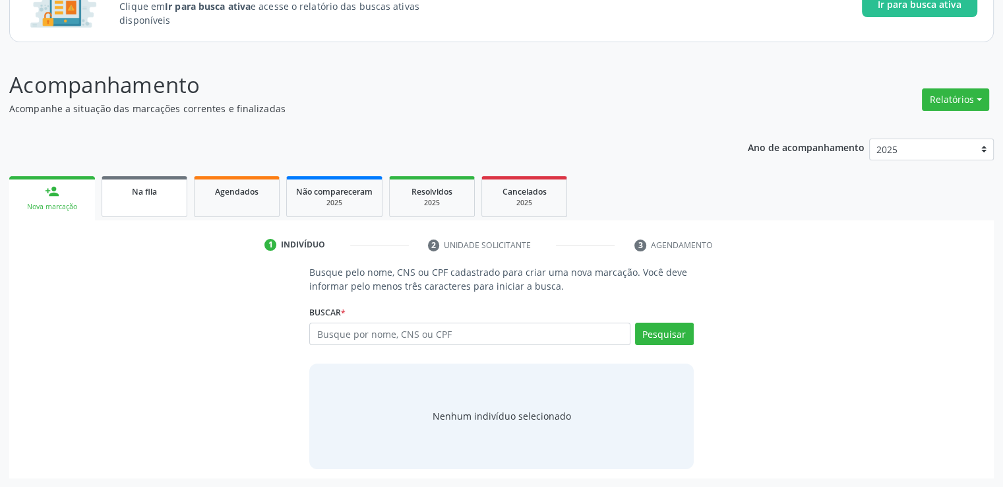
click at [146, 196] on div "Na fila" at bounding box center [144, 191] width 66 height 14
click at [146, 196] on div "Acompanhamento Acompanhe a situação das marcações correntes e finalizadas Relat…" at bounding box center [501, 274] width 985 height 410
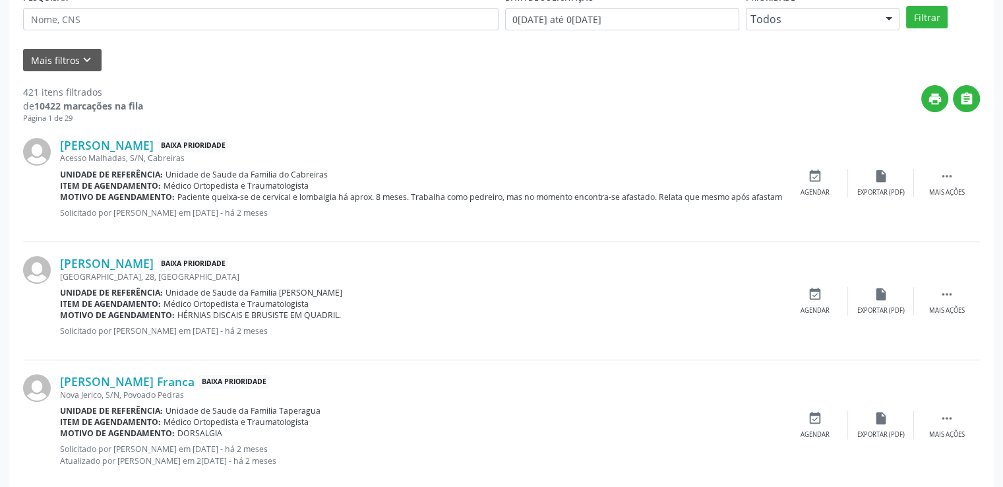
scroll to position [439, 0]
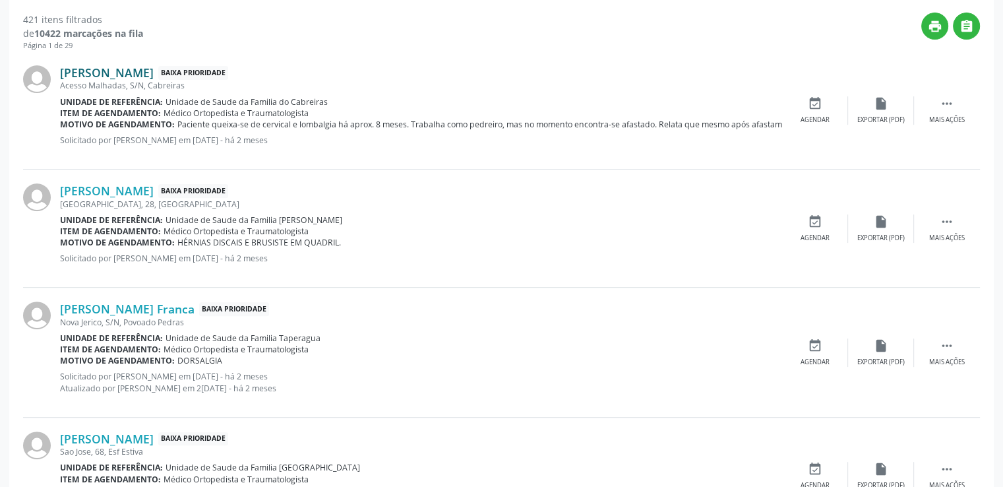
click at [143, 75] on link "[PERSON_NAME]" at bounding box center [107, 72] width 94 height 15
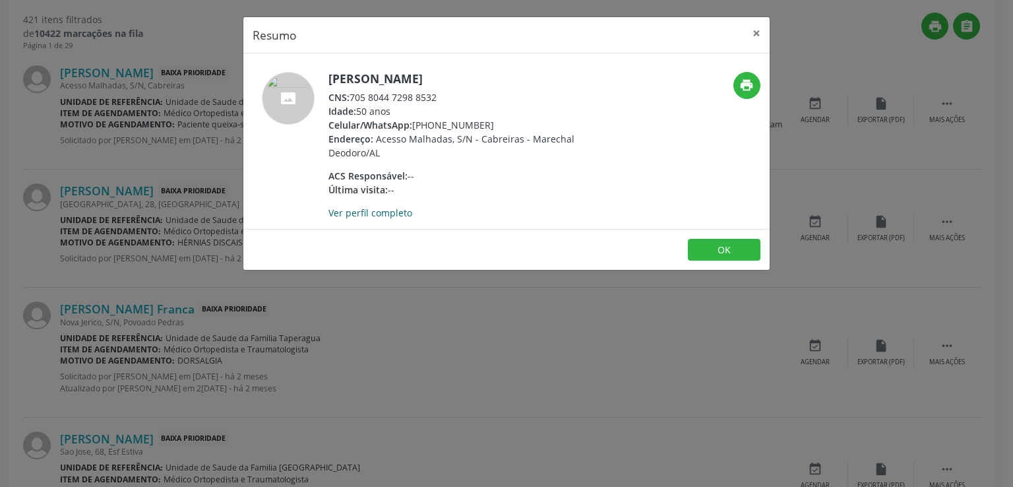
click at [363, 213] on link "Ver perfil completo" at bounding box center [371, 212] width 84 height 13
click at [759, 32] on button "×" at bounding box center [757, 33] width 26 height 32
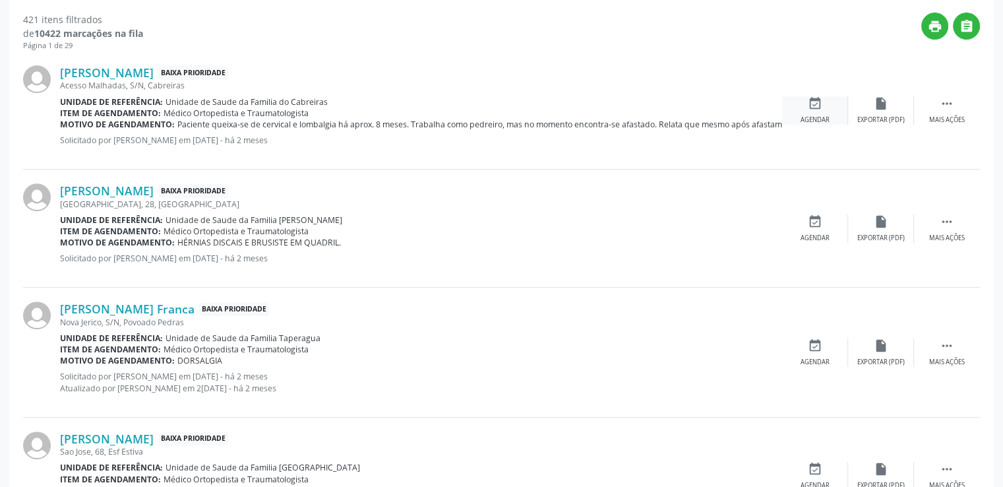
click at [813, 98] on icon "event_available" at bounding box center [815, 103] width 15 height 15
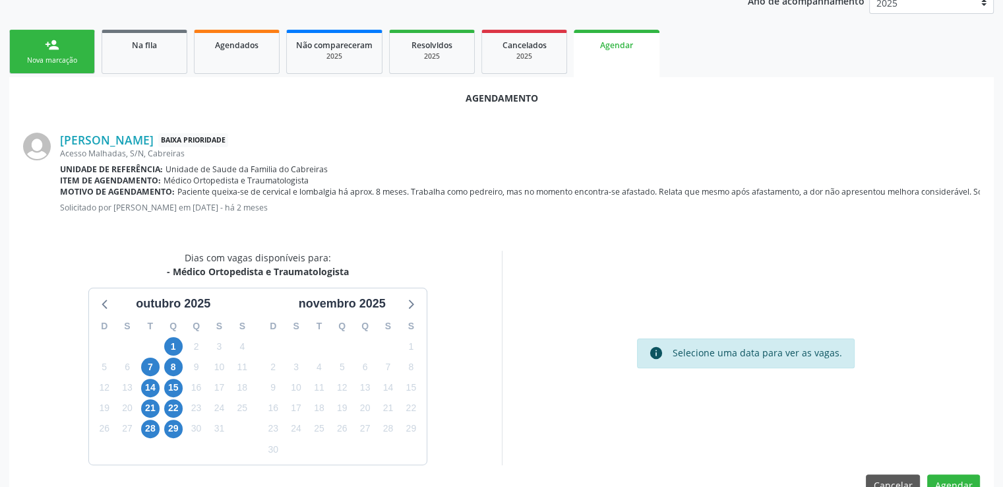
scroll to position [294, 0]
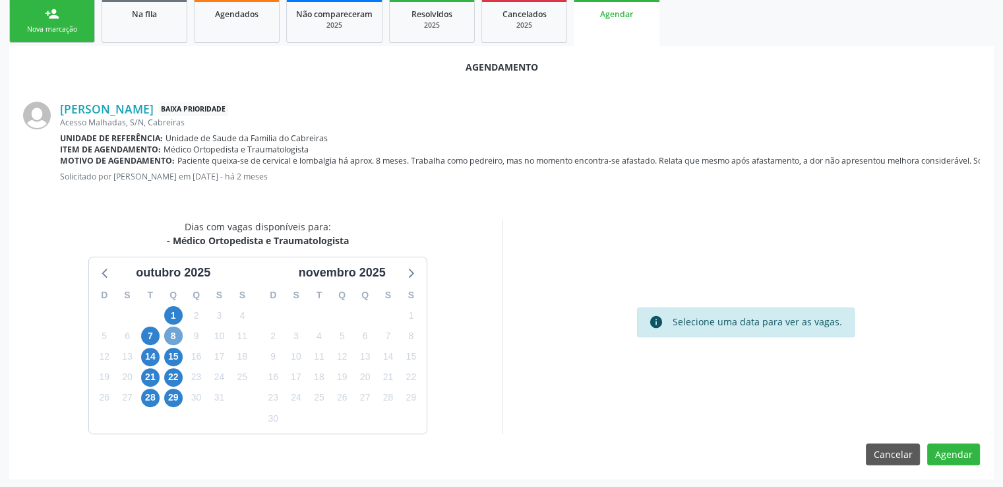
click at [174, 333] on span "8" at bounding box center [173, 336] width 18 height 18
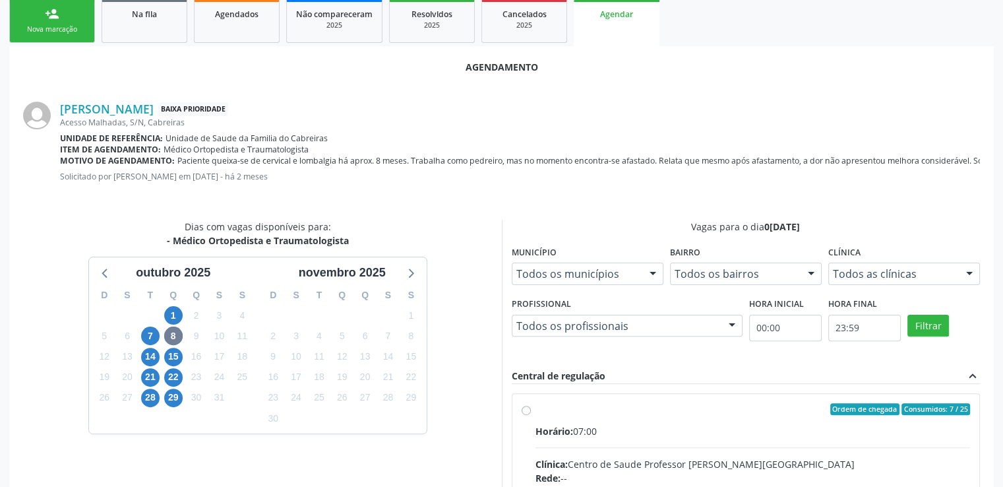
click at [528, 410] on input "Ordem de chegada Consumidos: 7 / 25 Horário: 07:00 Clínica: Centro de Saude Pro…" at bounding box center [526, 409] width 9 height 12
radio input "true"
click at [526, 408] on input "Ordem de chegada Consumidos: 7 / 25 Horário: 07:00 Clínica: Centro de Saude Pro…" at bounding box center [526, 409] width 9 height 12
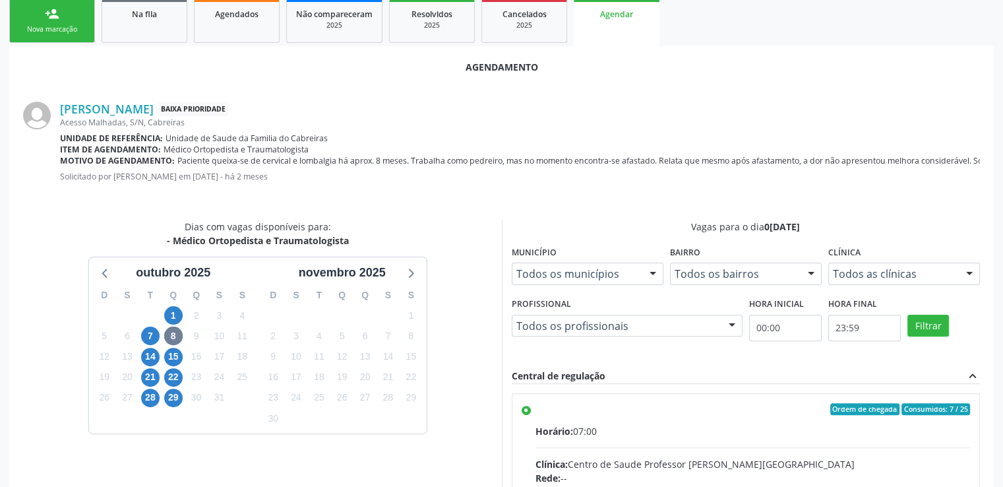
click at [526, 408] on input "Ordem de chegada Consumidos: 7 / 25 Horário: 07:00 Clínica: Centro de Saude Pro…" at bounding box center [526, 409] width 9 height 12
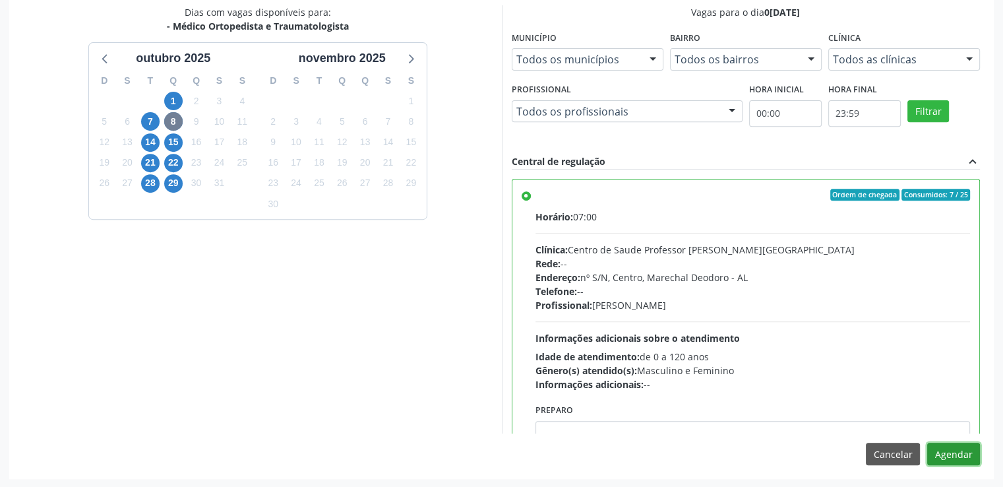
click at [947, 451] on button "Agendar" at bounding box center [954, 454] width 53 height 22
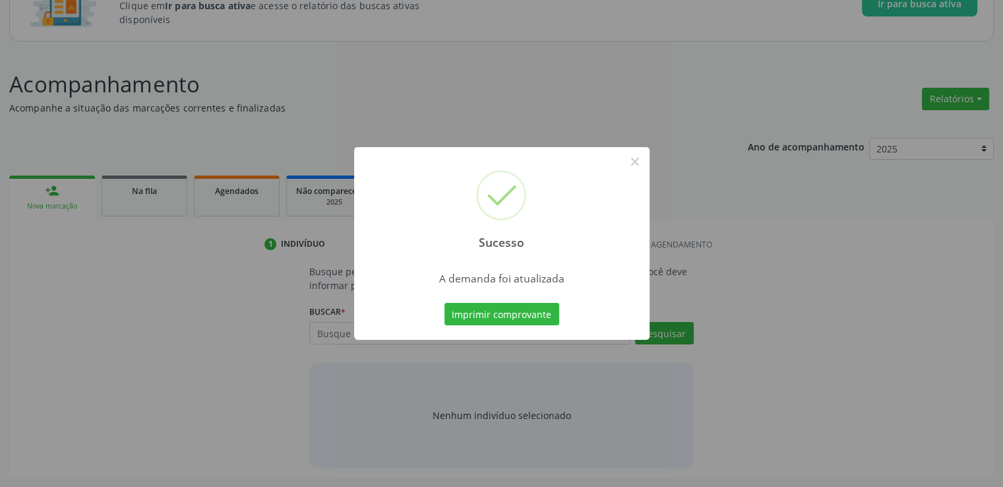
scroll to position [116, 0]
click at [633, 158] on button "×" at bounding box center [635, 161] width 22 height 22
click at [633, 158] on div "Sucesso × A demanda foi atualizada Imprimir comprovante Cancel" at bounding box center [501, 243] width 1003 height 487
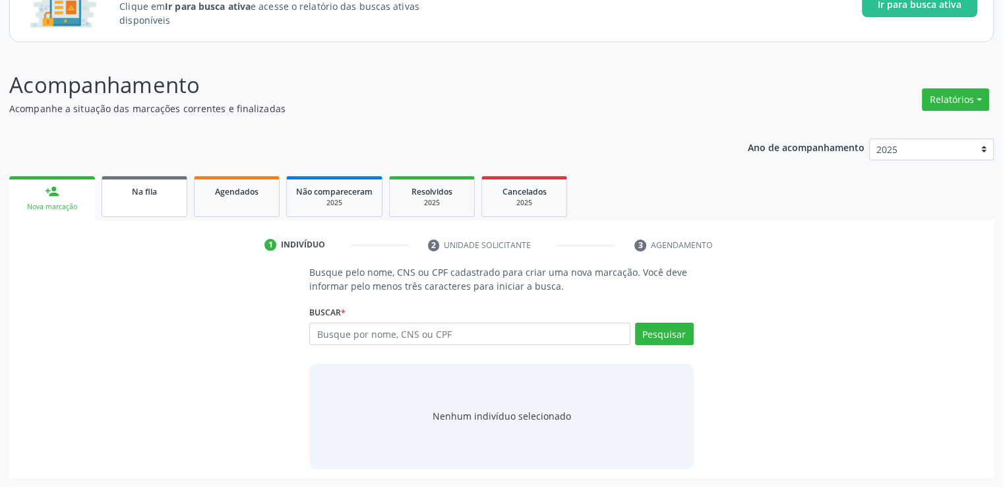
click at [150, 202] on link "Na fila" at bounding box center [145, 196] width 86 height 41
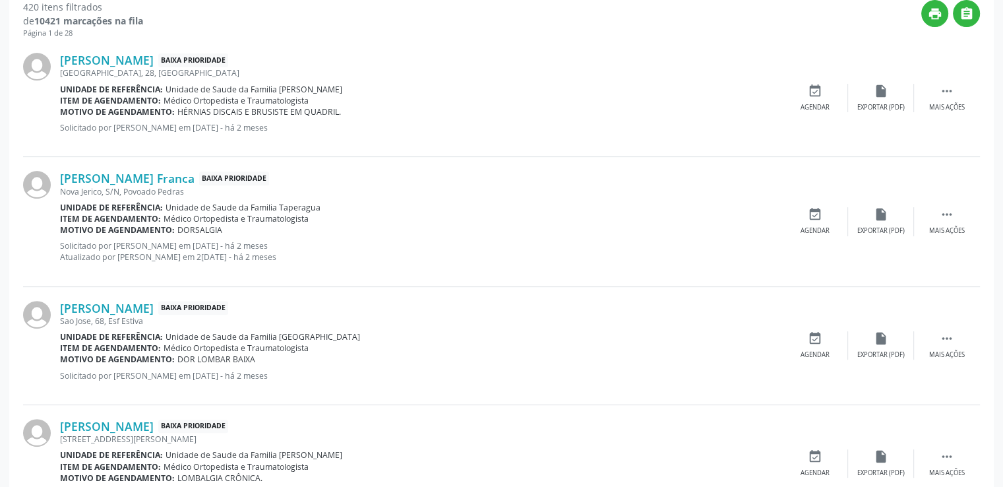
scroll to position [380, 0]
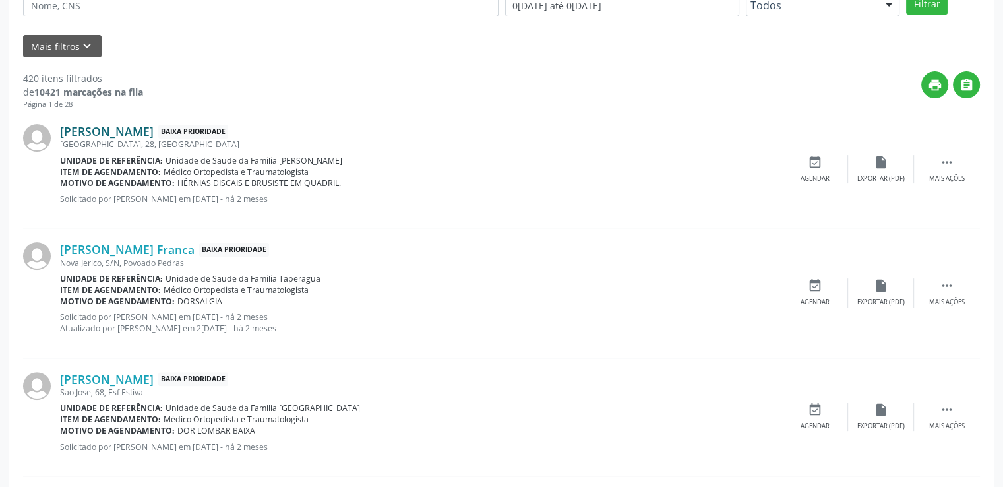
click at [109, 130] on link "[PERSON_NAME]" at bounding box center [107, 131] width 94 height 15
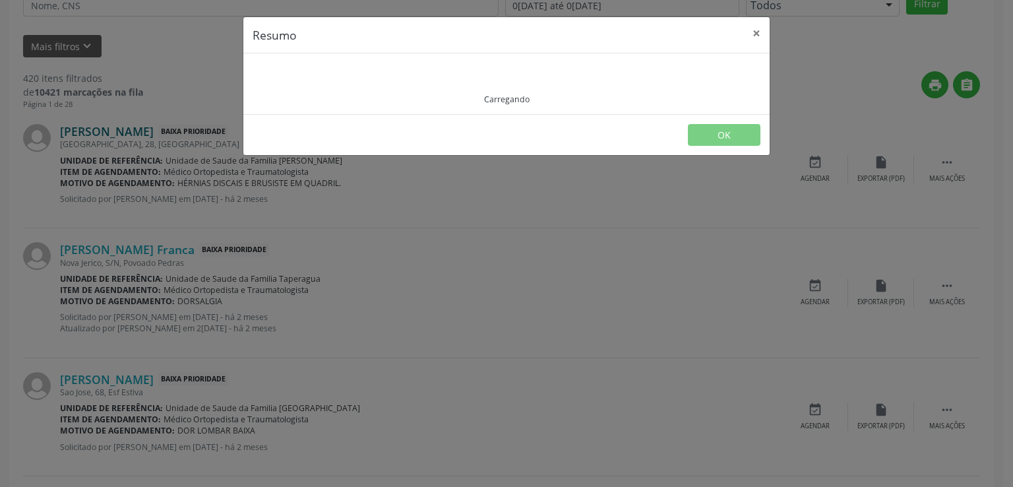
click at [109, 130] on div "Resumo × Carregando OK" at bounding box center [506, 243] width 1013 height 487
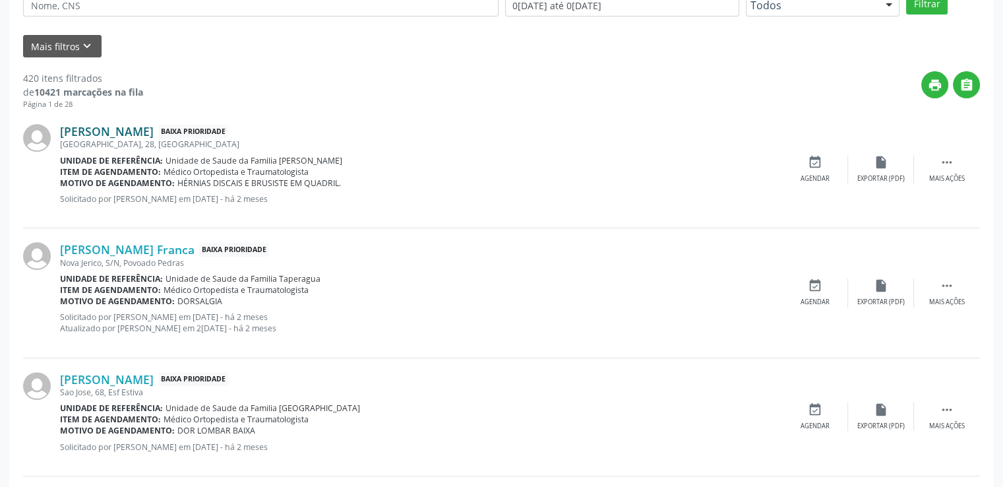
click at [109, 130] on link "[PERSON_NAME]" at bounding box center [107, 131] width 94 height 15
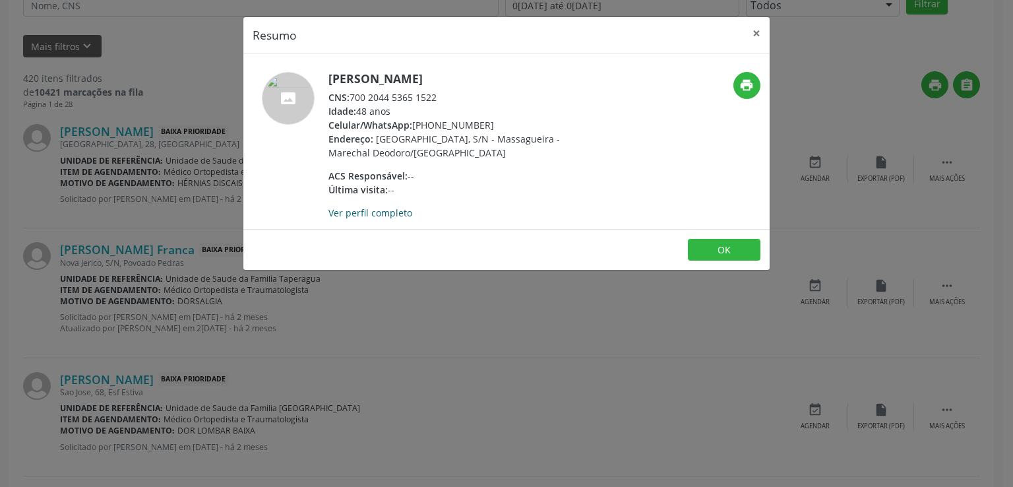
click at [397, 212] on link "Ver perfil completo" at bounding box center [371, 212] width 84 height 13
click at [757, 29] on button "×" at bounding box center [757, 33] width 26 height 32
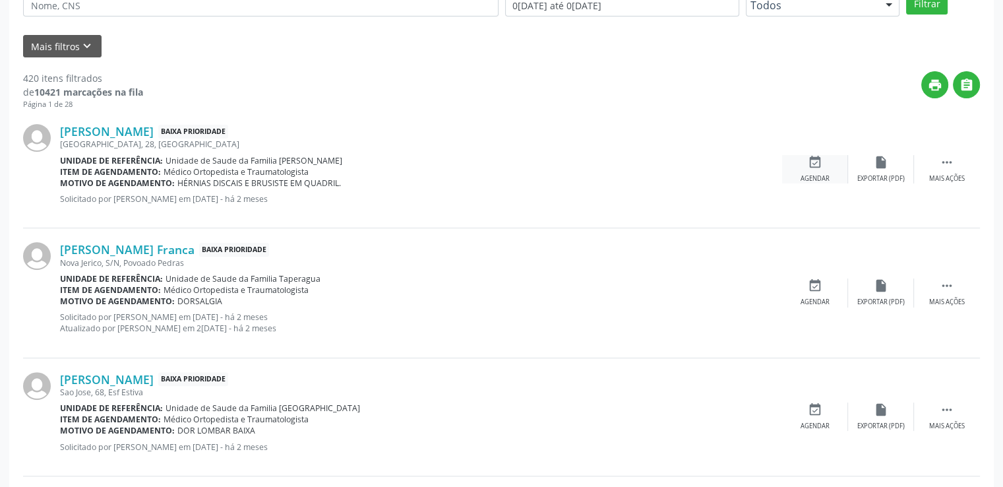
click at [818, 163] on icon "event_available" at bounding box center [815, 162] width 15 height 15
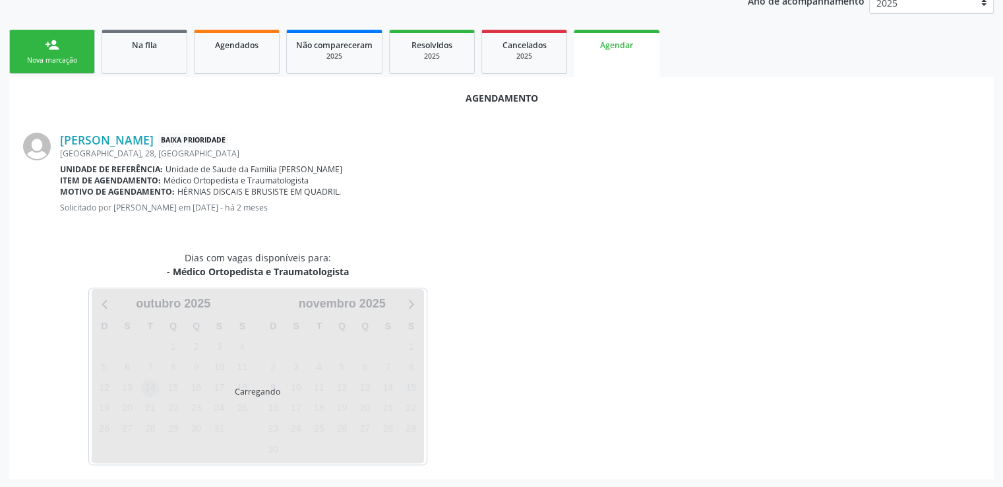
scroll to position [294, 0]
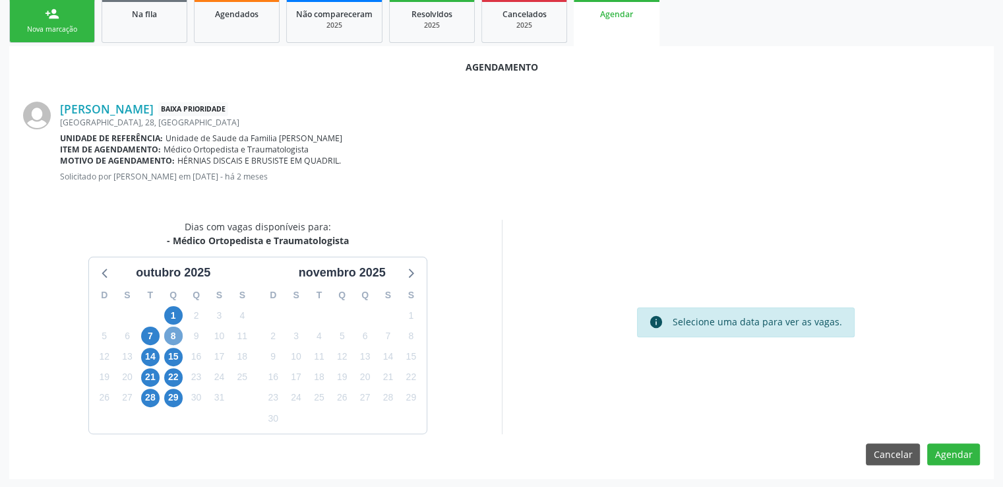
click at [172, 333] on span "8" at bounding box center [173, 336] width 18 height 18
click at [169, 334] on span "8" at bounding box center [173, 336] width 18 height 18
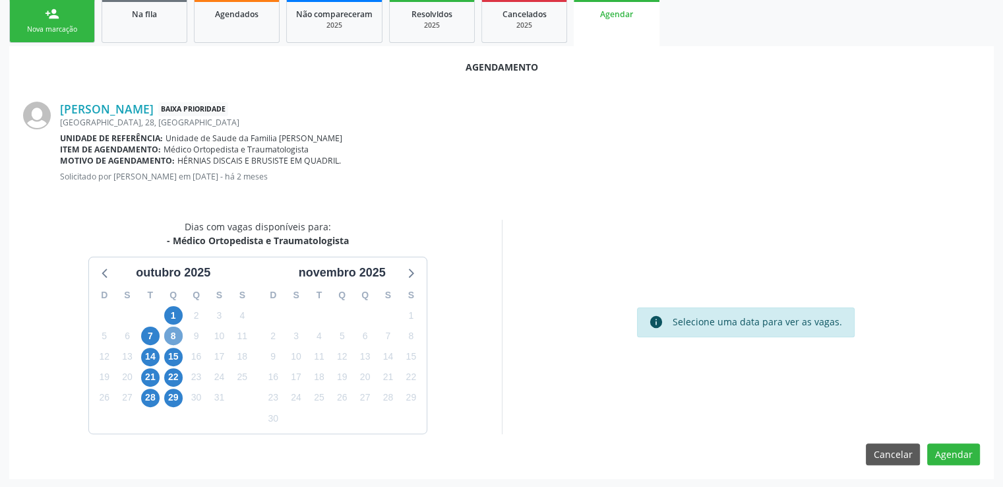
click at [169, 334] on span "8" at bounding box center [173, 336] width 18 height 18
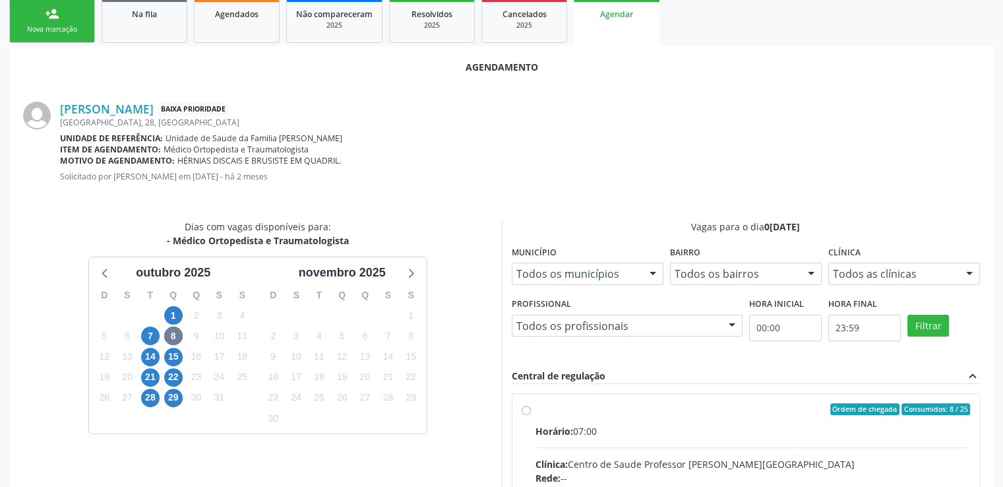
click at [525, 409] on input "Ordem de chegada Consumidos: 8 / 25 Horário: 07:00 Clínica: Centro de Saude Pro…" at bounding box center [526, 409] width 9 height 12
radio input "true"
click at [525, 409] on input "Ordem de chegada Consumidos: 8 / 25 Horário: 07:00 Clínica: Centro de Saude Pro…" at bounding box center [526, 409] width 9 height 12
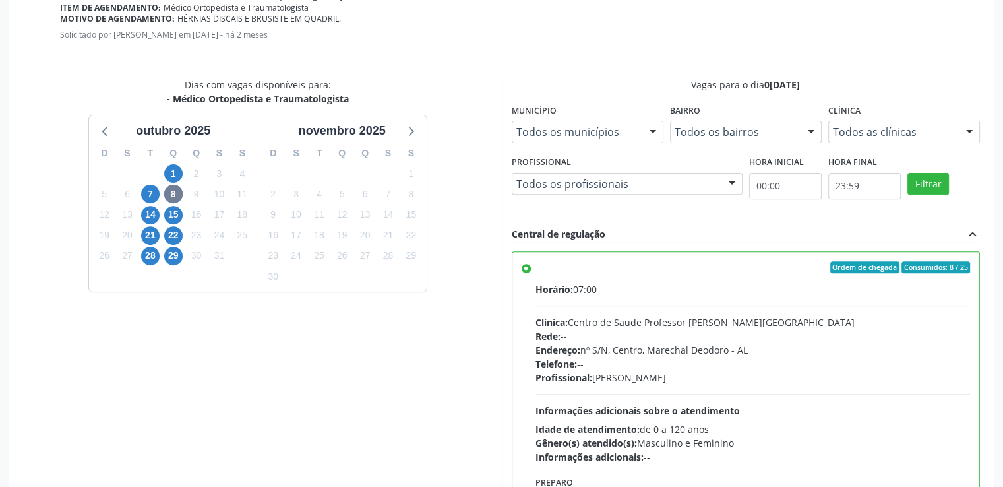
scroll to position [508, 0]
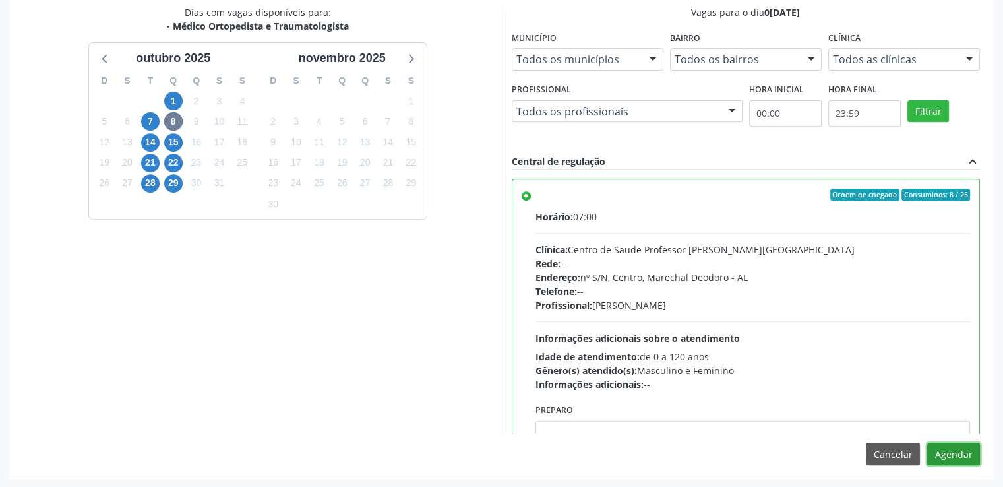
click at [959, 455] on button "Agendar" at bounding box center [954, 454] width 53 height 22
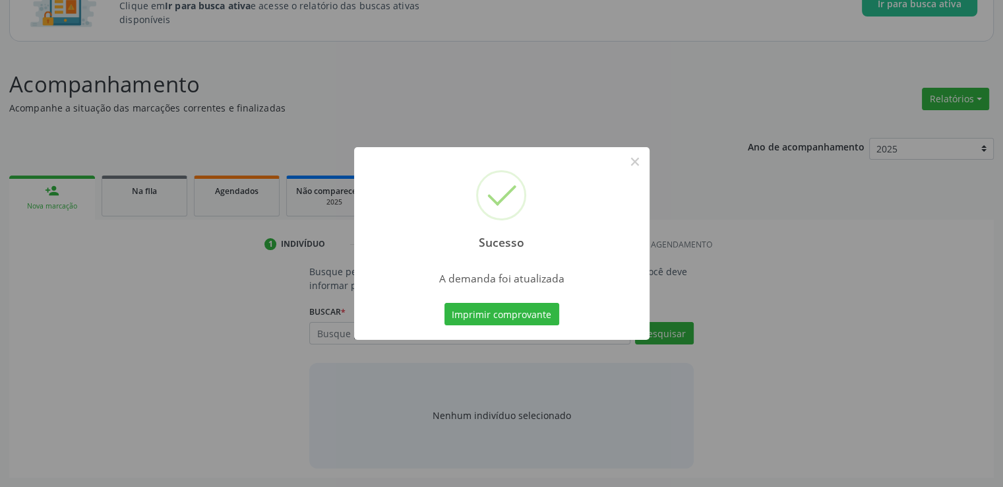
scroll to position [116, 0]
click at [637, 165] on button "×" at bounding box center [635, 161] width 22 height 22
click at [637, 166] on div "Sucesso × A demanda foi atualizada Imprimir comprovante Cancel" at bounding box center [501, 243] width 1003 height 487
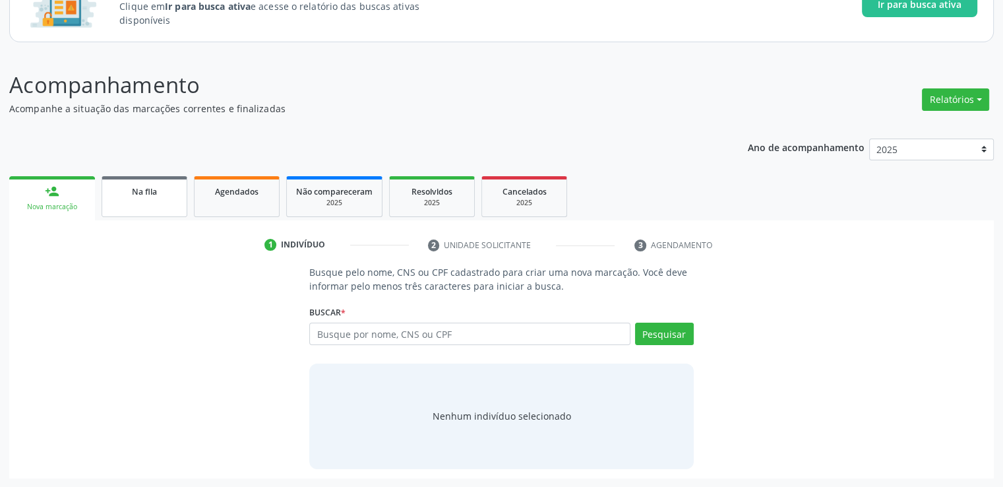
click at [150, 199] on link "Na fila" at bounding box center [145, 196] width 86 height 41
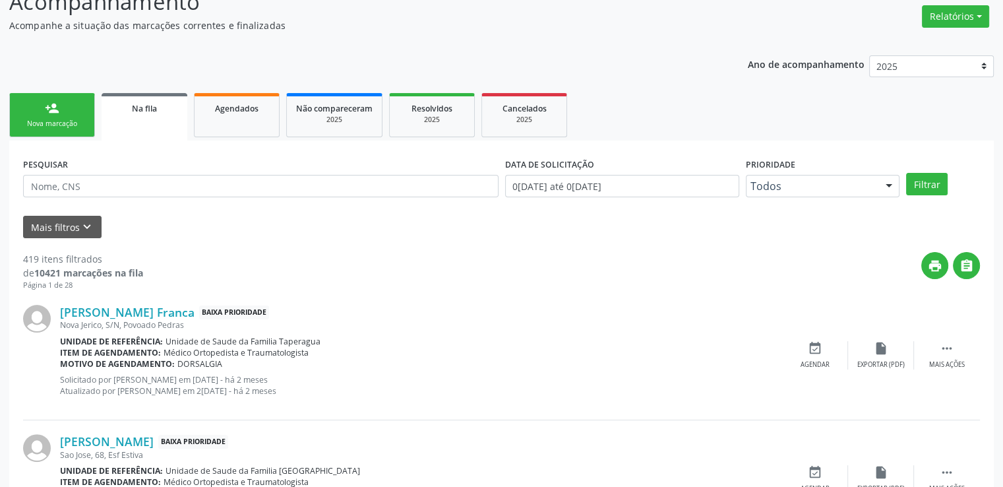
scroll to position [380, 0]
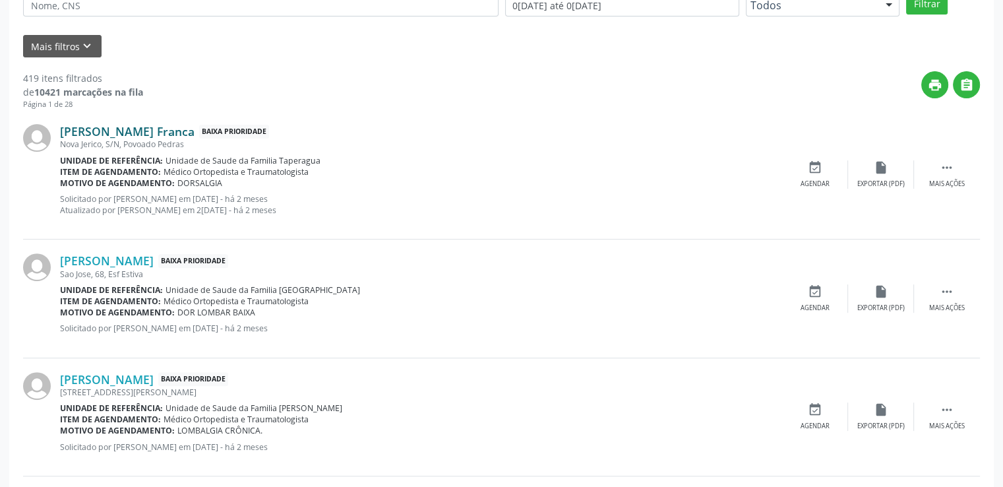
click at [150, 135] on link "[PERSON_NAME] Franca" at bounding box center [127, 131] width 135 height 15
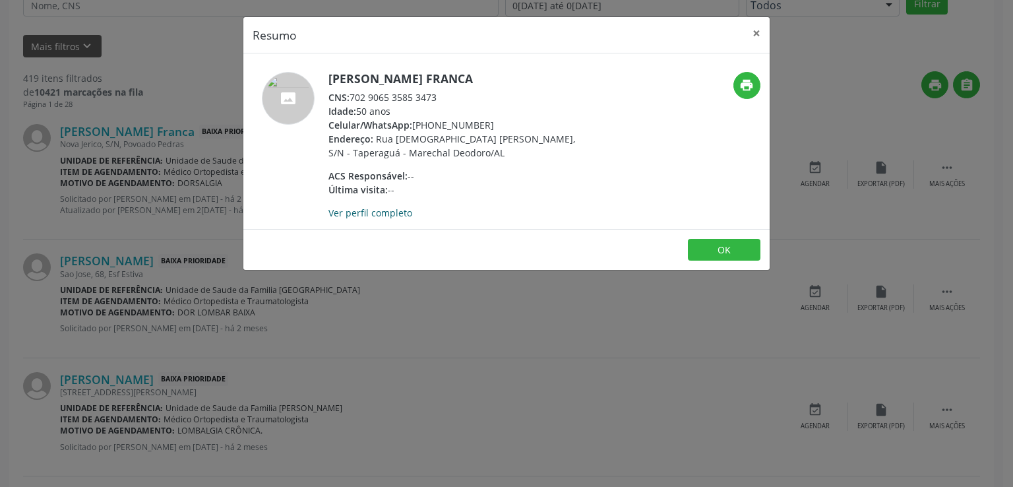
click at [395, 211] on link "Ver perfil completo" at bounding box center [371, 212] width 84 height 13
click at [756, 32] on button "×" at bounding box center [757, 33] width 26 height 32
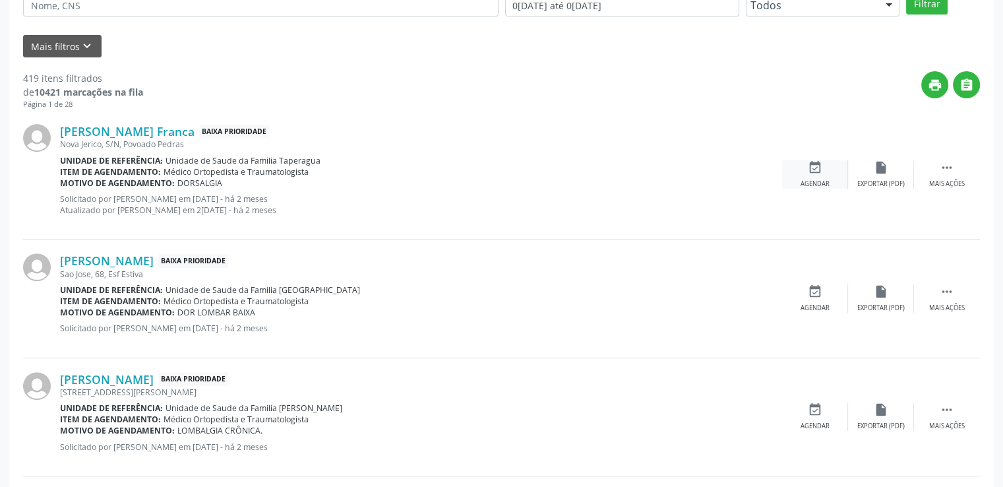
click at [811, 168] on icon "event_available" at bounding box center [815, 167] width 15 height 15
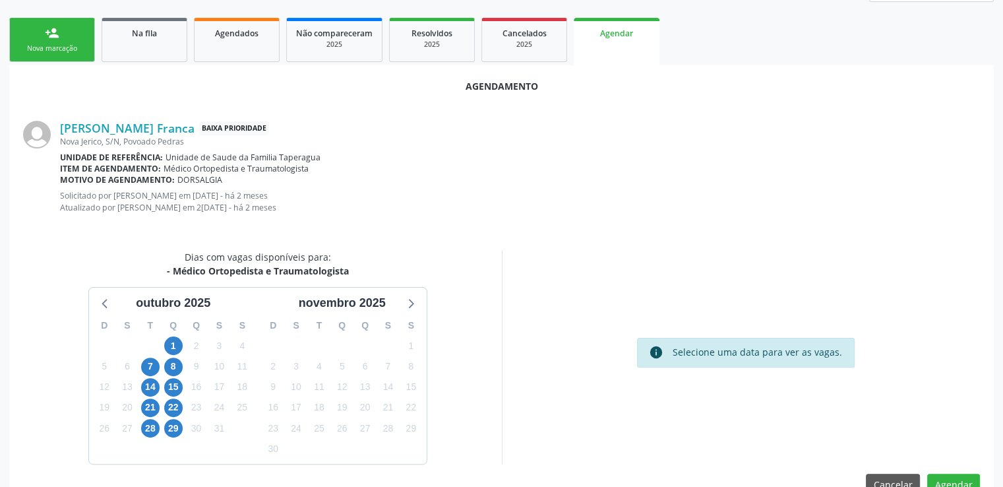
scroll to position [305, 0]
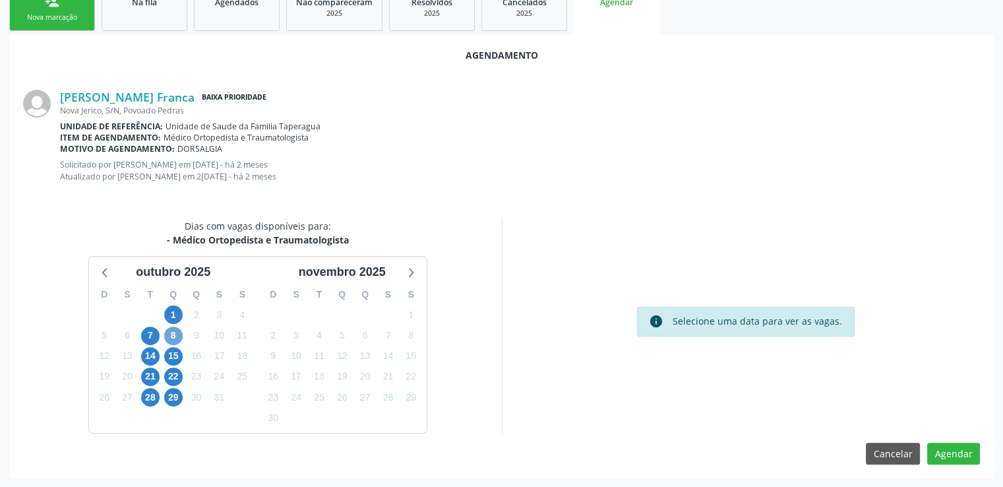
click at [174, 336] on span "8" at bounding box center [173, 336] width 18 height 18
click at [172, 335] on span "8" at bounding box center [173, 336] width 18 height 18
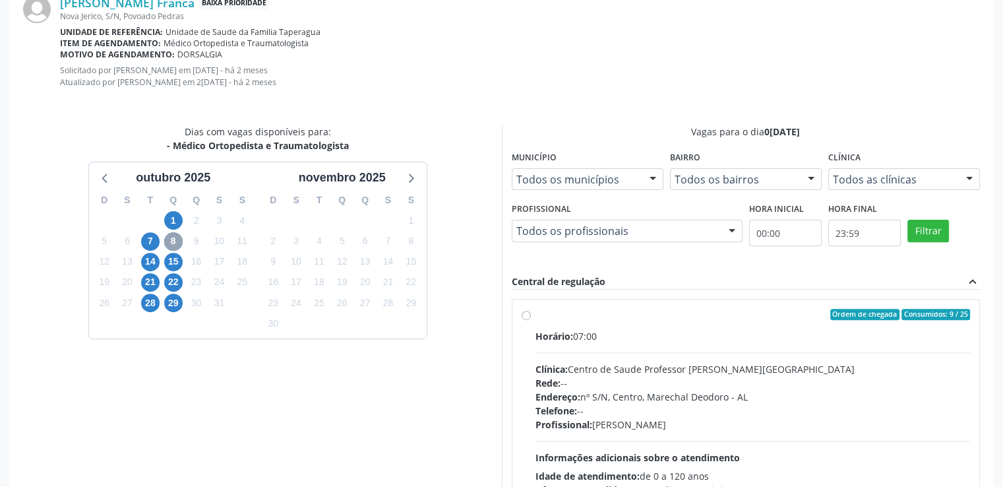
scroll to position [495, 0]
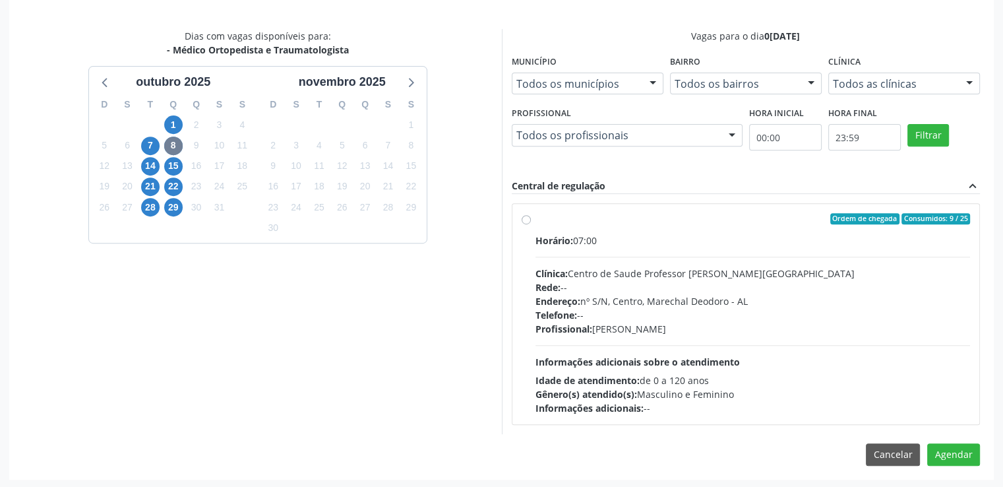
click at [536, 221] on label "Ordem de chegada Consumidos: 9 / 25 Horário: 07:00 Clínica: Centro de Saude Pro…" at bounding box center [753, 314] width 435 height 203
click at [523, 221] on input "Ordem de chegada Consumidos: 9 / 25 Horário: 07:00 Clínica: Centro de Saude Pro…" at bounding box center [526, 219] width 9 height 12
radio input "true"
click at [536, 221] on label "Ordem de chegada Consumidos: 9 / 25 Horário: 07:00 Clínica: Centro de Saude Pro…" at bounding box center [753, 314] width 435 height 203
click at [523, 221] on input "Ordem de chegada Consumidos: 9 / 25 Horário: 07:00 Clínica: Centro de Saude Pro…" at bounding box center [526, 219] width 9 height 12
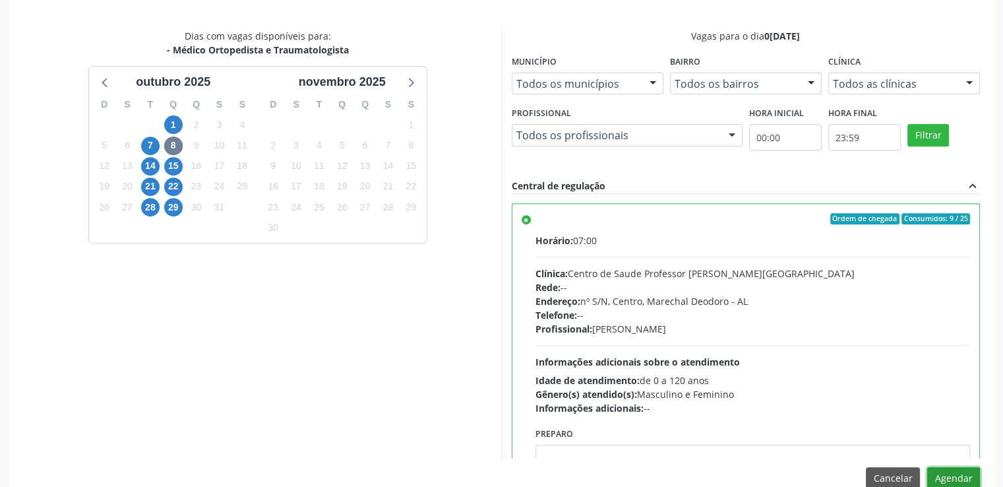
click at [965, 472] on button "Agendar" at bounding box center [954, 478] width 53 height 22
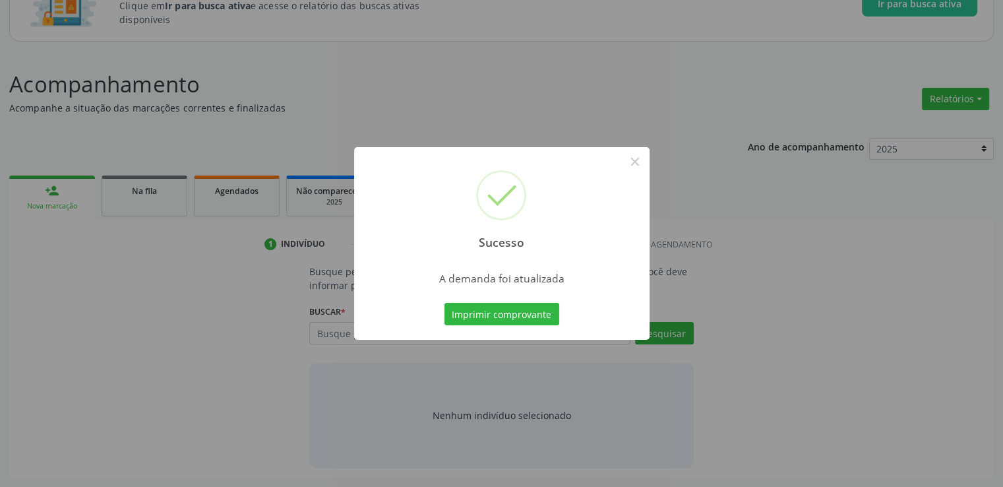
scroll to position [116, 0]
click at [636, 166] on button "×" at bounding box center [635, 161] width 22 height 22
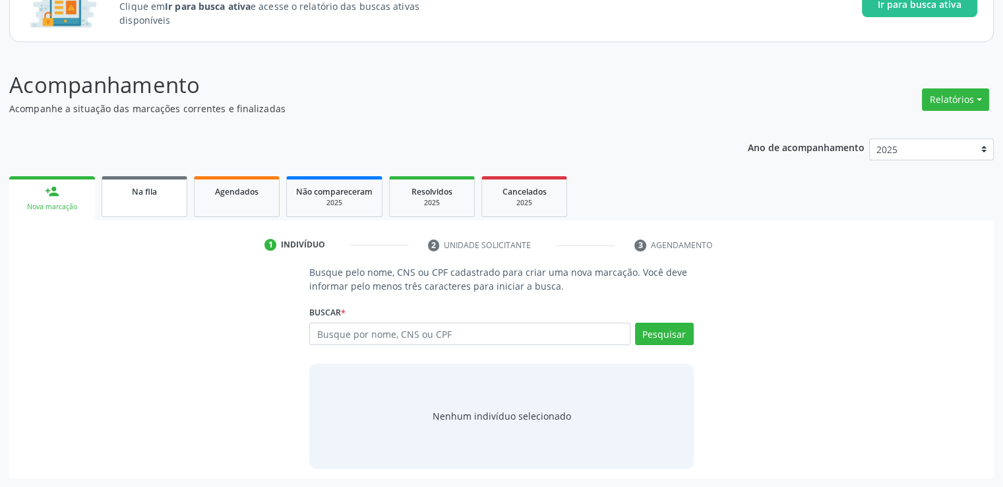
click at [145, 181] on link "Na fila" at bounding box center [145, 196] width 86 height 41
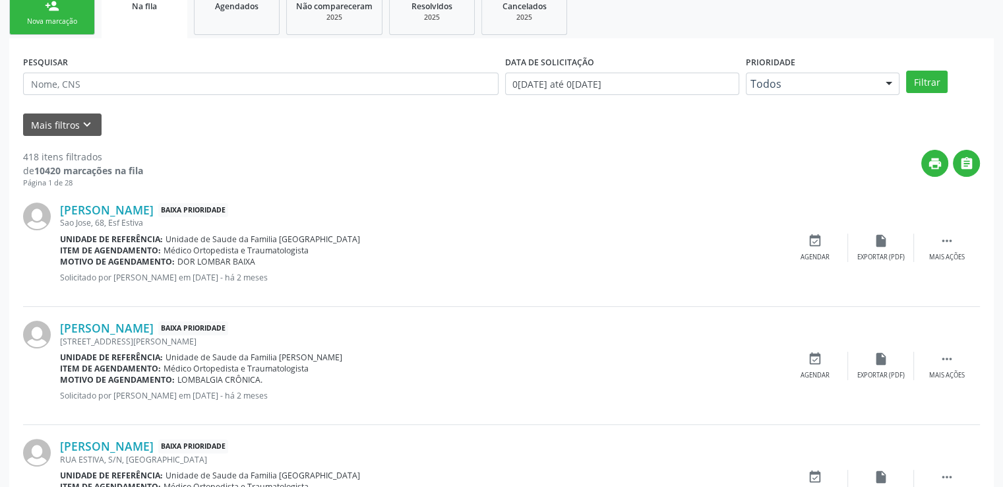
scroll to position [380, 0]
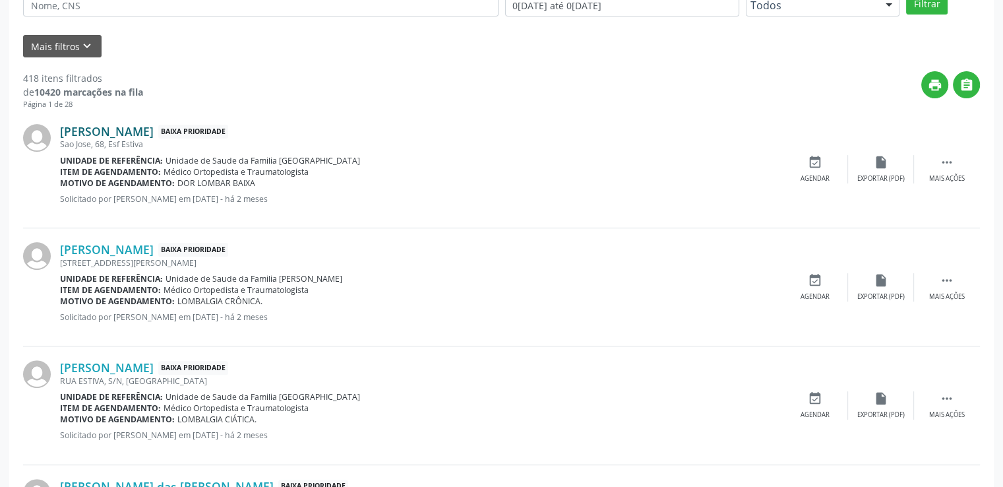
click at [111, 131] on link "[PERSON_NAME]" at bounding box center [107, 131] width 94 height 15
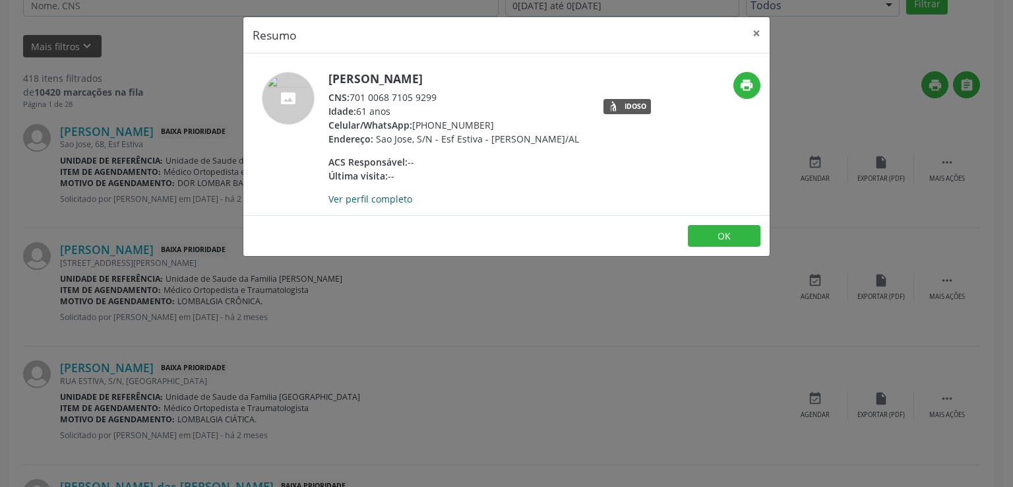
click at [395, 198] on link "Ver perfil completo" at bounding box center [371, 199] width 84 height 13
click at [757, 29] on button "×" at bounding box center [757, 33] width 26 height 32
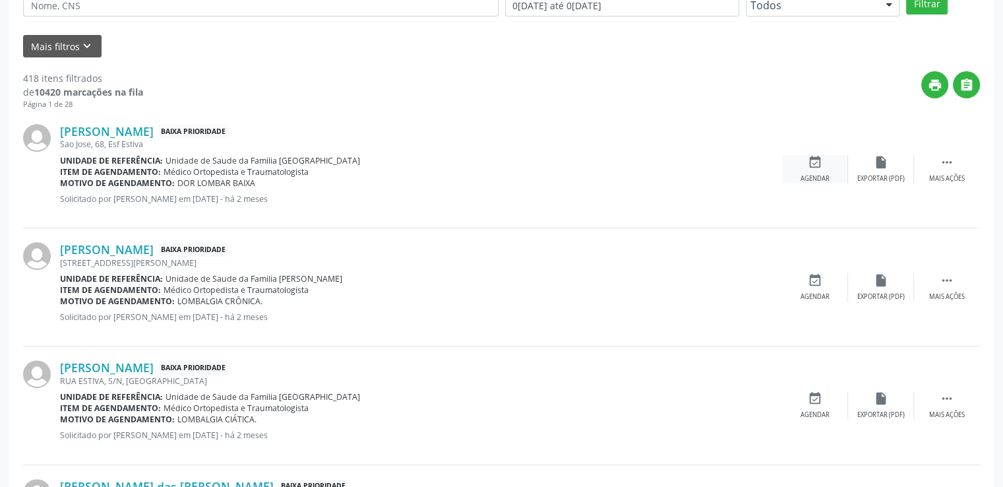
click at [816, 166] on icon "event_available" at bounding box center [815, 162] width 15 height 15
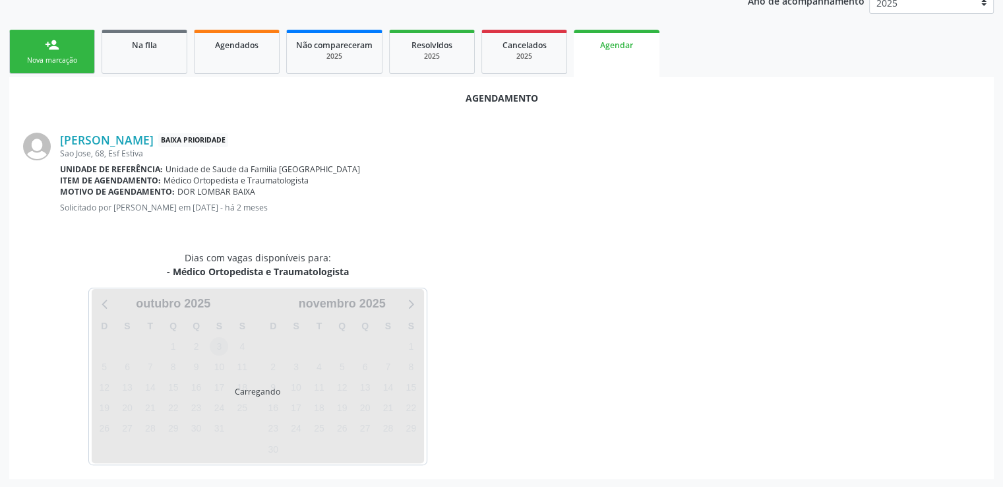
scroll to position [294, 0]
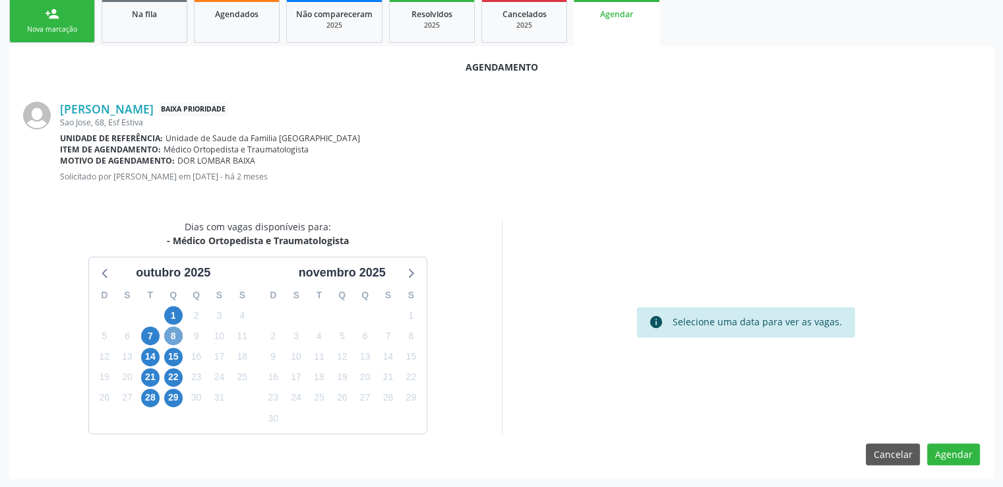
click at [177, 333] on span "8" at bounding box center [173, 336] width 18 height 18
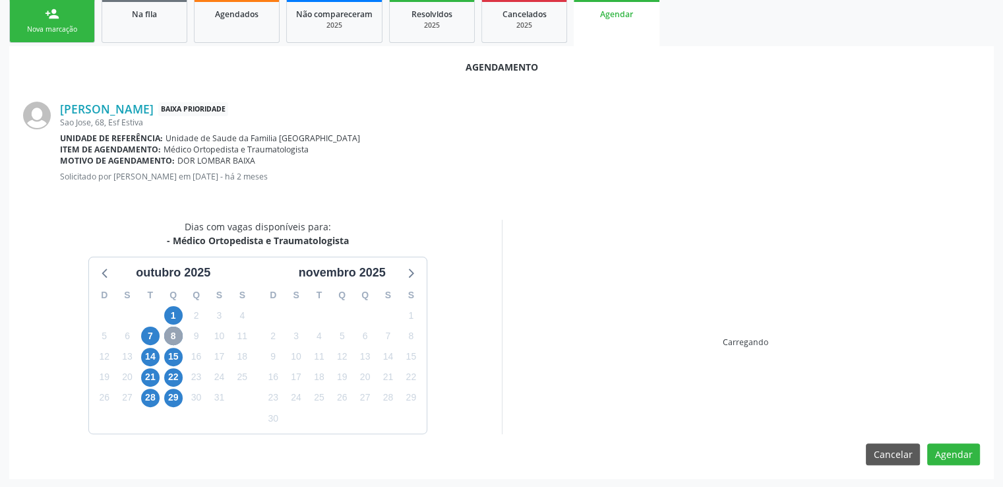
click at [177, 333] on span "8" at bounding box center [173, 336] width 18 height 18
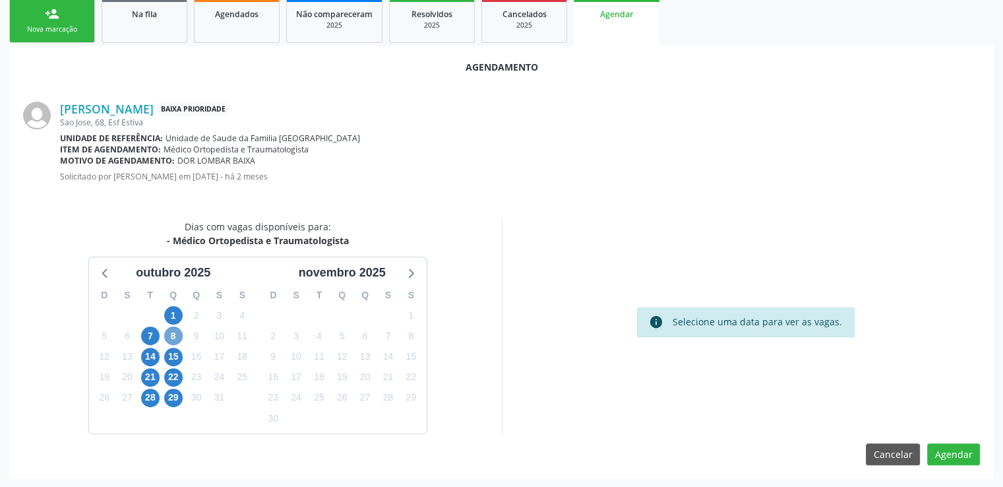
click at [177, 336] on span "8" at bounding box center [173, 336] width 18 height 18
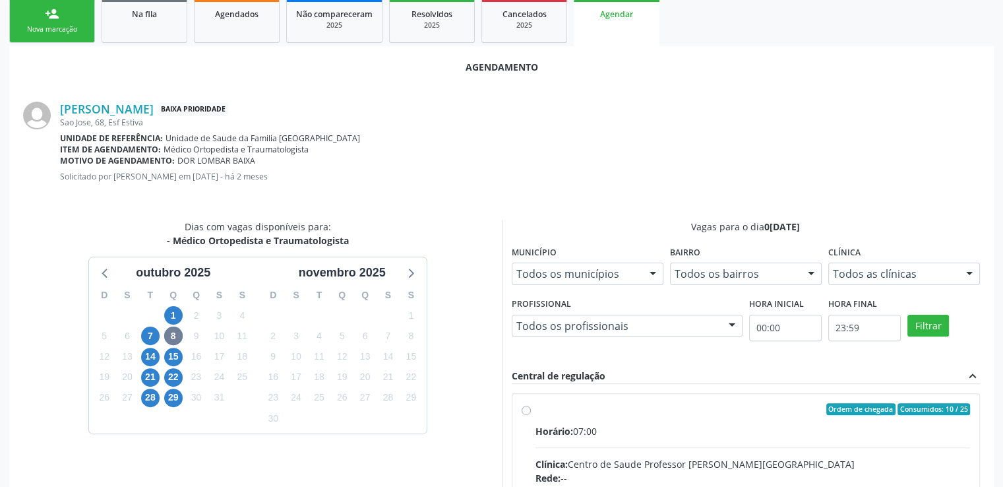
click at [523, 407] on input "Ordem de chegada Consumidos: 10 / 25 Horário: 07:00 Clínica: Centro de Saude Pr…" at bounding box center [526, 409] width 9 height 12
radio input "true"
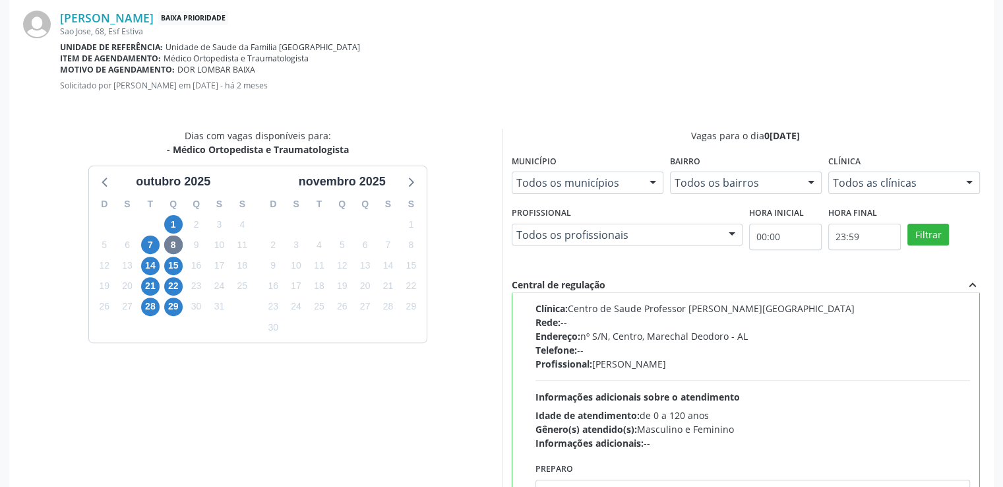
scroll to position [508, 0]
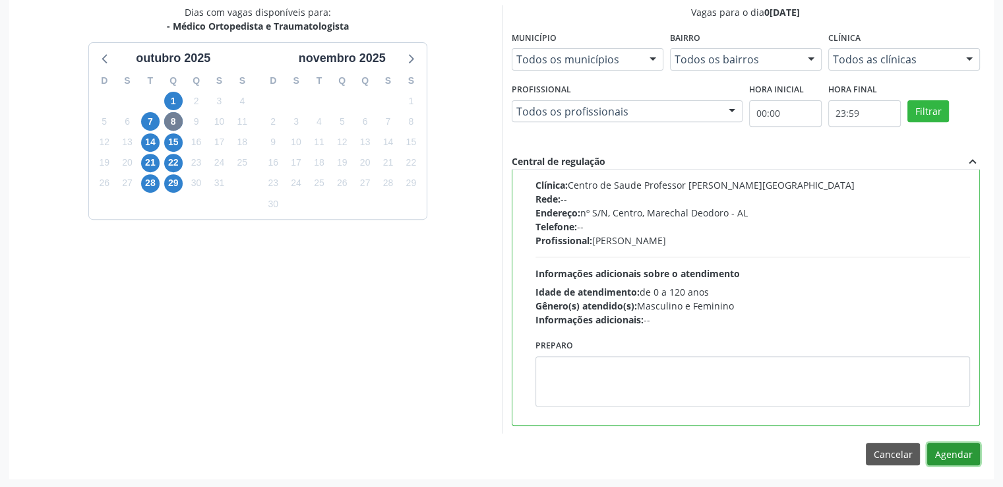
click at [953, 455] on button "Agendar" at bounding box center [954, 454] width 53 height 22
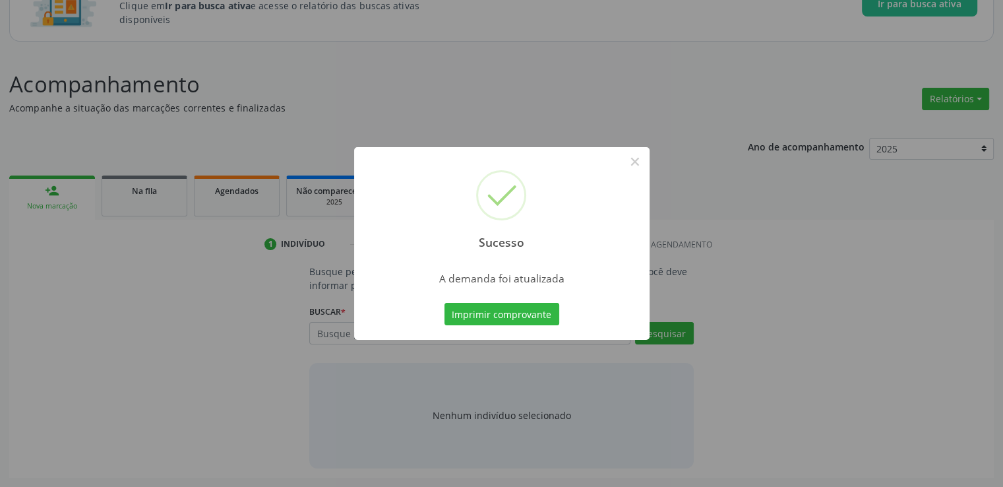
scroll to position [116, 0]
click at [637, 162] on button "×" at bounding box center [635, 161] width 22 height 22
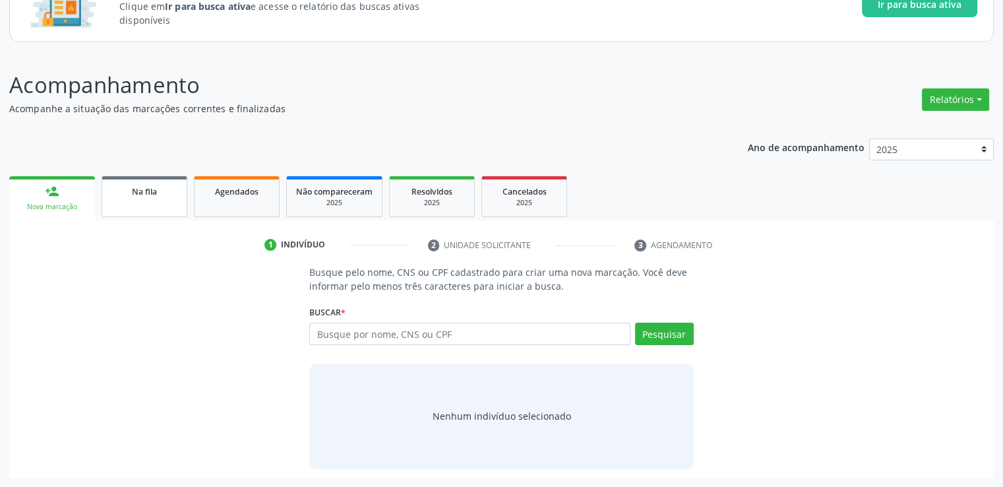
click at [127, 202] on link "Na fila" at bounding box center [145, 196] width 86 height 41
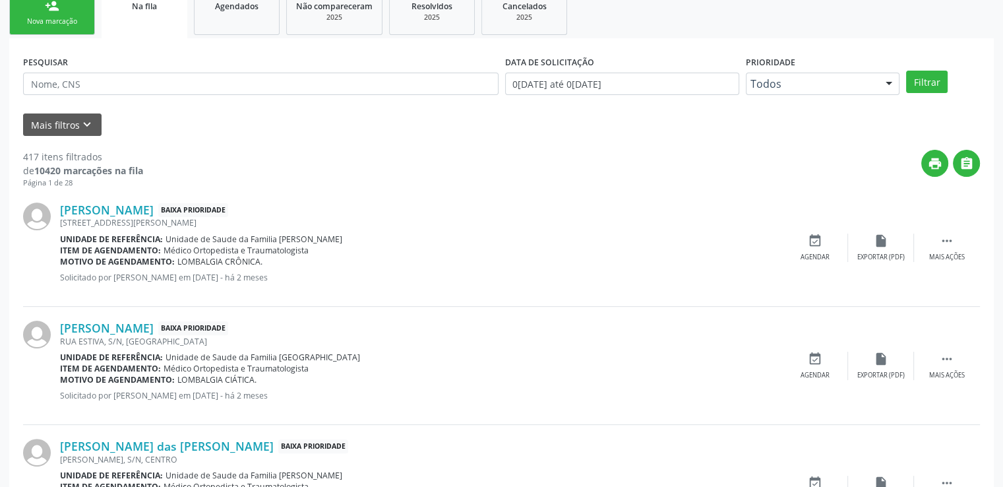
scroll to position [314, 0]
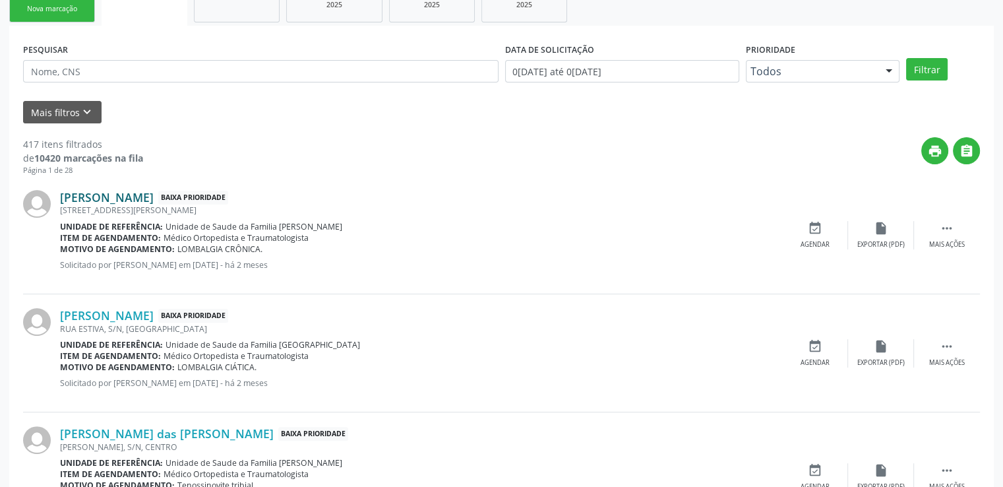
click at [142, 200] on link "[PERSON_NAME]" at bounding box center [107, 197] width 94 height 15
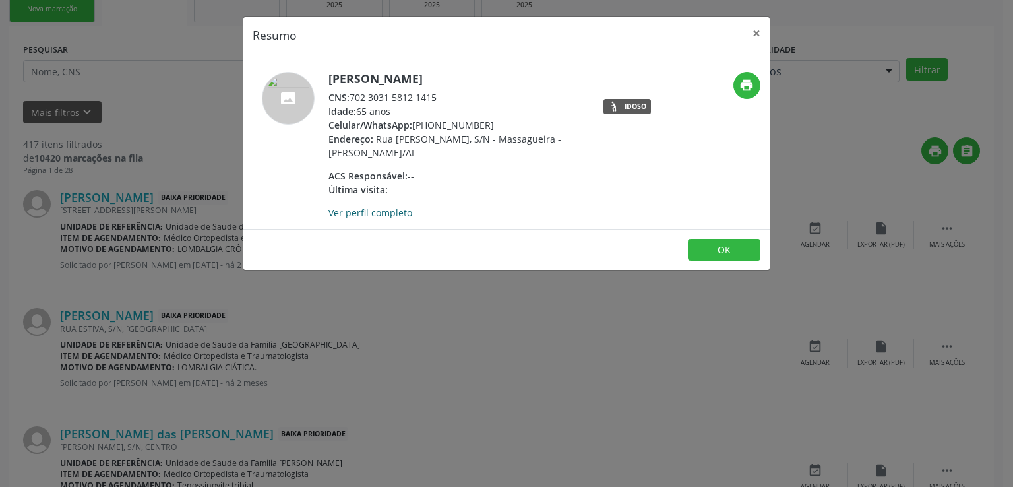
click at [383, 212] on link "Ver perfil completo" at bounding box center [371, 212] width 84 height 13
click at [759, 30] on button "×" at bounding box center [757, 33] width 26 height 32
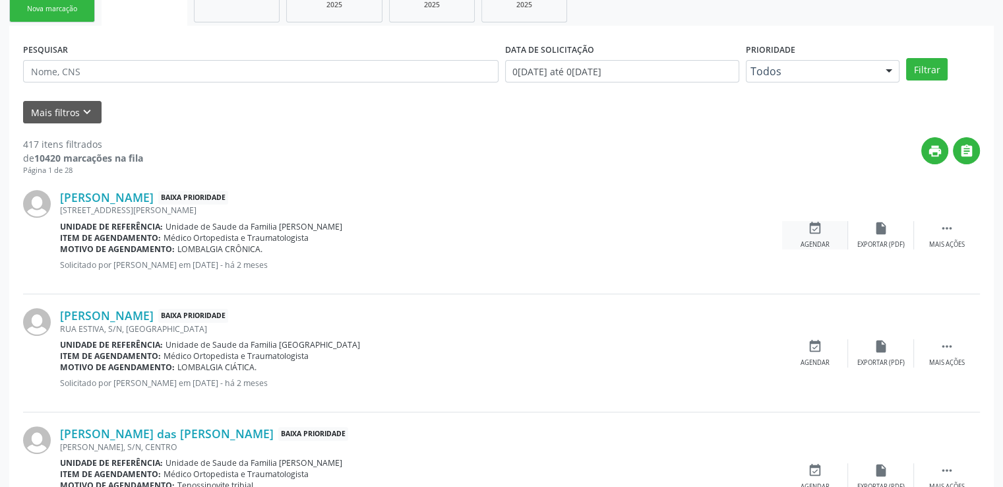
click at [817, 228] on icon "event_available" at bounding box center [815, 228] width 15 height 15
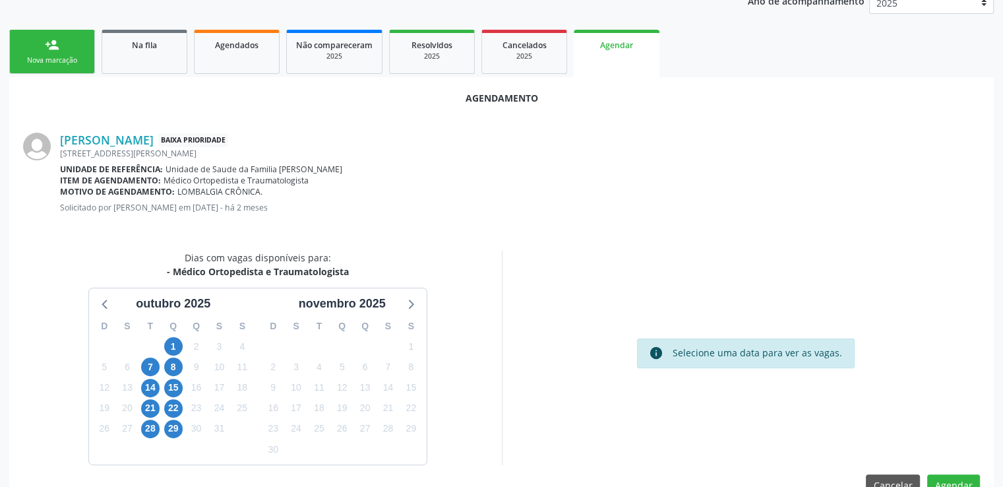
scroll to position [294, 0]
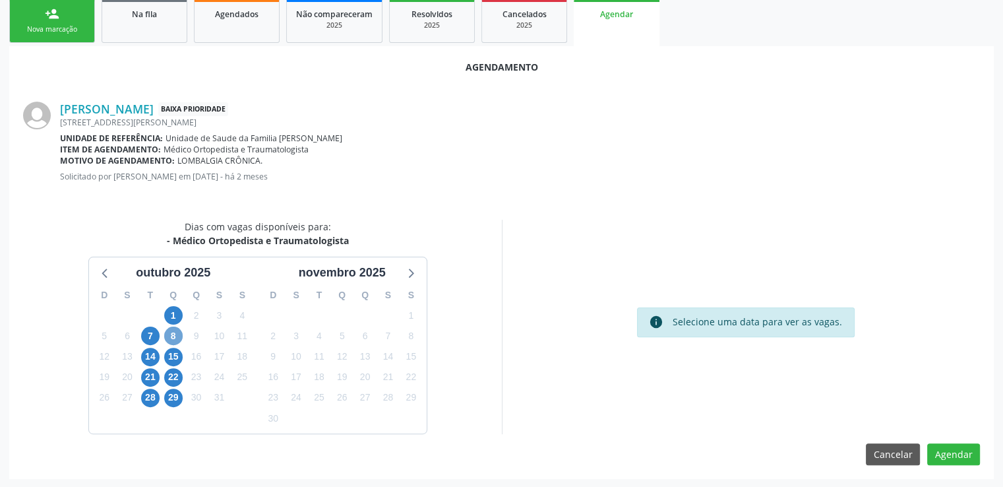
click at [171, 334] on span "8" at bounding box center [173, 336] width 18 height 18
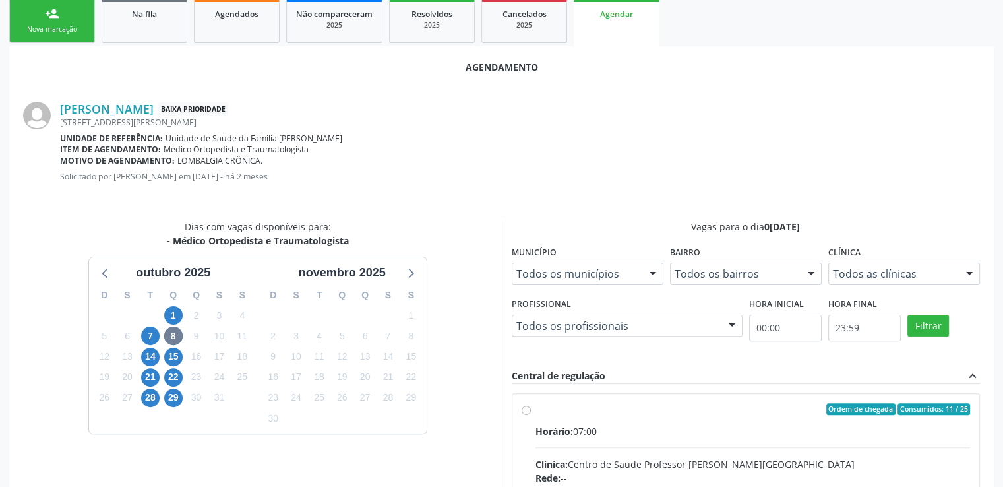
click at [522, 407] on input "Ordem de chegada Consumidos: 11 / 25 Horário: 07:00 Clínica: Centro de Saude Pr…" at bounding box center [526, 409] width 9 height 12
radio input "true"
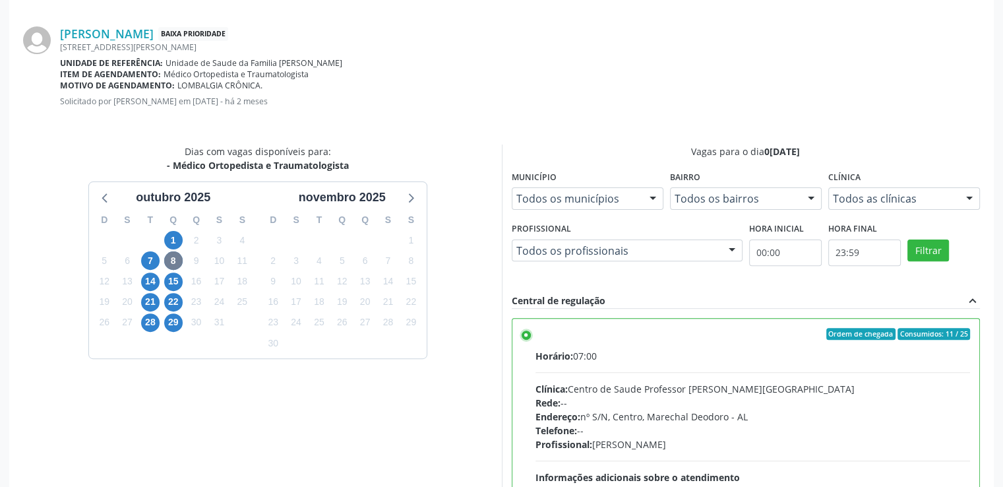
scroll to position [508, 0]
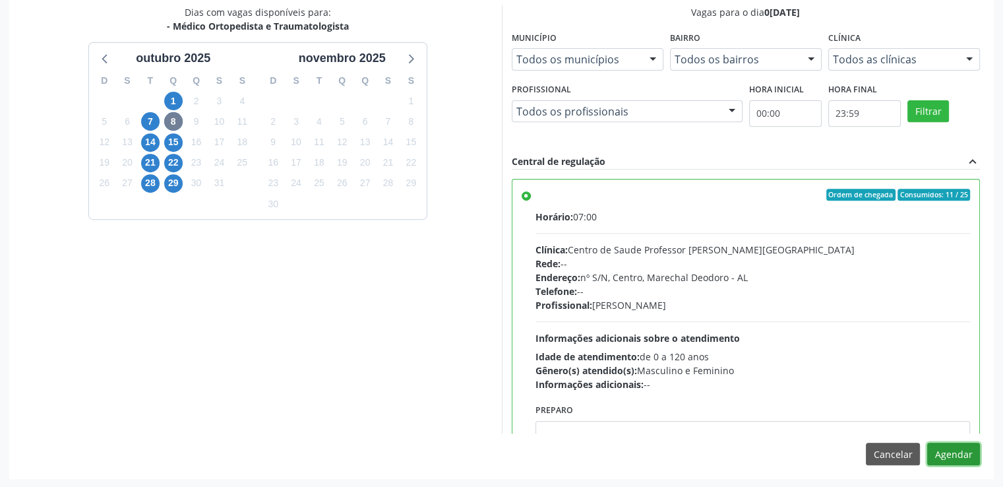
click at [958, 455] on button "Agendar" at bounding box center [954, 454] width 53 height 22
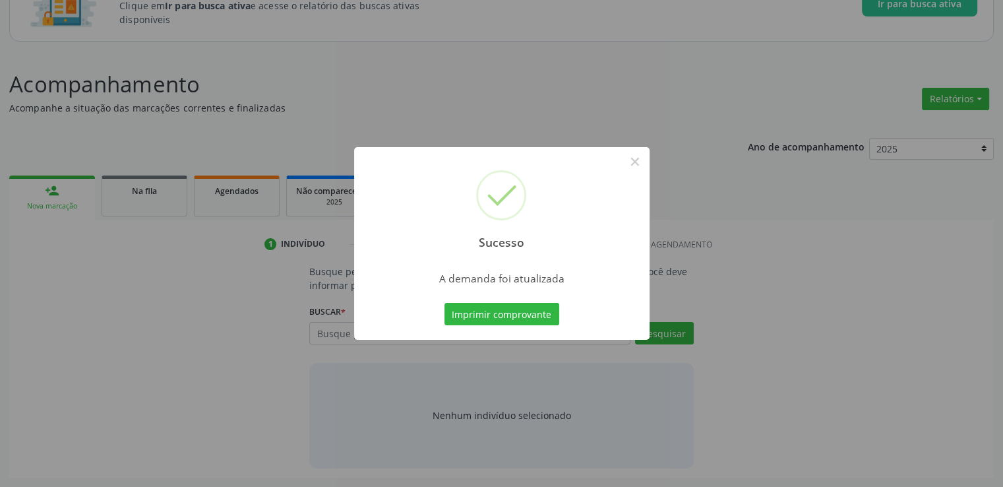
scroll to position [116, 0]
click at [639, 156] on button "×" at bounding box center [635, 161] width 22 height 22
click at [639, 156] on div "Sucesso × A demanda foi atualizada Imprimir comprovante Cancel" at bounding box center [501, 243] width 1003 height 487
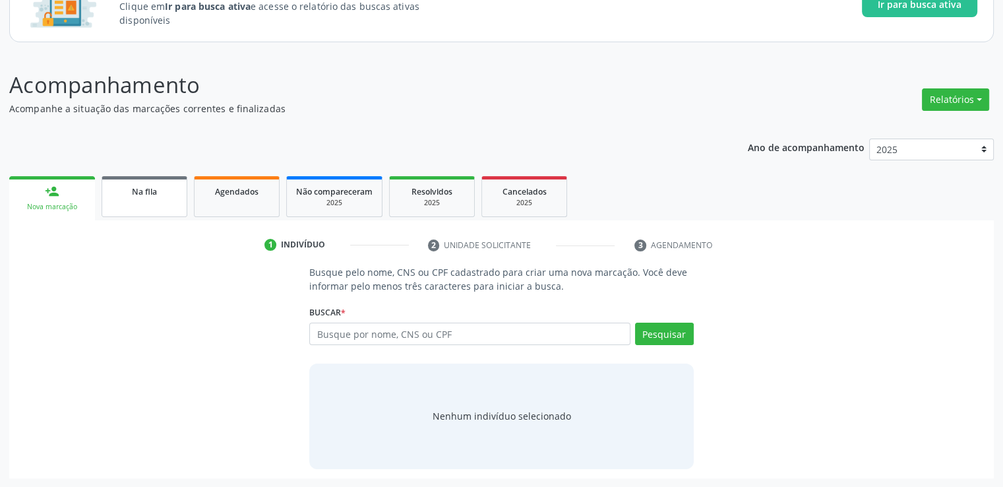
click at [167, 203] on link "Na fila" at bounding box center [145, 196] width 86 height 41
click at [167, 203] on div "Ano de acompanhamento 2025 person_add Nova marcação Na fila Agendados Não compa…" at bounding box center [501, 303] width 985 height 349
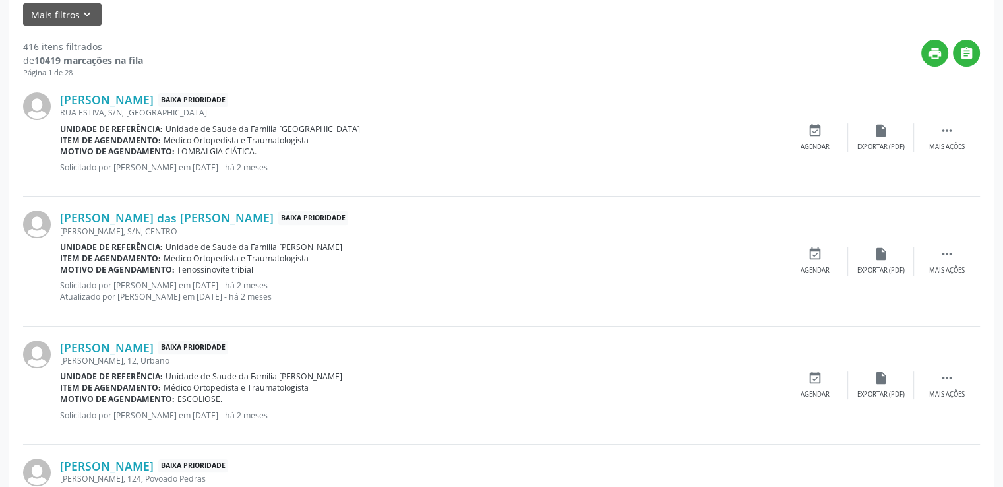
scroll to position [321, 0]
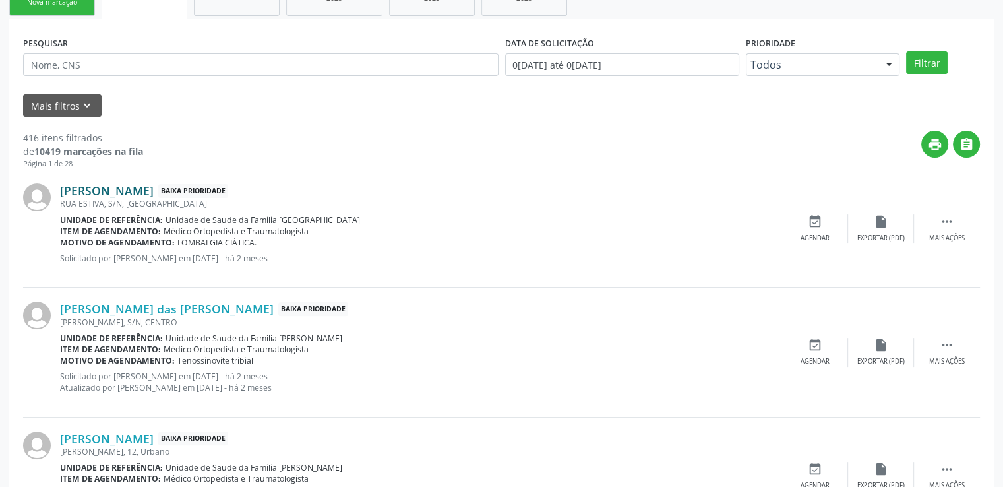
click at [121, 193] on link "[PERSON_NAME]" at bounding box center [107, 190] width 94 height 15
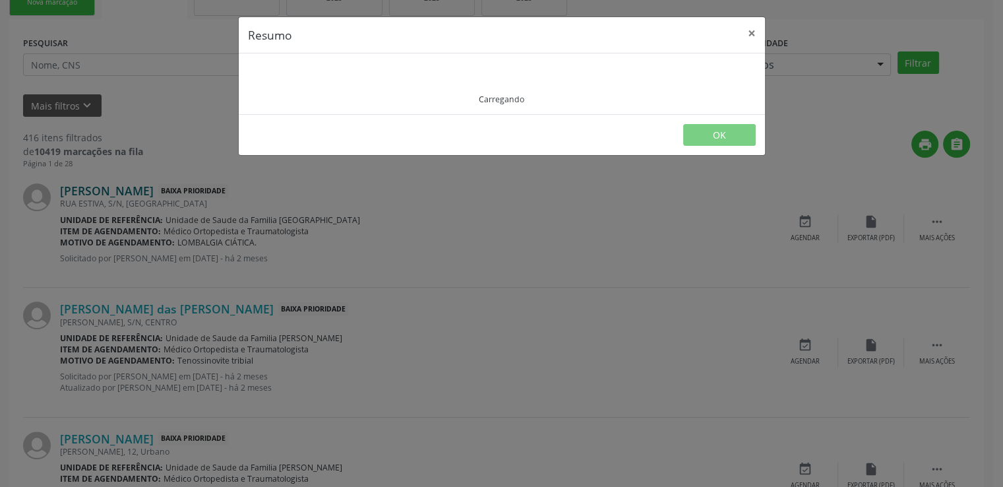
click at [121, 193] on div "Resumo × Carregando OK" at bounding box center [501, 243] width 1003 height 487
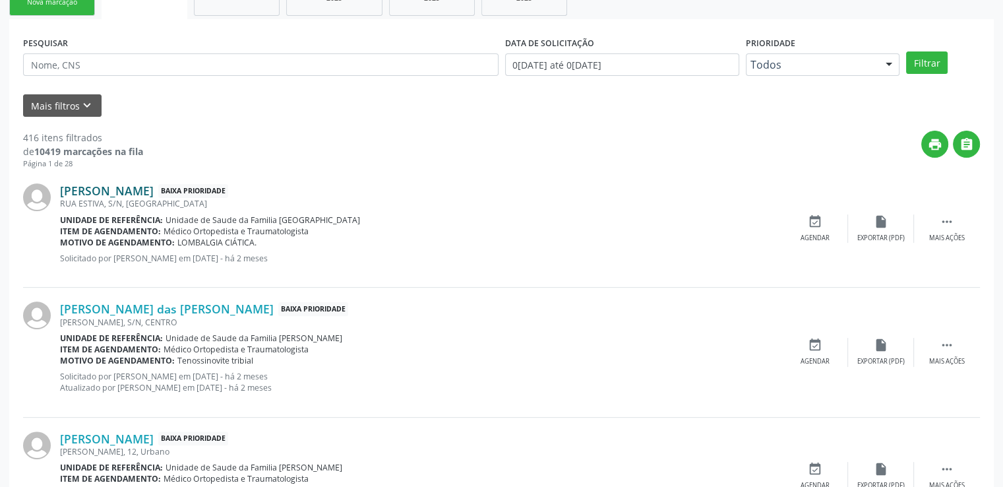
click at [122, 193] on link "[PERSON_NAME]" at bounding box center [107, 190] width 94 height 15
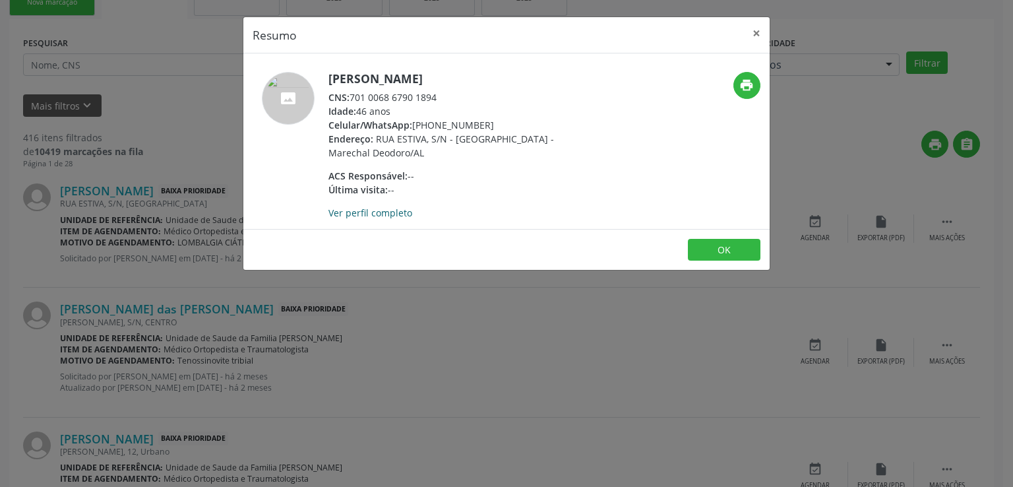
click at [356, 210] on link "Ver perfil completo" at bounding box center [371, 212] width 84 height 13
click at [757, 32] on button "×" at bounding box center [757, 33] width 26 height 32
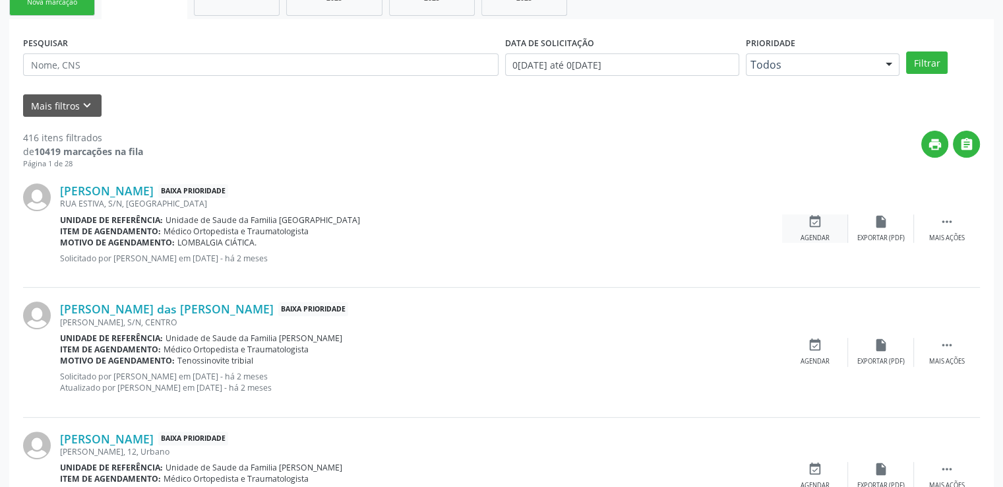
click at [808, 225] on icon "event_available" at bounding box center [815, 221] width 15 height 15
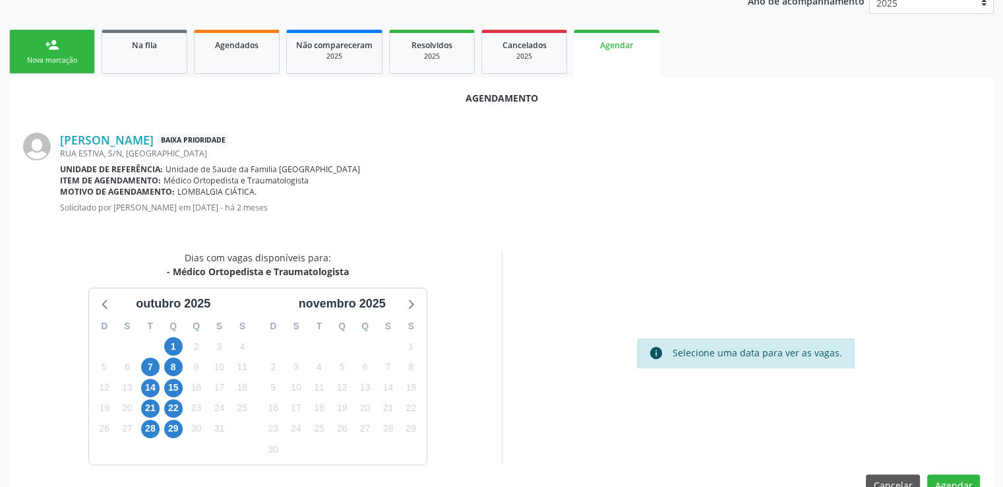
scroll to position [294, 0]
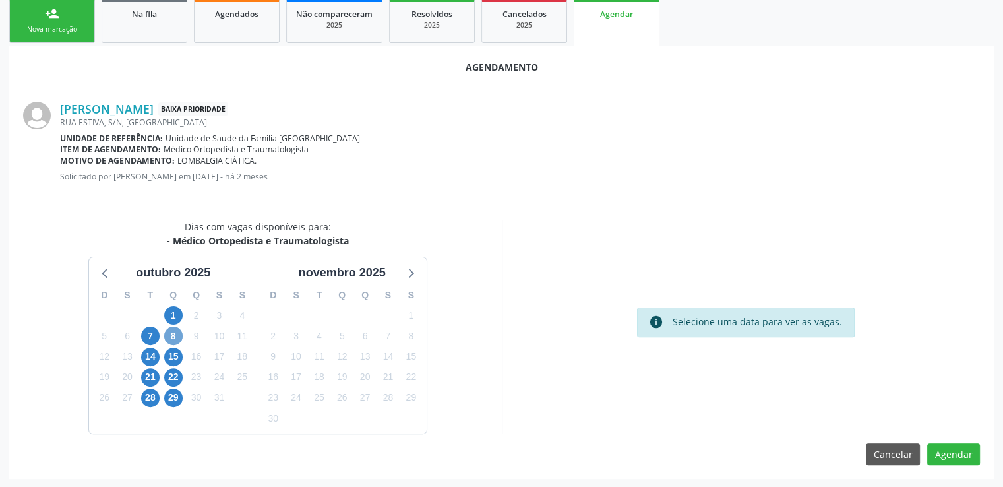
click at [175, 336] on span "8" at bounding box center [173, 336] width 18 height 18
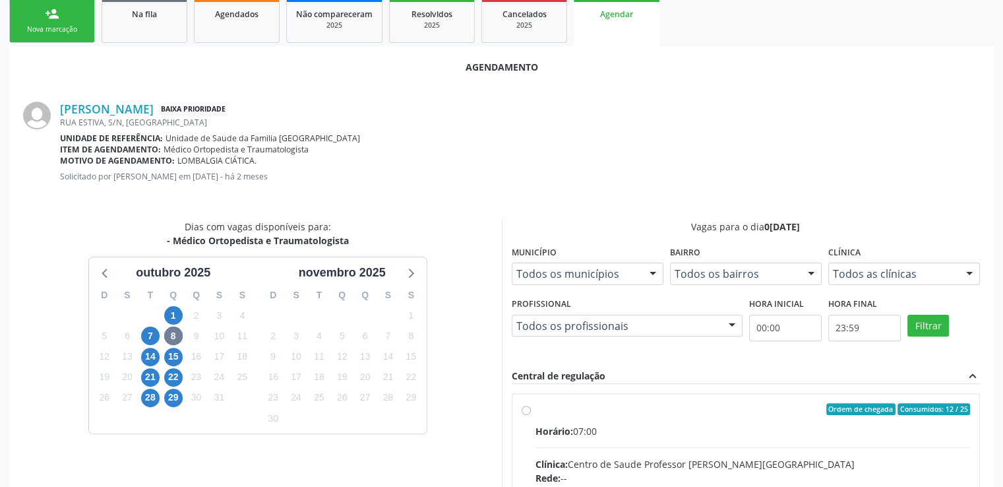
click at [524, 404] on input "Ordem de chegada Consumidos: 12 / 25 Horário: 07:00 Clínica: Centro de Saude Pr…" at bounding box center [526, 409] width 9 height 12
radio input "true"
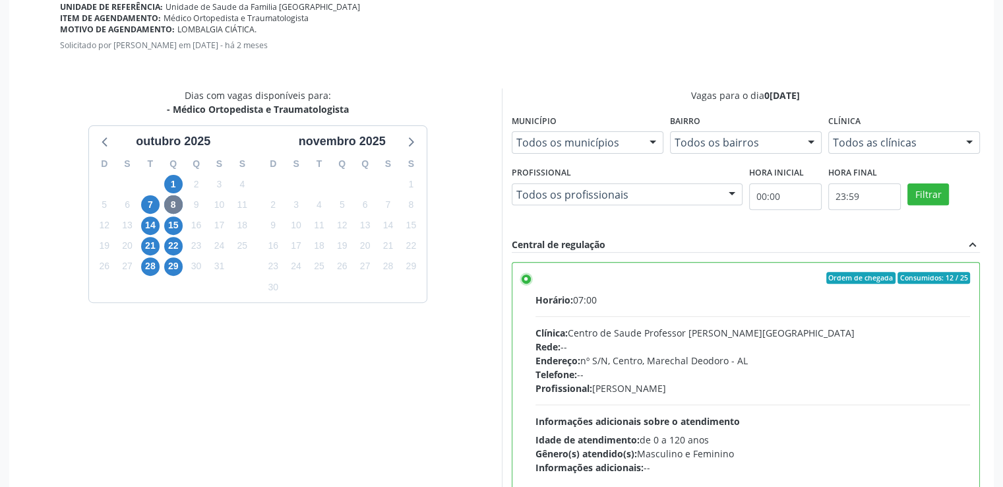
scroll to position [508, 0]
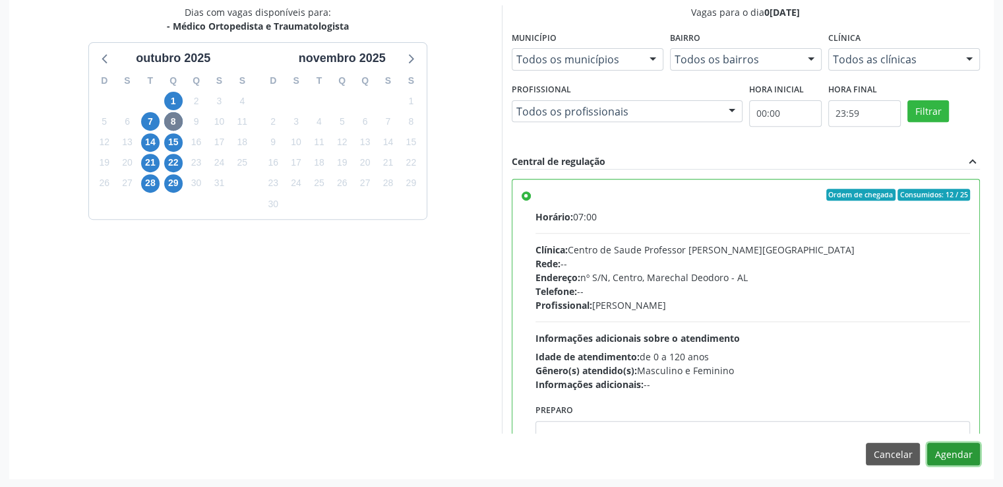
click at [951, 453] on button "Agendar" at bounding box center [954, 454] width 53 height 22
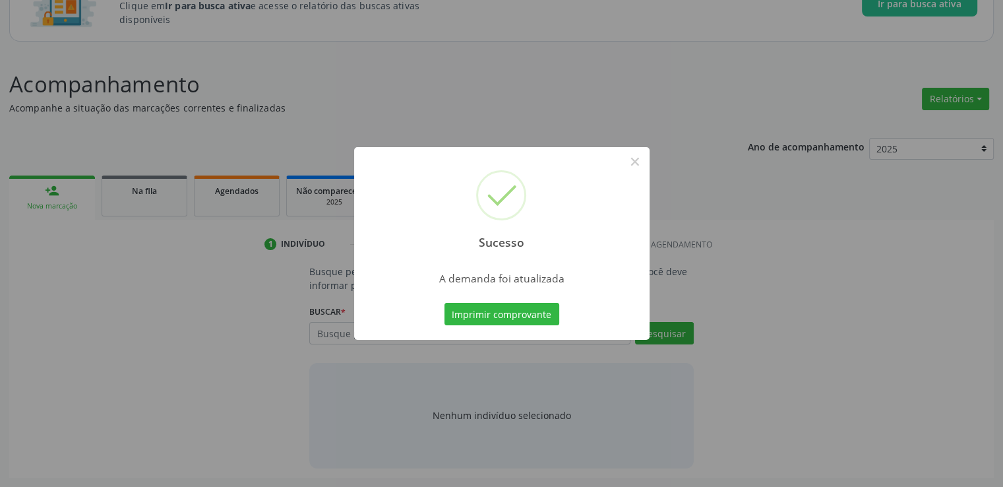
scroll to position [116, 0]
click at [638, 161] on button "×" at bounding box center [635, 161] width 22 height 22
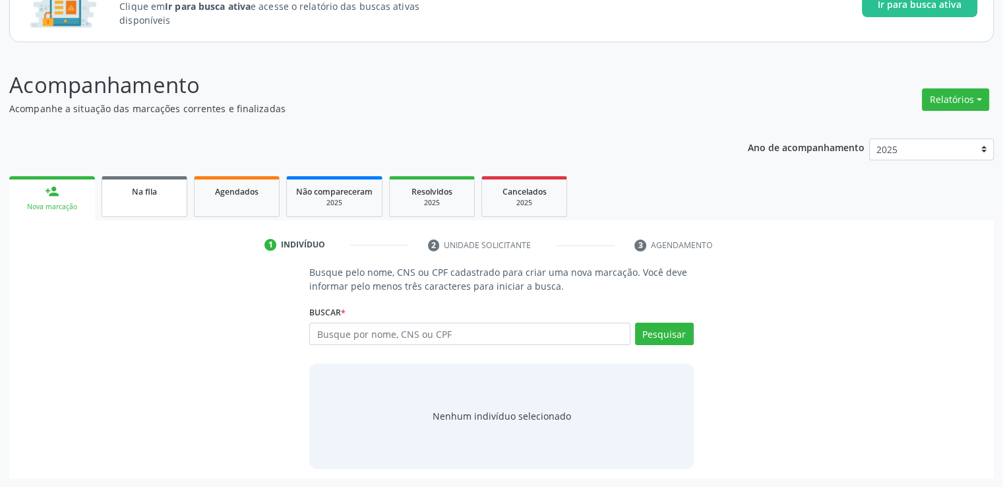
click at [152, 205] on link "Na fila" at bounding box center [145, 196] width 86 height 41
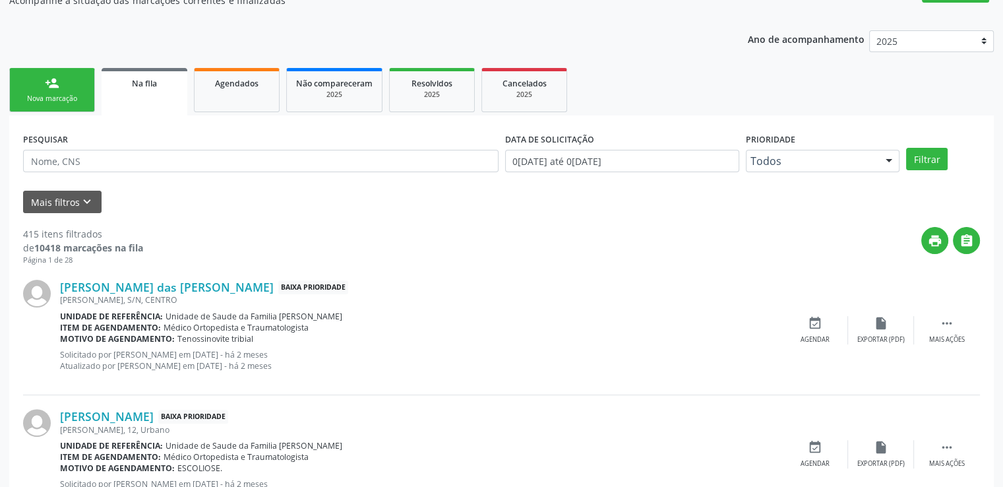
scroll to position [248, 0]
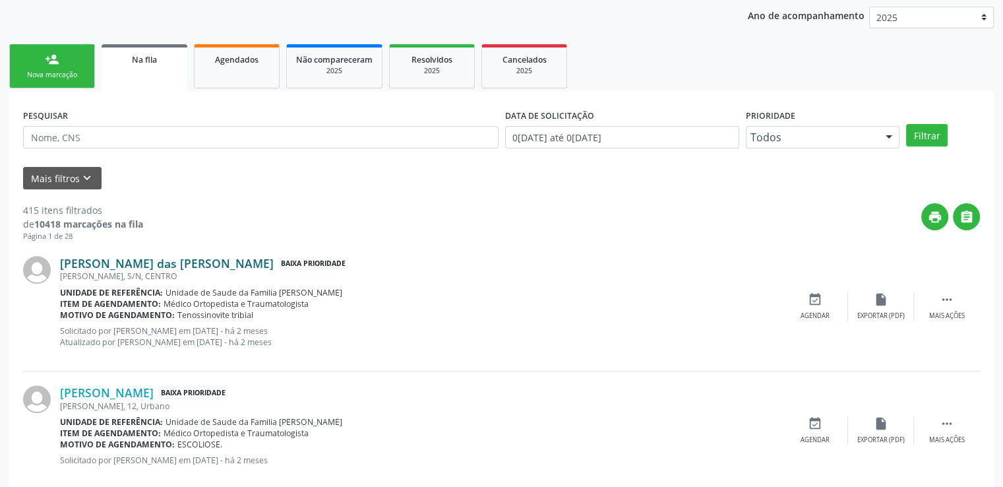
click at [111, 265] on link "[PERSON_NAME] das [PERSON_NAME]" at bounding box center [167, 263] width 214 height 15
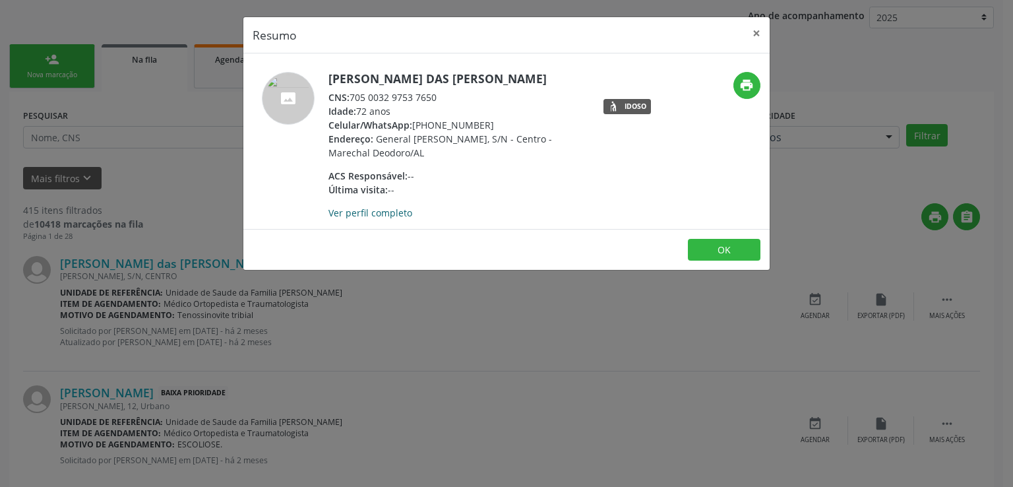
click at [391, 212] on link "Ver perfil completo" at bounding box center [371, 212] width 84 height 13
click at [751, 32] on button "×" at bounding box center [757, 33] width 26 height 32
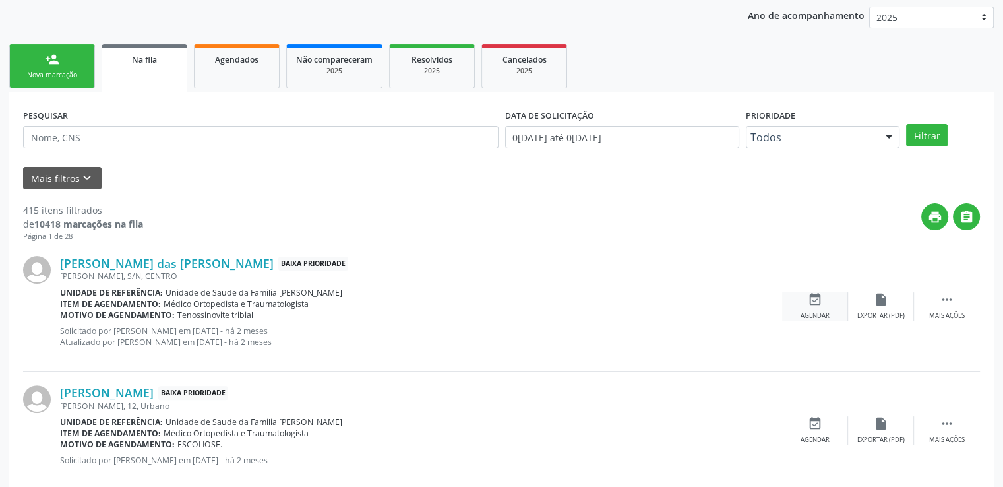
click at [816, 294] on icon "event_available" at bounding box center [815, 299] width 15 height 15
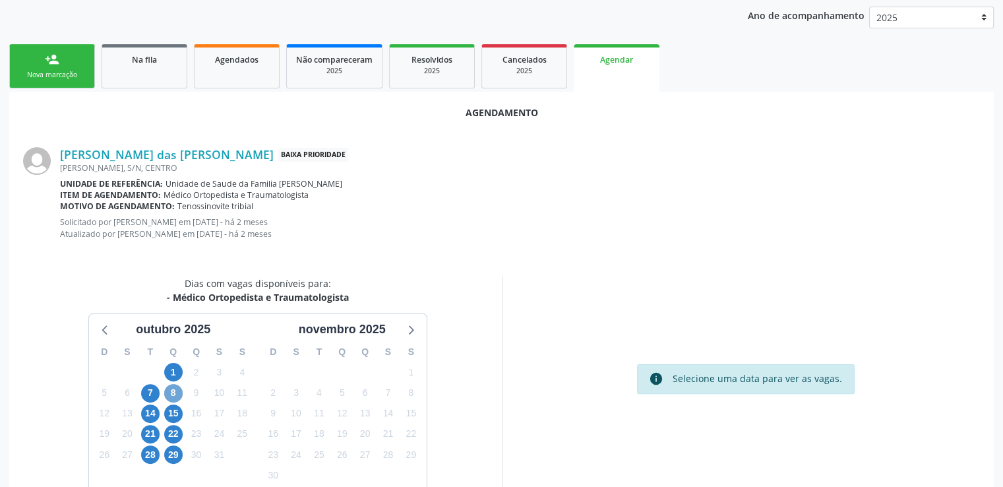
click at [168, 388] on span "8" at bounding box center [173, 393] width 18 height 18
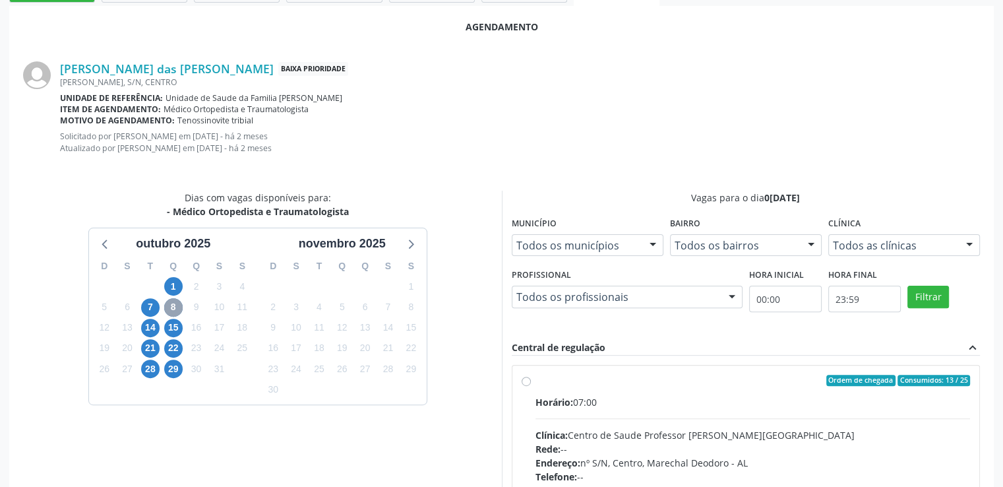
scroll to position [495, 0]
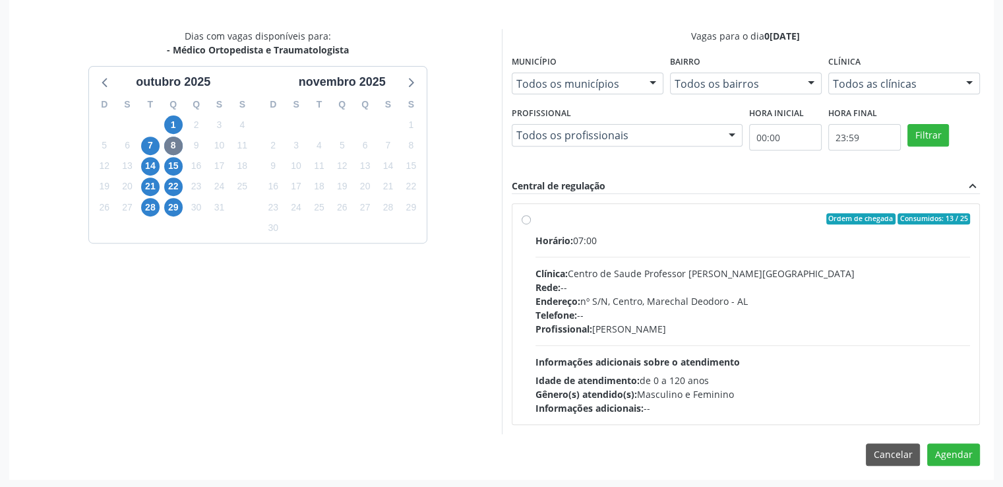
click at [536, 222] on label "Ordem de chegada Consumidos: 13 / 25 Horário: 07:00 Clínica: Centro de Saude Pr…" at bounding box center [753, 314] width 435 height 203
click at [522, 222] on input "Ordem de chegada Consumidos: 13 / 25 Horário: 07:00 Clínica: Centro de Saude Pr…" at bounding box center [526, 219] width 9 height 12
radio input "true"
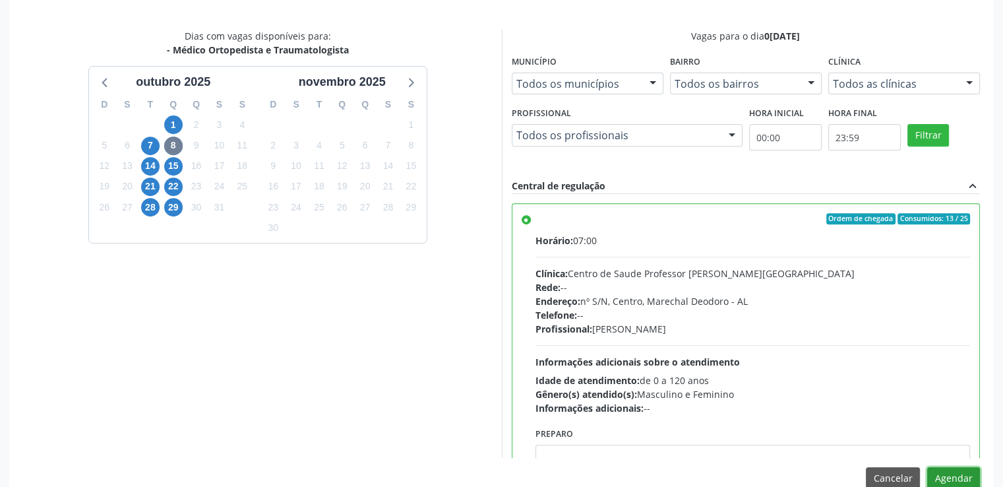
click at [955, 476] on button "Agendar" at bounding box center [954, 478] width 53 height 22
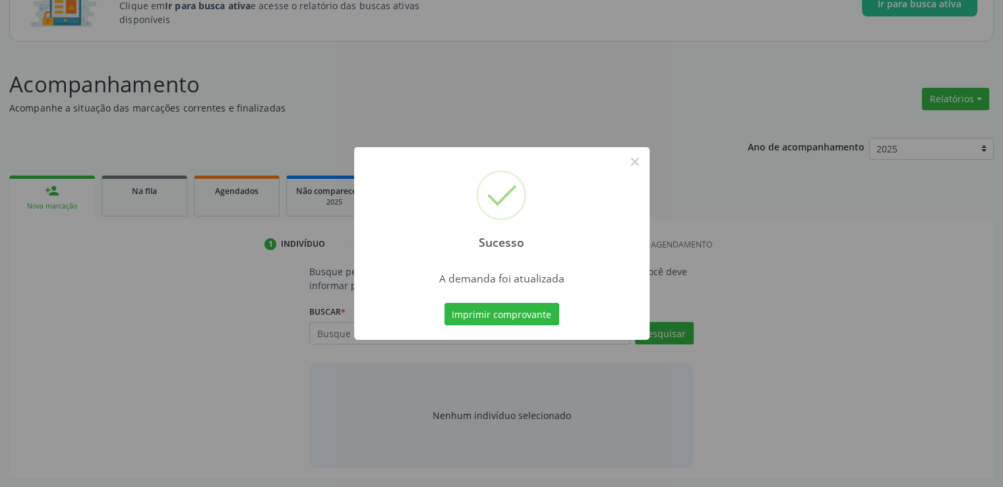
scroll to position [116, 0]
click at [636, 152] on button "×" at bounding box center [635, 161] width 22 height 22
click at [636, 152] on div "Sucesso ×" at bounding box center [502, 203] width 296 height 113
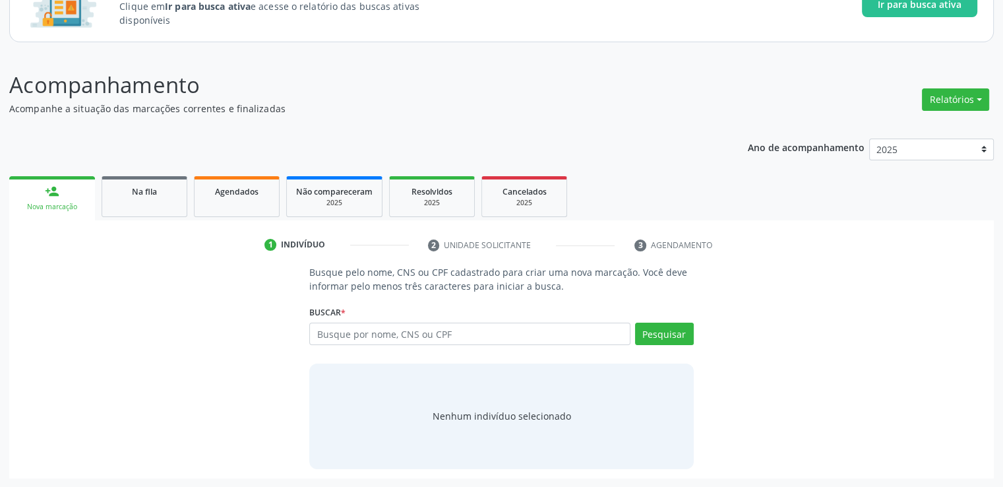
click at [636, 152] on div "Sucesso × A demanda foi atualizada Imprimir comprovante Cancel" at bounding box center [501, 243] width 1003 height 487
click at [164, 196] on div "Na fila" at bounding box center [144, 191] width 66 height 14
click at [164, 196] on div "Acompanhamento Acompanhe a situação das marcações correntes e finalizadas Relat…" at bounding box center [501, 274] width 985 height 410
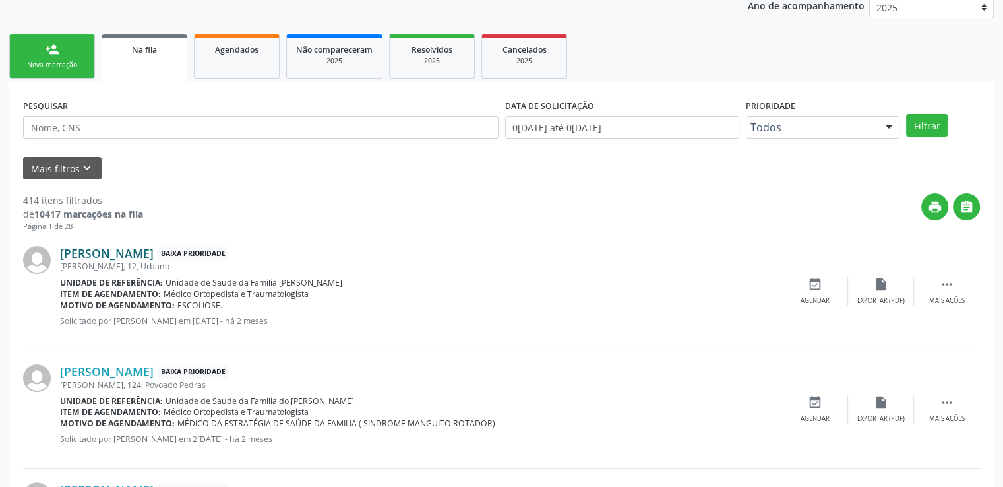
scroll to position [307, 0]
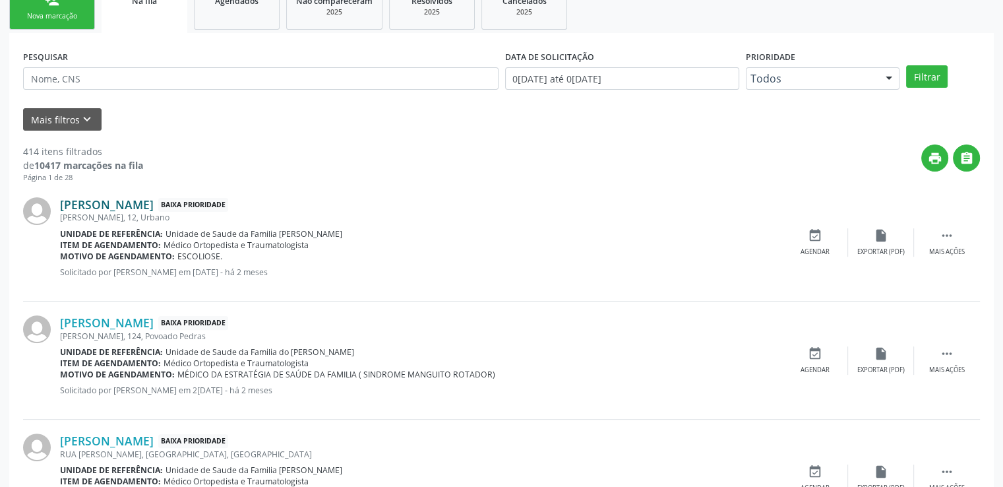
click at [137, 207] on link "[PERSON_NAME]" at bounding box center [107, 204] width 94 height 15
click at [138, 207] on link "[PERSON_NAME]" at bounding box center [107, 204] width 94 height 15
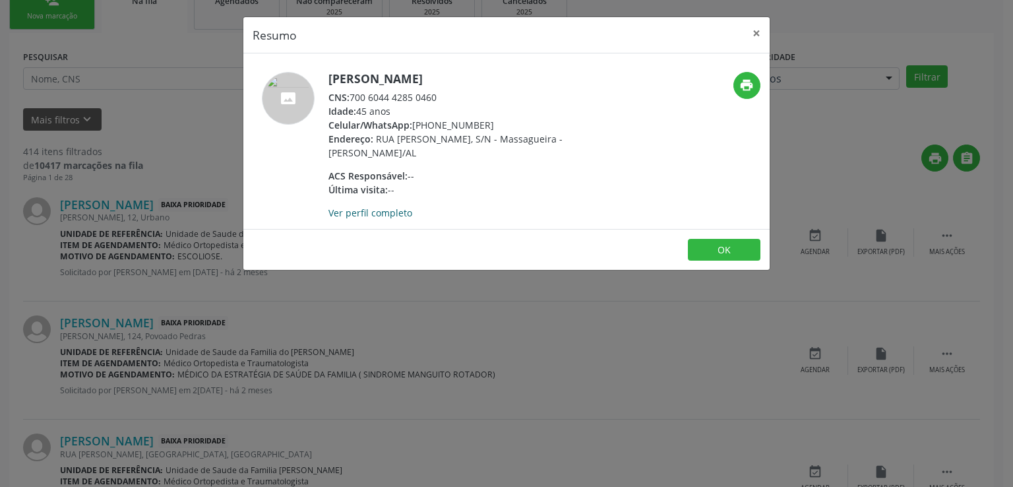
click at [350, 214] on link "Ver perfil completo" at bounding box center [371, 212] width 84 height 13
click at [757, 36] on button "×" at bounding box center [757, 33] width 26 height 32
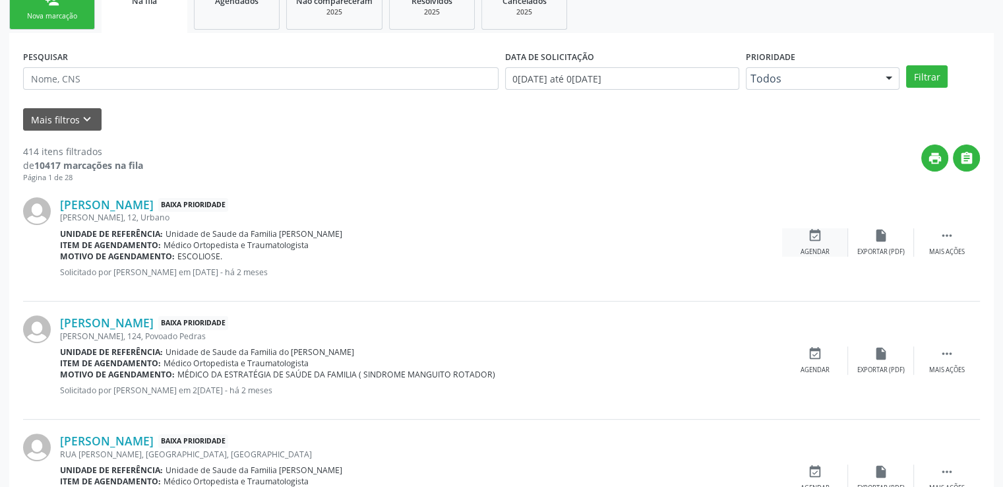
click at [816, 242] on div "event_available Agendar" at bounding box center [815, 242] width 66 height 28
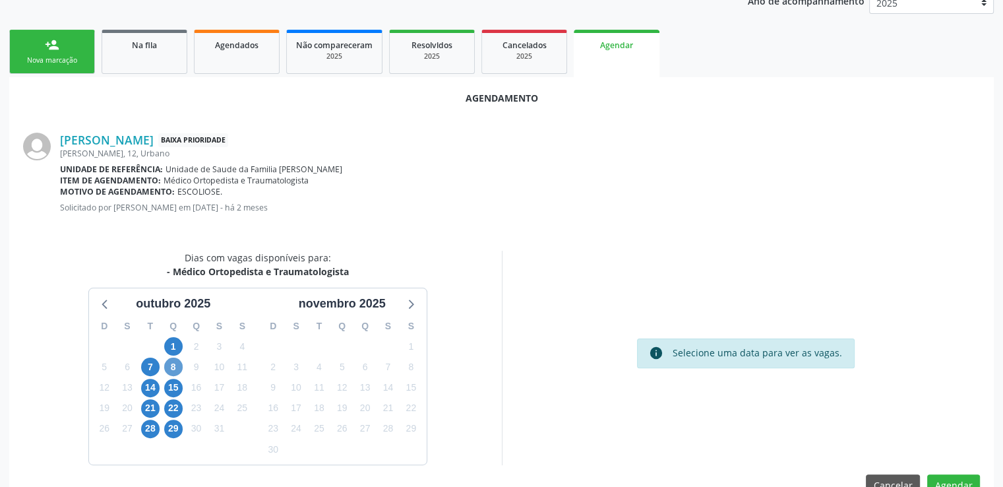
scroll to position [294, 0]
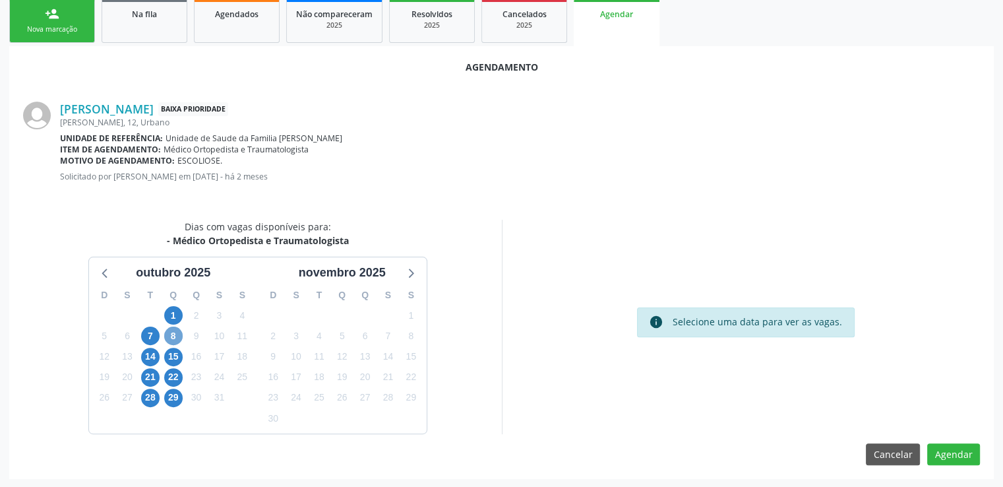
click at [172, 334] on span "8" at bounding box center [173, 336] width 18 height 18
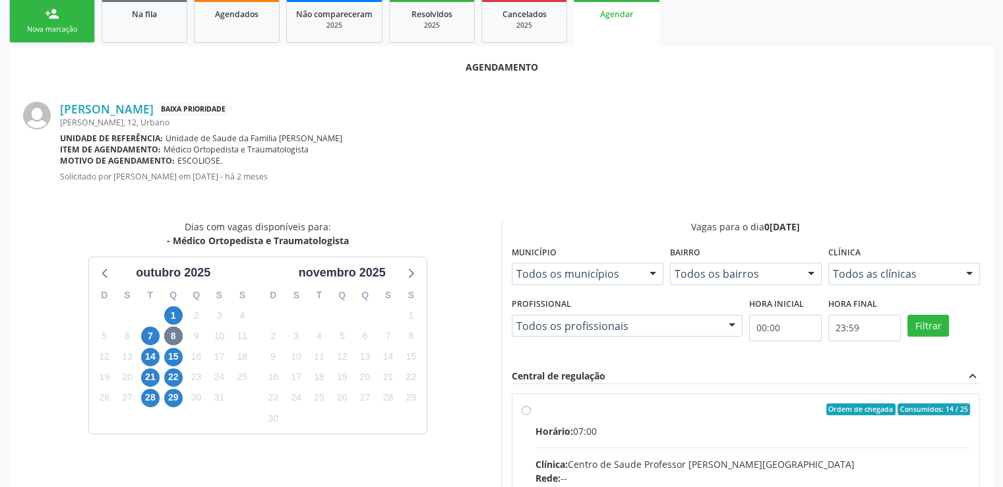
click at [528, 410] on input "Ordem de chegada Consumidos: 14 / 25 Horário: 07:00 Clínica: Centro de Saude Pr…" at bounding box center [526, 409] width 9 height 12
radio input "true"
click at [528, 410] on input "Ordem de chegada Consumidos: 14 / 25 Horário: 07:00 Clínica: Centro de Saude Pr…" at bounding box center [526, 409] width 9 height 12
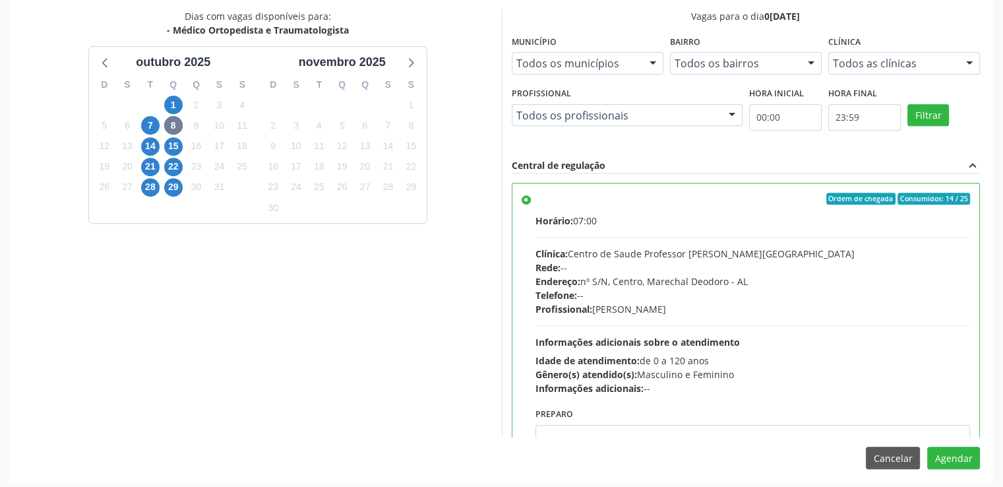
scroll to position [508, 0]
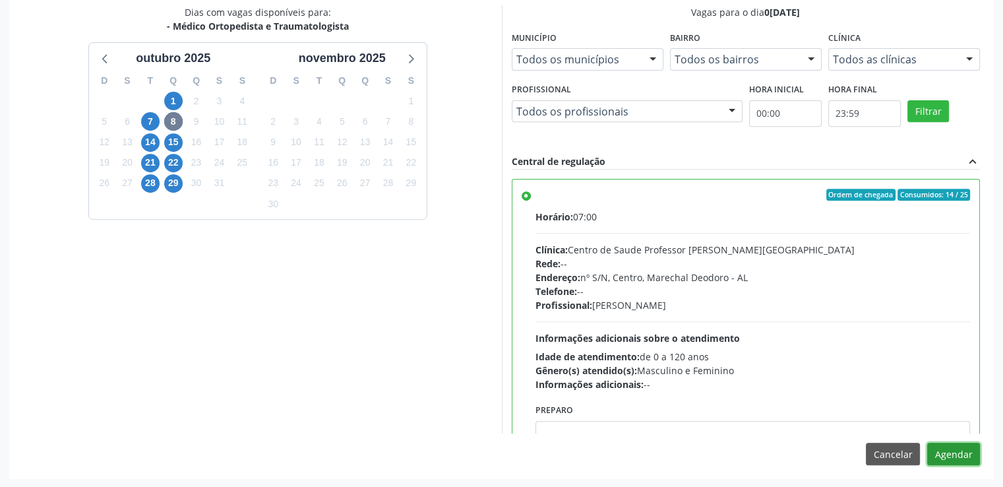
click at [962, 456] on button "Agendar" at bounding box center [954, 454] width 53 height 22
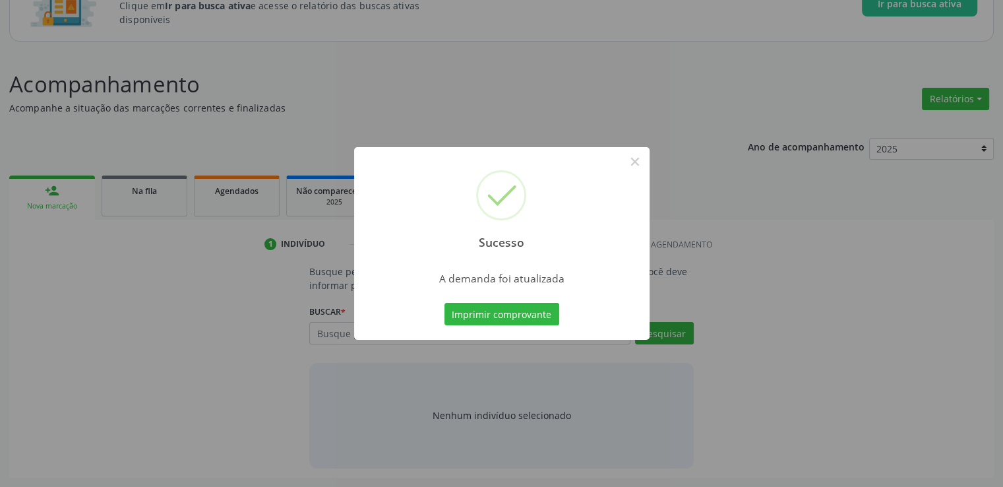
scroll to position [116, 0]
click at [629, 168] on button "×" at bounding box center [635, 161] width 22 height 22
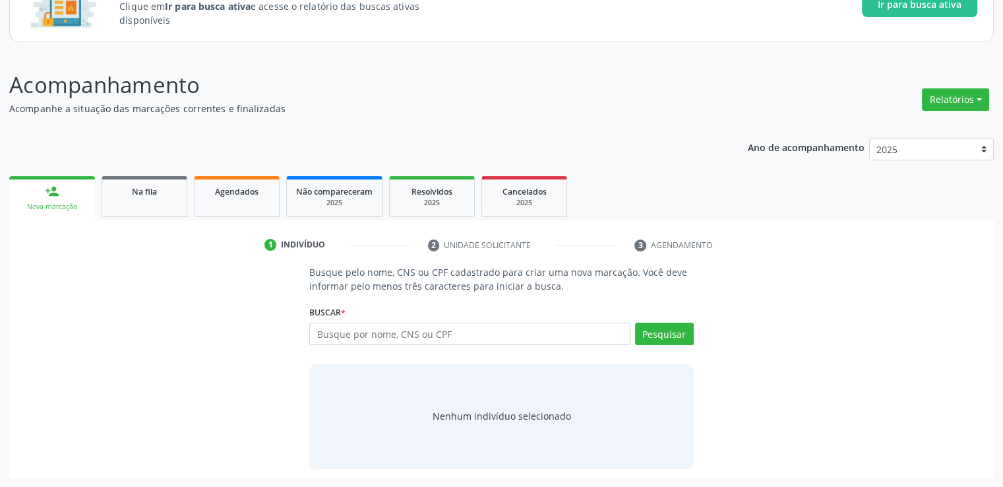
click at [133, 184] on div "Na fila" at bounding box center [144, 191] width 66 height 14
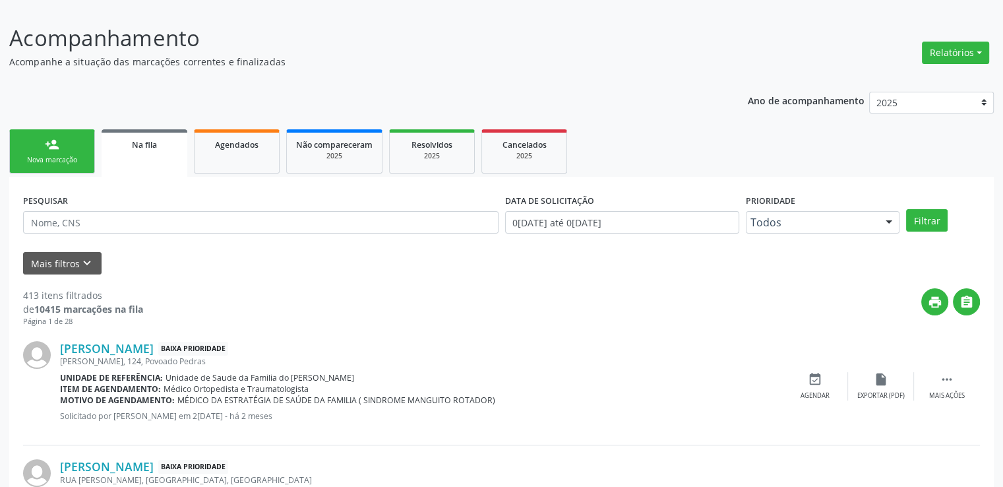
scroll to position [248, 0]
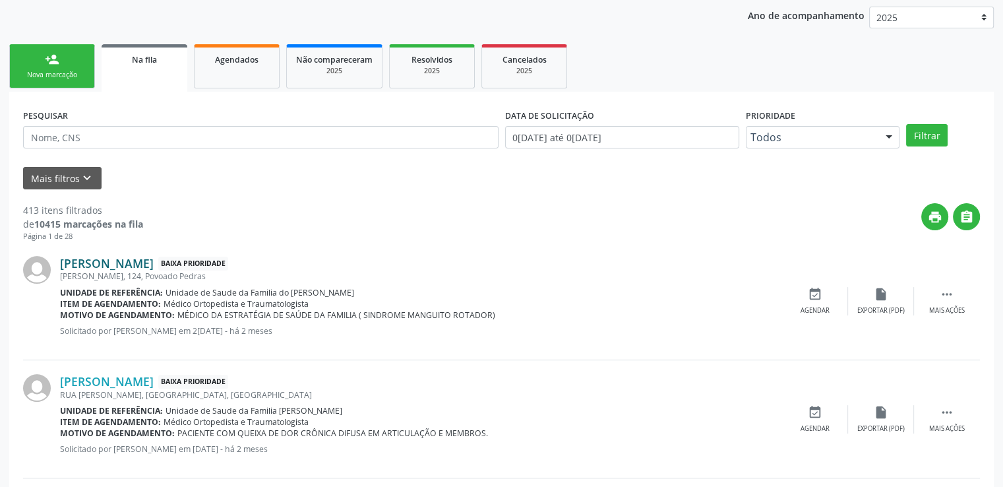
click at [119, 259] on link "[PERSON_NAME]" at bounding box center [107, 263] width 94 height 15
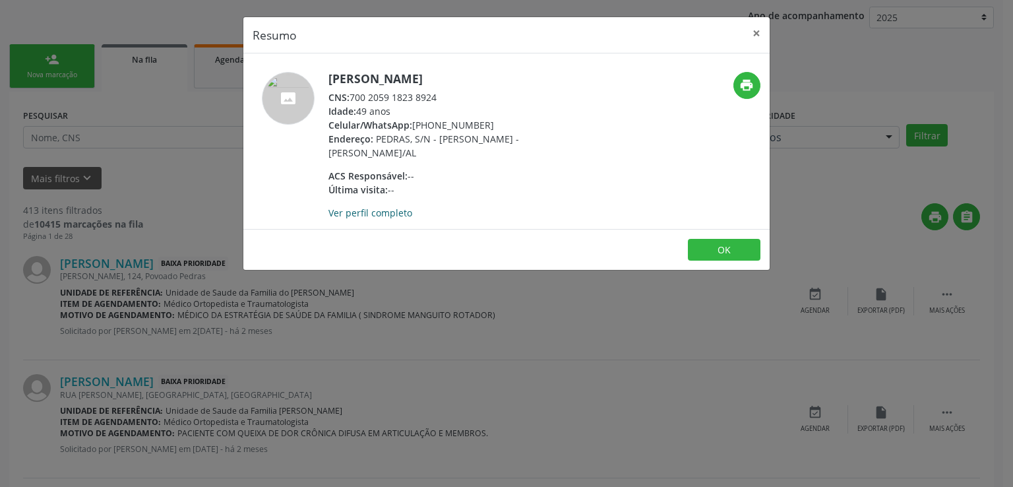
click at [388, 212] on link "Ver perfil completo" at bounding box center [371, 212] width 84 height 13
click at [760, 32] on button "×" at bounding box center [757, 33] width 26 height 32
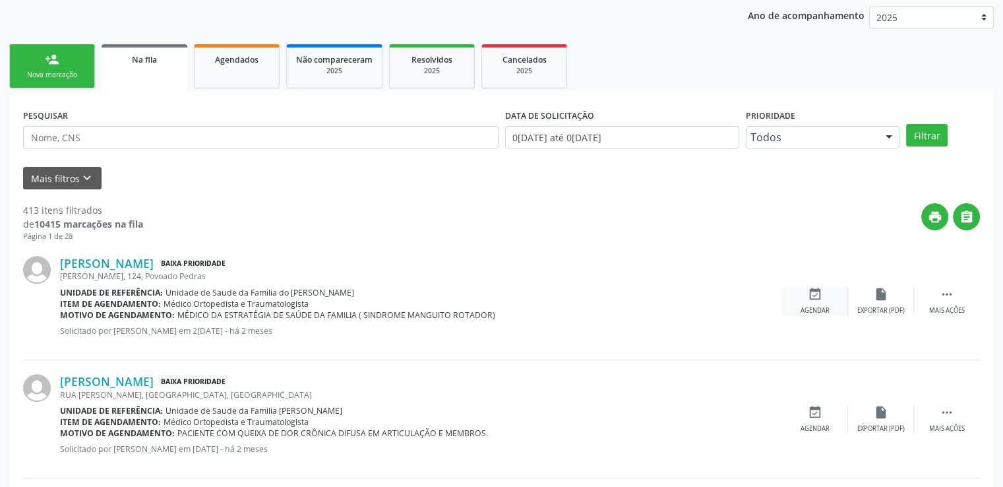
click at [821, 295] on icon "event_available" at bounding box center [815, 294] width 15 height 15
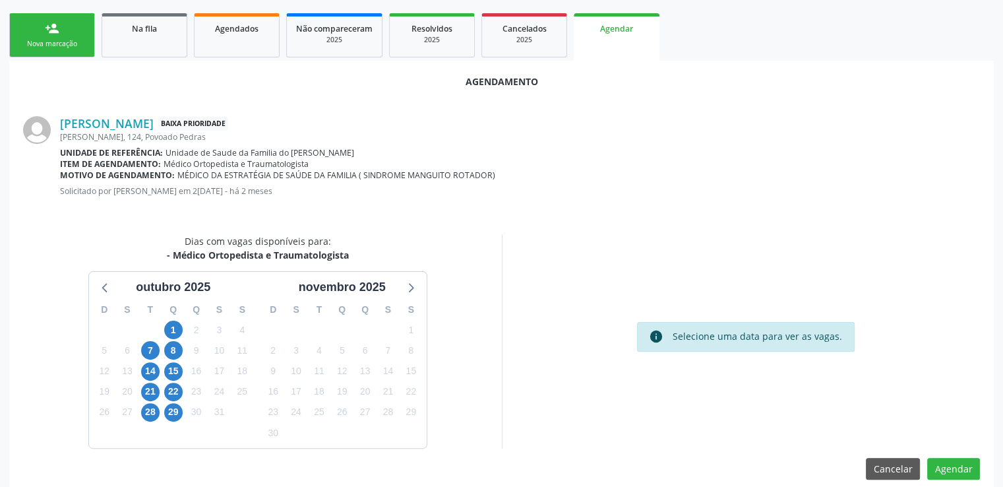
scroll to position [294, 0]
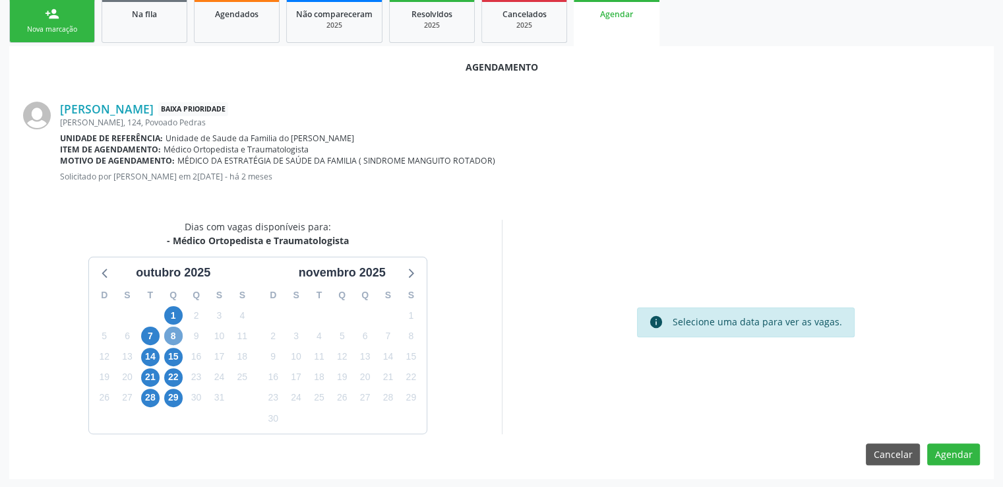
click at [176, 333] on span "8" at bounding box center [173, 336] width 18 height 18
click at [177, 334] on span "8" at bounding box center [173, 336] width 18 height 18
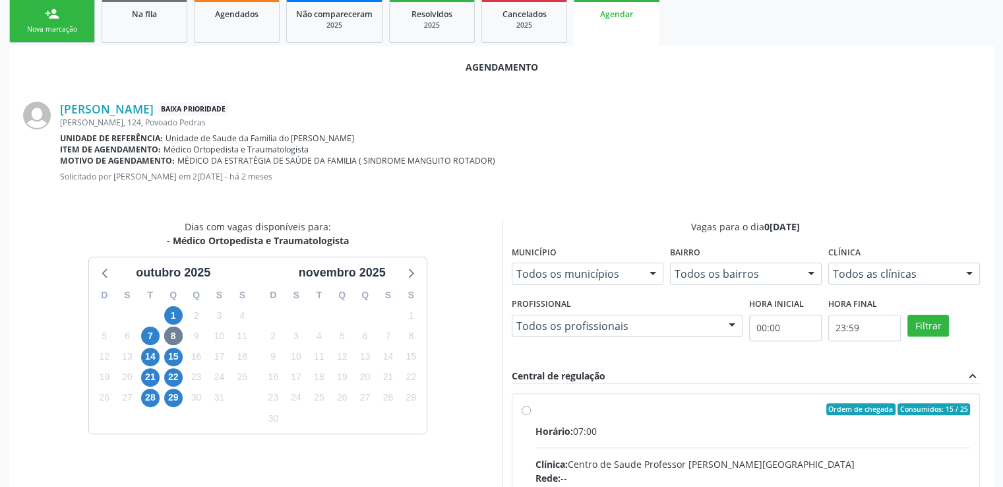
radio input "true"
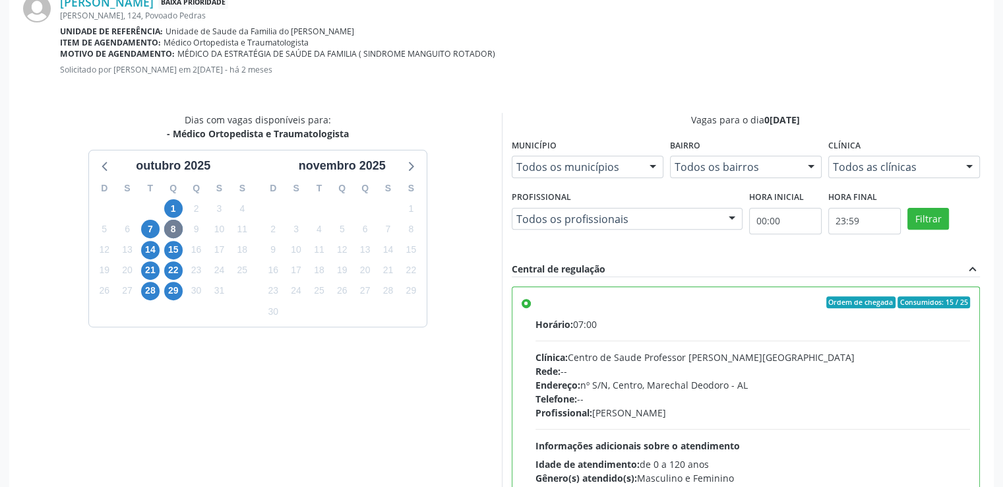
scroll to position [508, 0]
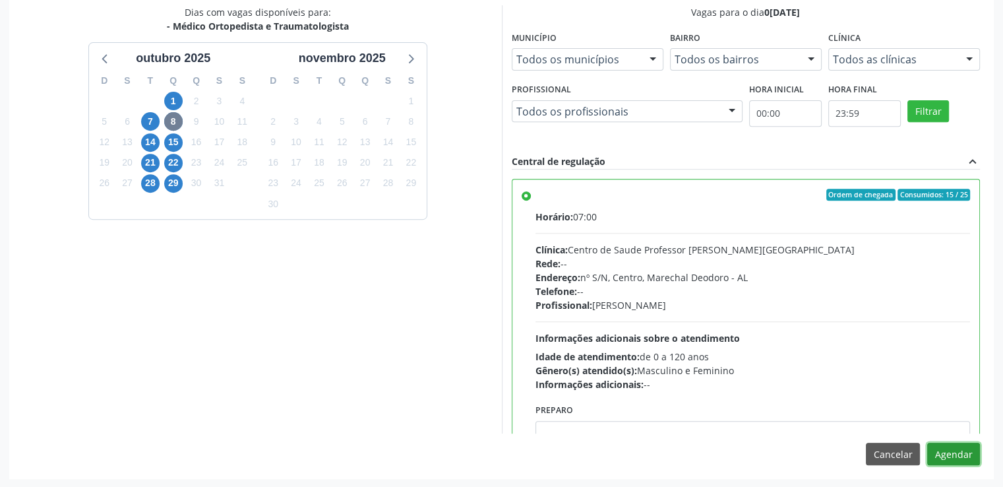
click at [937, 450] on button "Agendar" at bounding box center [954, 454] width 53 height 22
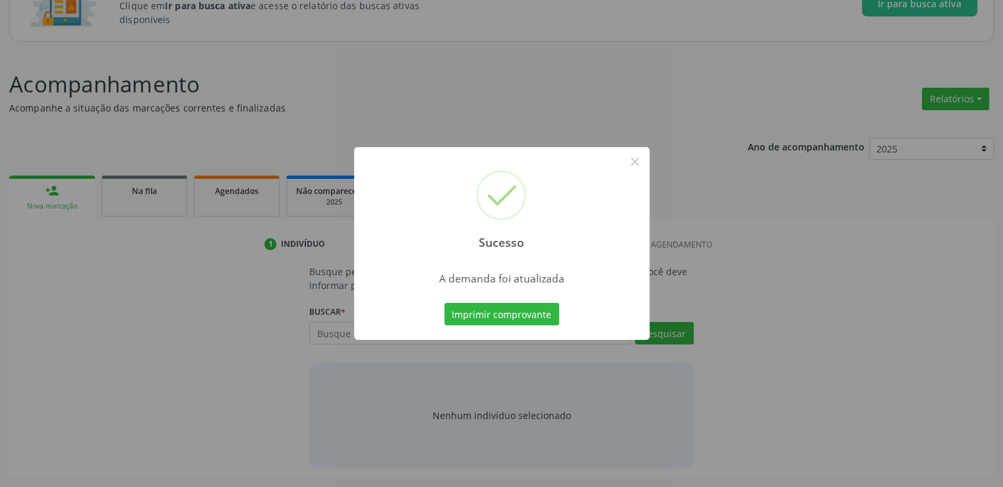
scroll to position [116, 0]
click at [638, 162] on button "×" at bounding box center [635, 161] width 22 height 22
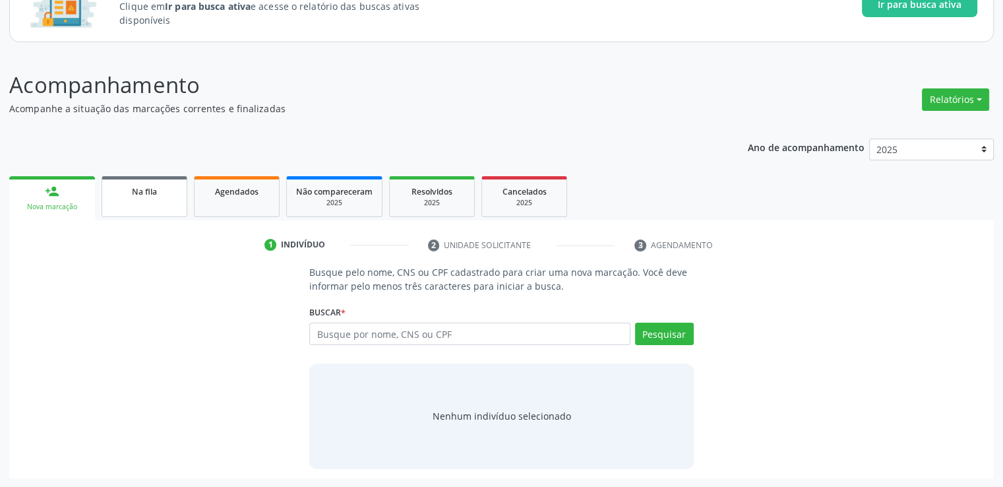
click at [148, 210] on link "Na fila" at bounding box center [145, 196] width 86 height 41
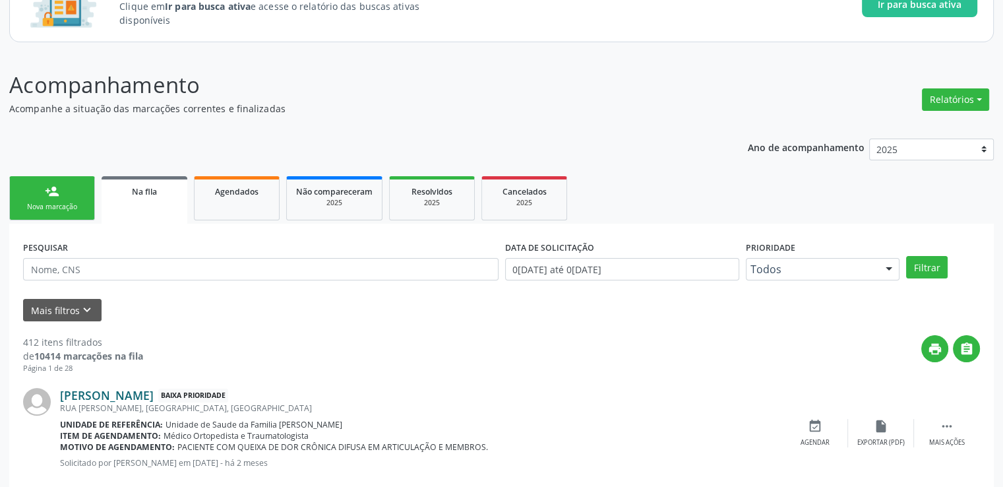
click at [143, 391] on link "[PERSON_NAME]" at bounding box center [107, 395] width 94 height 15
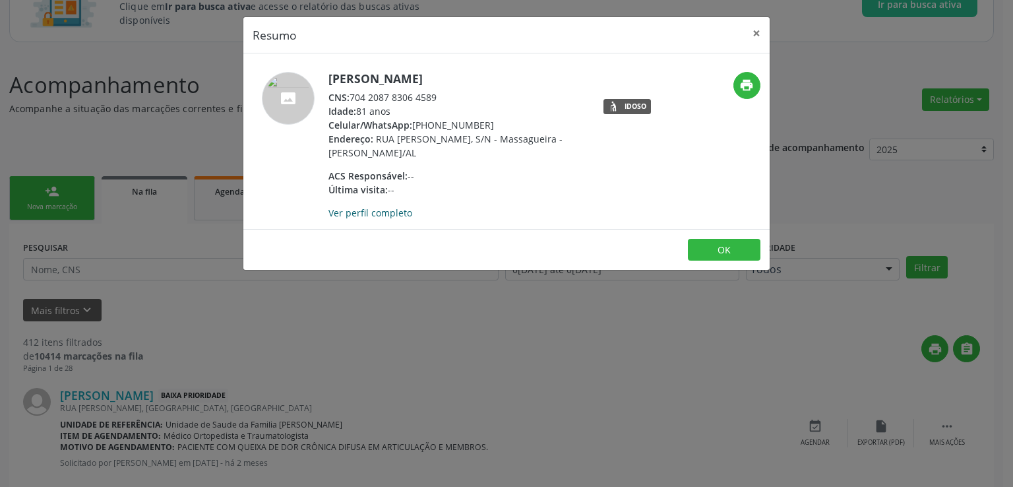
click at [370, 209] on link "Ver perfil completo" at bounding box center [371, 212] width 84 height 13
click at [756, 30] on button "×" at bounding box center [757, 33] width 26 height 32
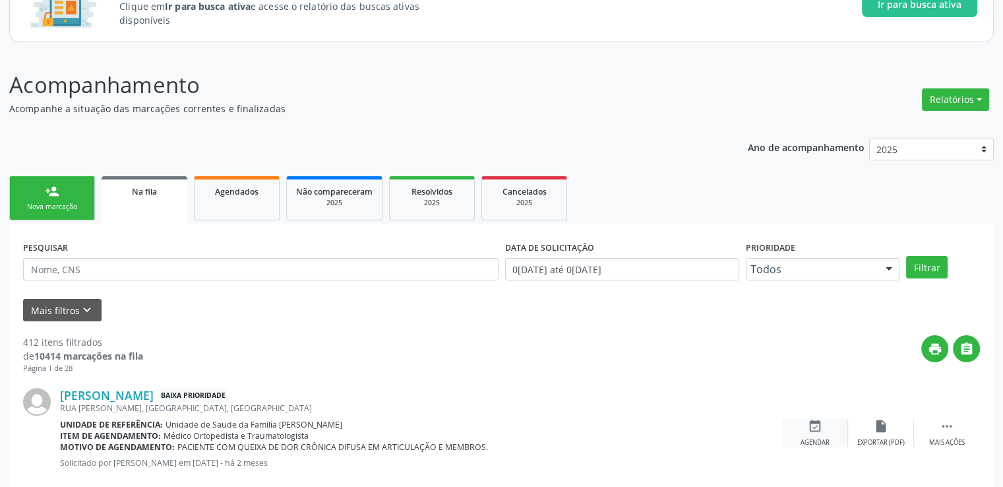
click at [818, 436] on div "event_available Agendar" at bounding box center [815, 433] width 66 height 28
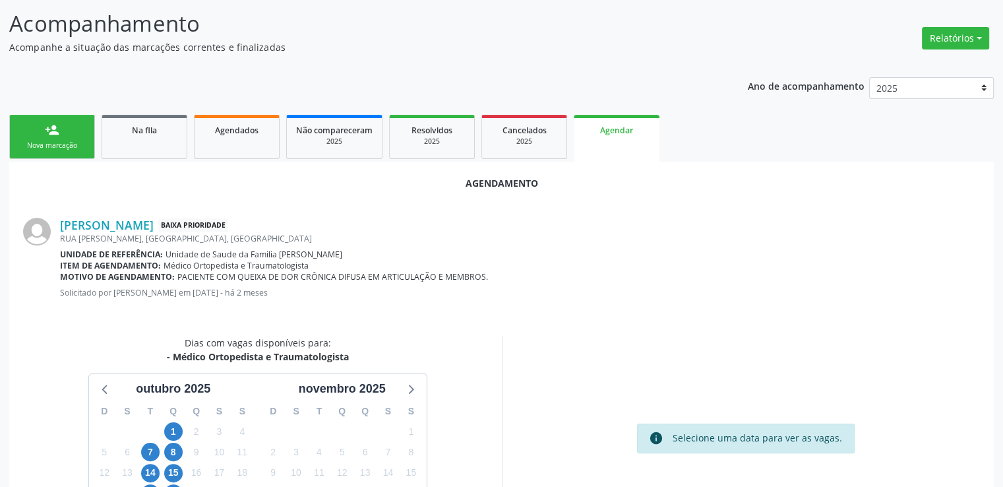
scroll to position [294, 0]
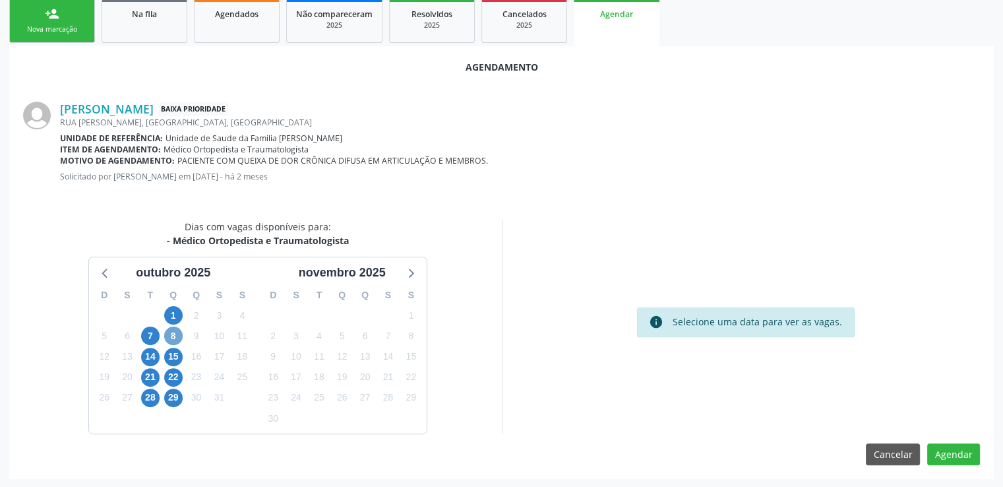
click at [175, 334] on span "8" at bounding box center [173, 336] width 18 height 18
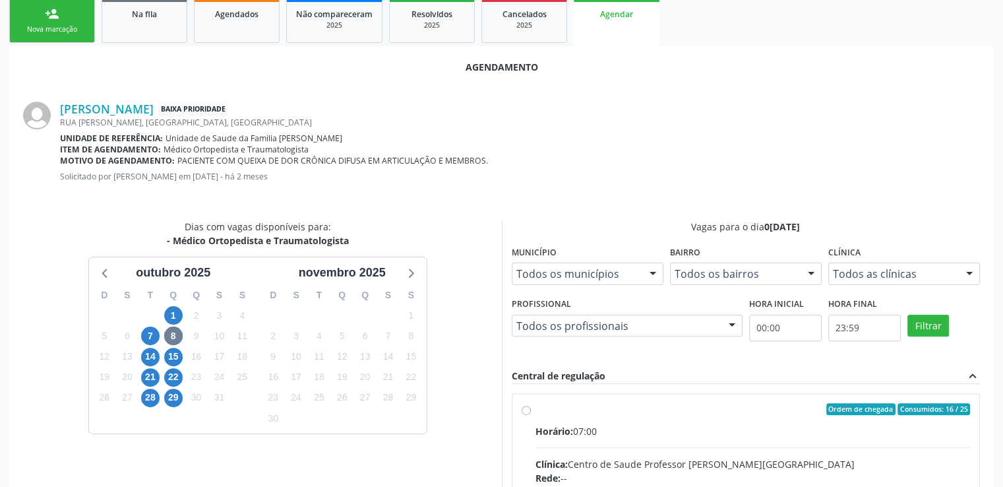
click at [527, 412] on input "Ordem de chegada Consumidos: 16 / 25 Horário: 07:00 Clínica: Centro de Saude Pr…" at bounding box center [526, 409] width 9 height 12
radio input "true"
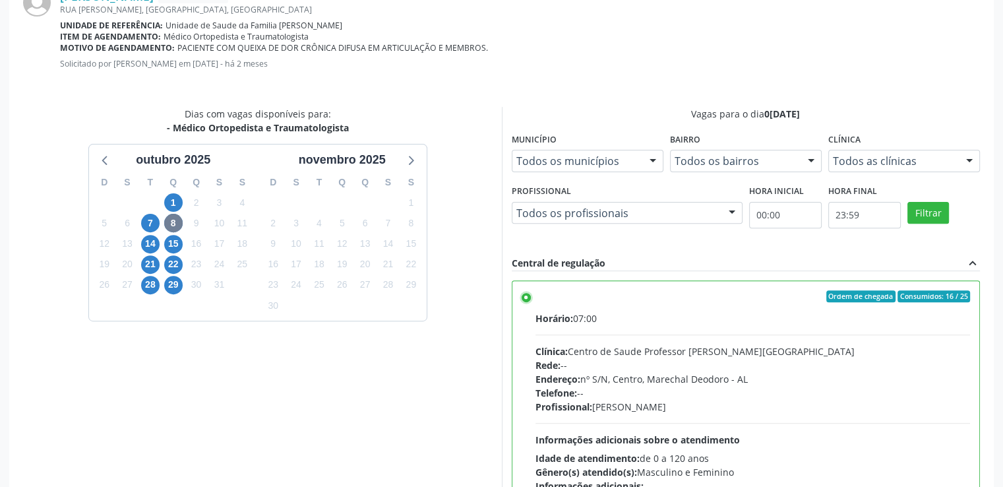
scroll to position [508, 0]
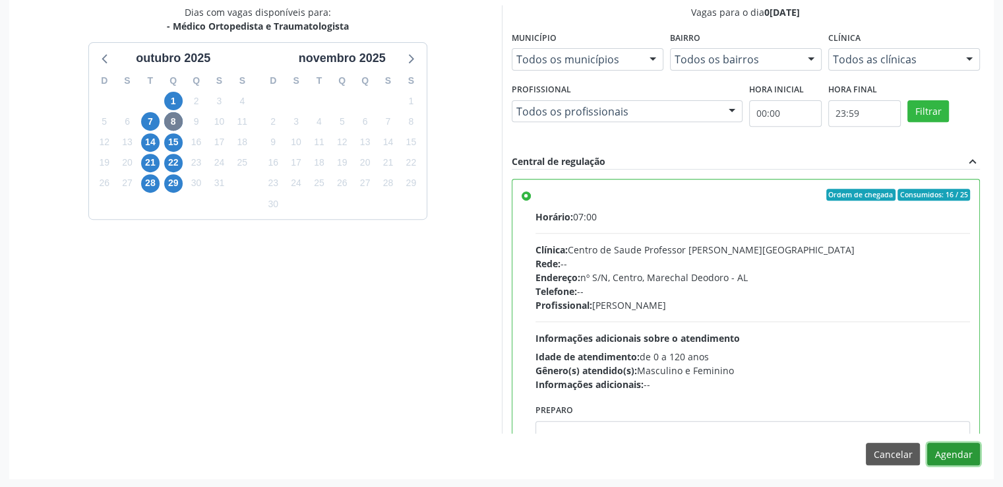
click at [945, 457] on button "Agendar" at bounding box center [954, 454] width 53 height 22
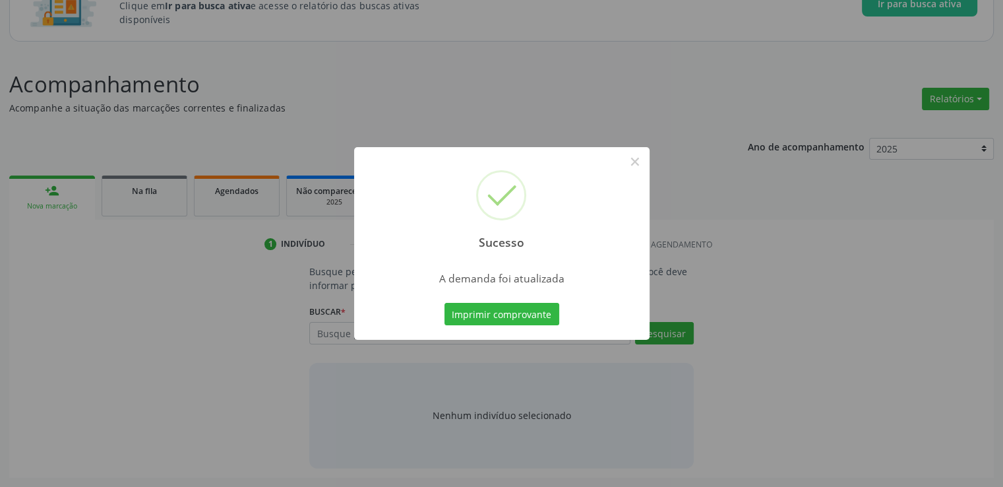
scroll to position [116, 0]
click at [637, 162] on button "×" at bounding box center [635, 161] width 22 height 22
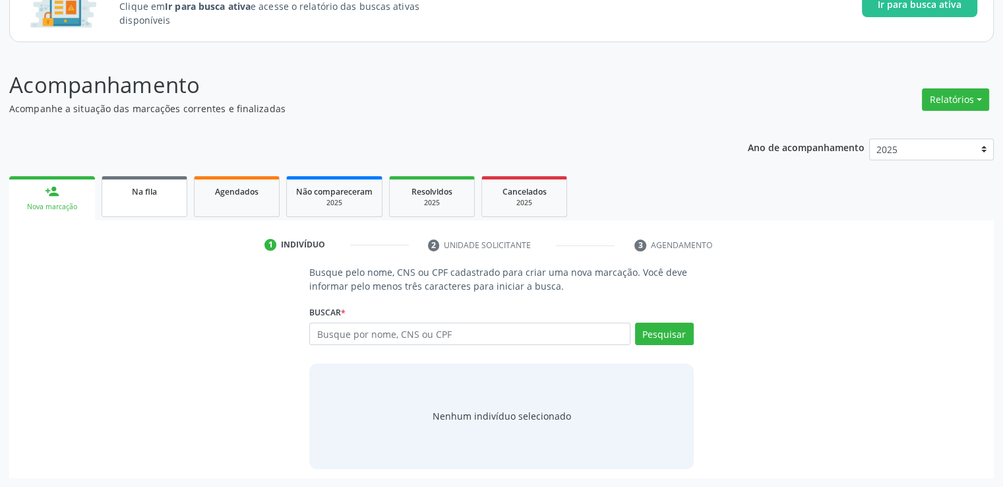
click at [116, 204] on link "Na fila" at bounding box center [145, 196] width 86 height 41
click at [116, 204] on div "Ano de acompanhamento 2025 person_add Nova marcação Na fila Agendados Não compa…" at bounding box center [501, 303] width 985 height 349
